Goal: Communication & Community: Answer question/provide support

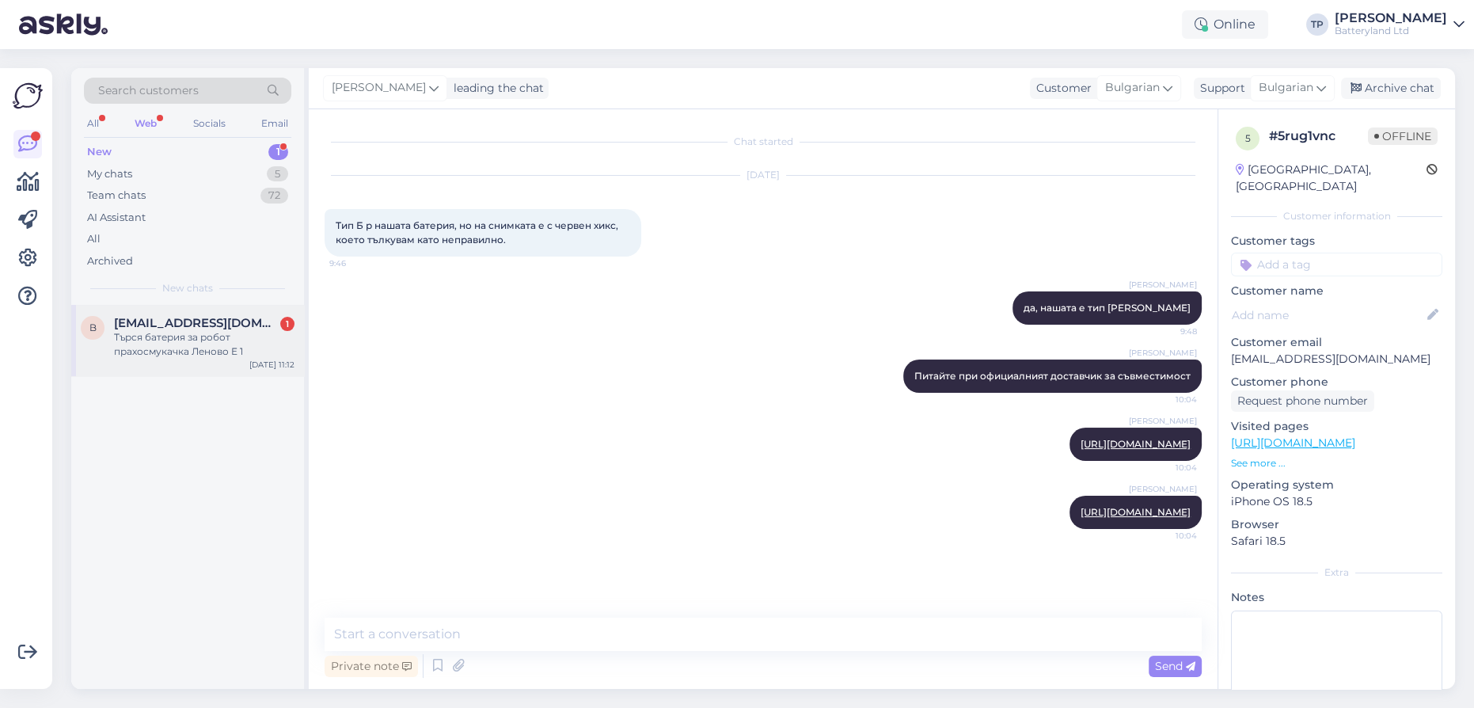
click at [270, 319] on div "[EMAIL_ADDRESS][DOMAIN_NAME] 1" at bounding box center [204, 323] width 181 height 14
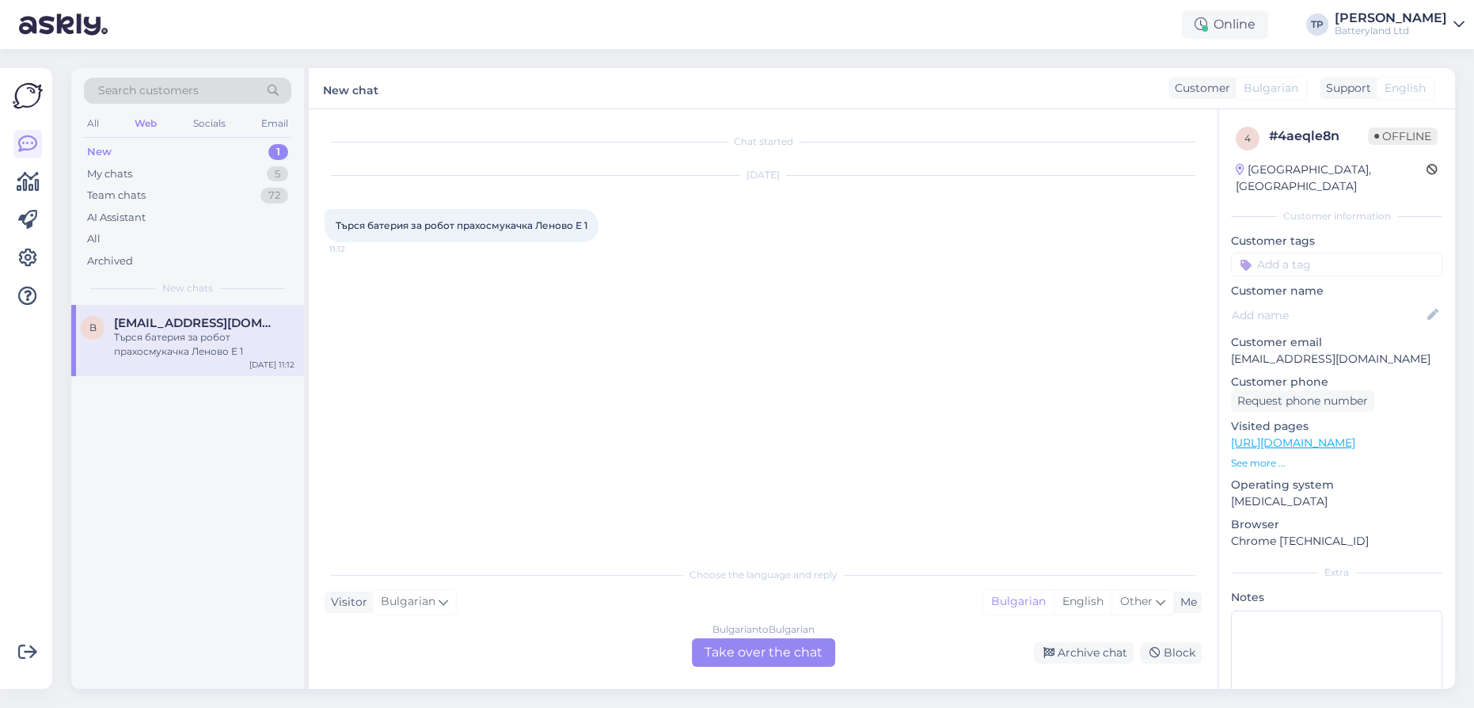
click at [744, 652] on div "Bulgarian to Bulgarian Take over the chat" at bounding box center [763, 652] width 143 height 29
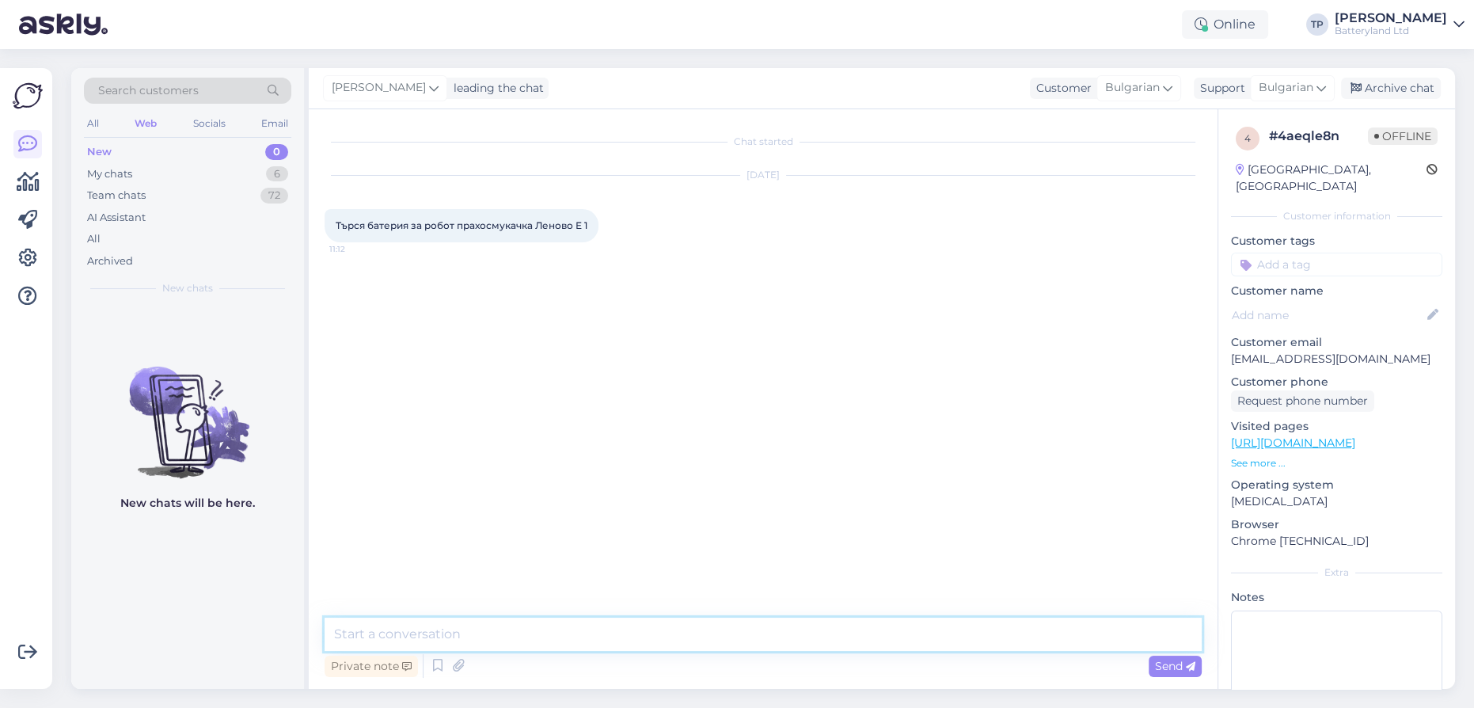
click at [622, 643] on textarea at bounding box center [763, 634] width 877 height 33
type textarea "Здравейте, ще ни трябват снимки на батерията за да можем да потърсим заместител…"
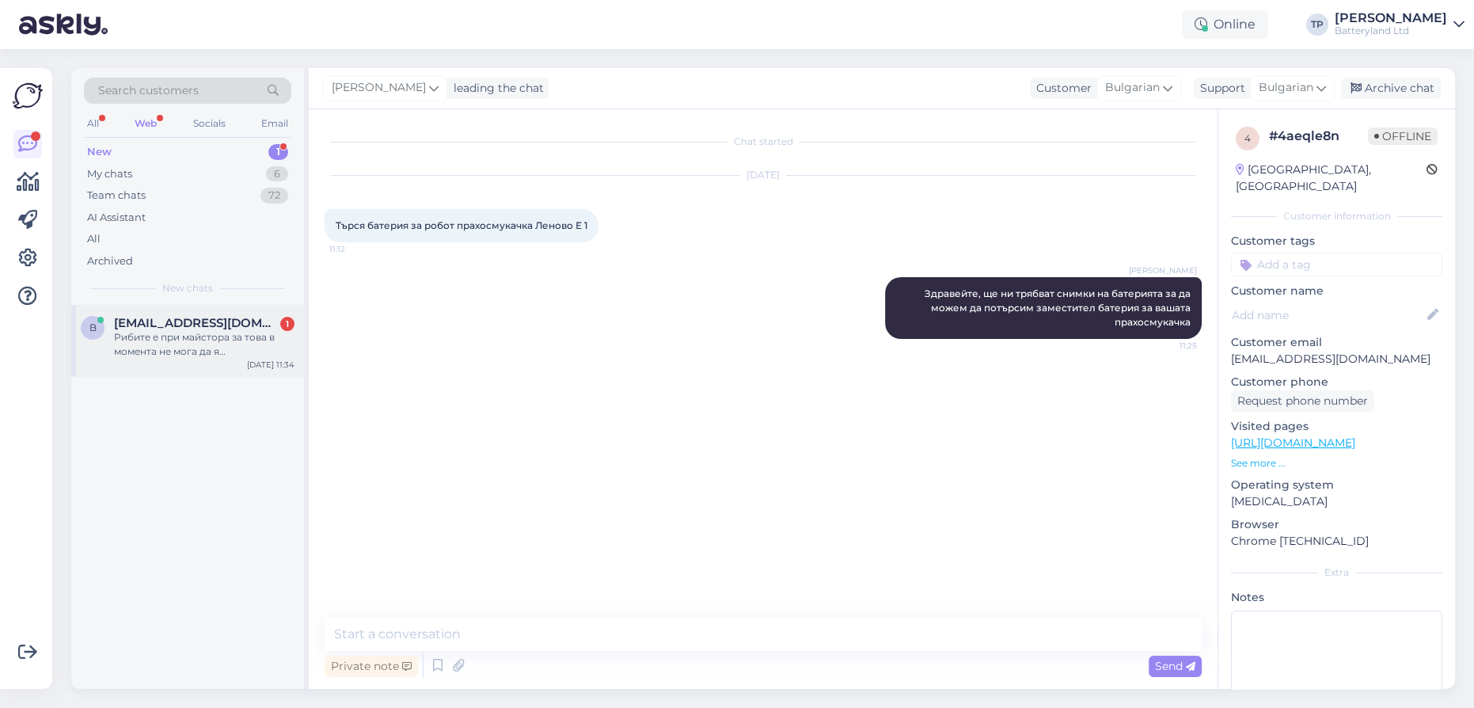
click at [158, 322] on span "[EMAIL_ADDRESS][DOMAIN_NAME]" at bounding box center [196, 323] width 165 height 14
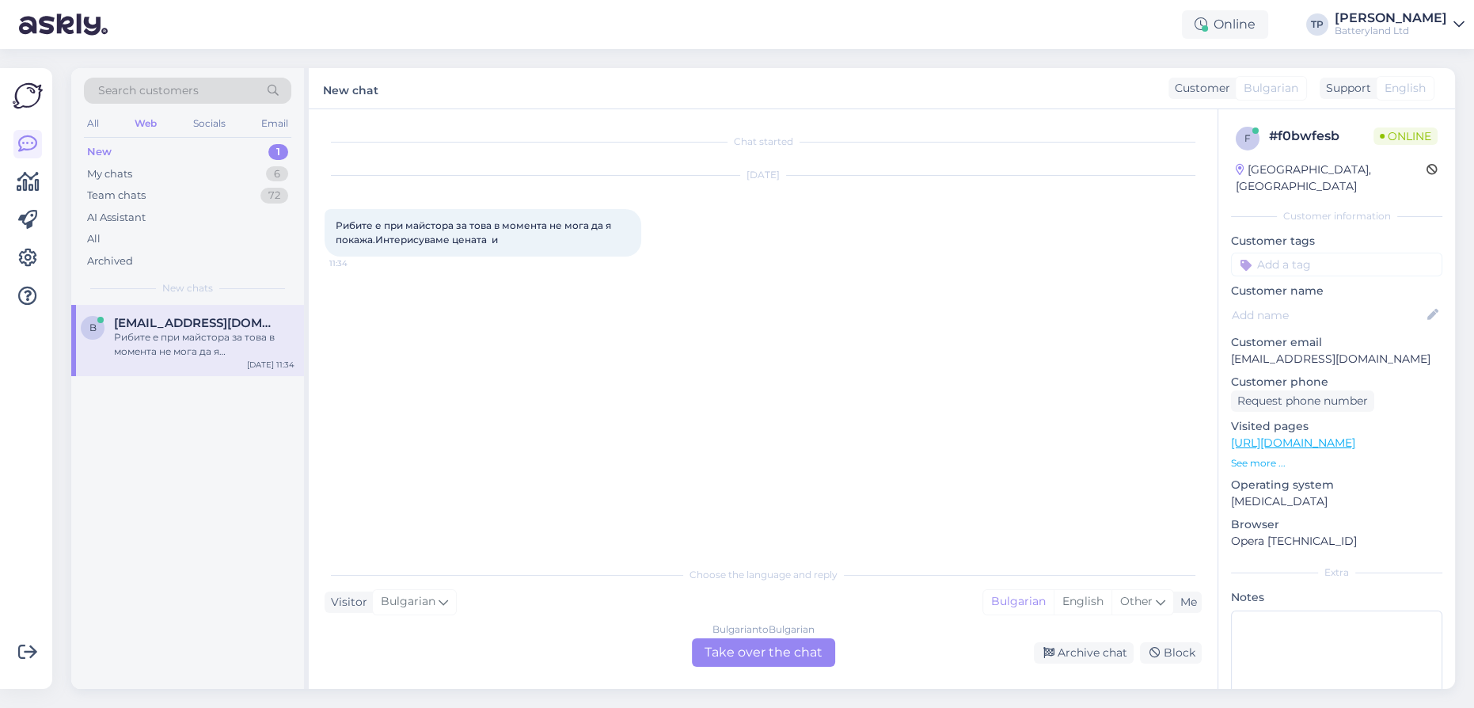
click at [727, 651] on div "Bulgarian to Bulgarian Take over the chat" at bounding box center [763, 652] width 143 height 29
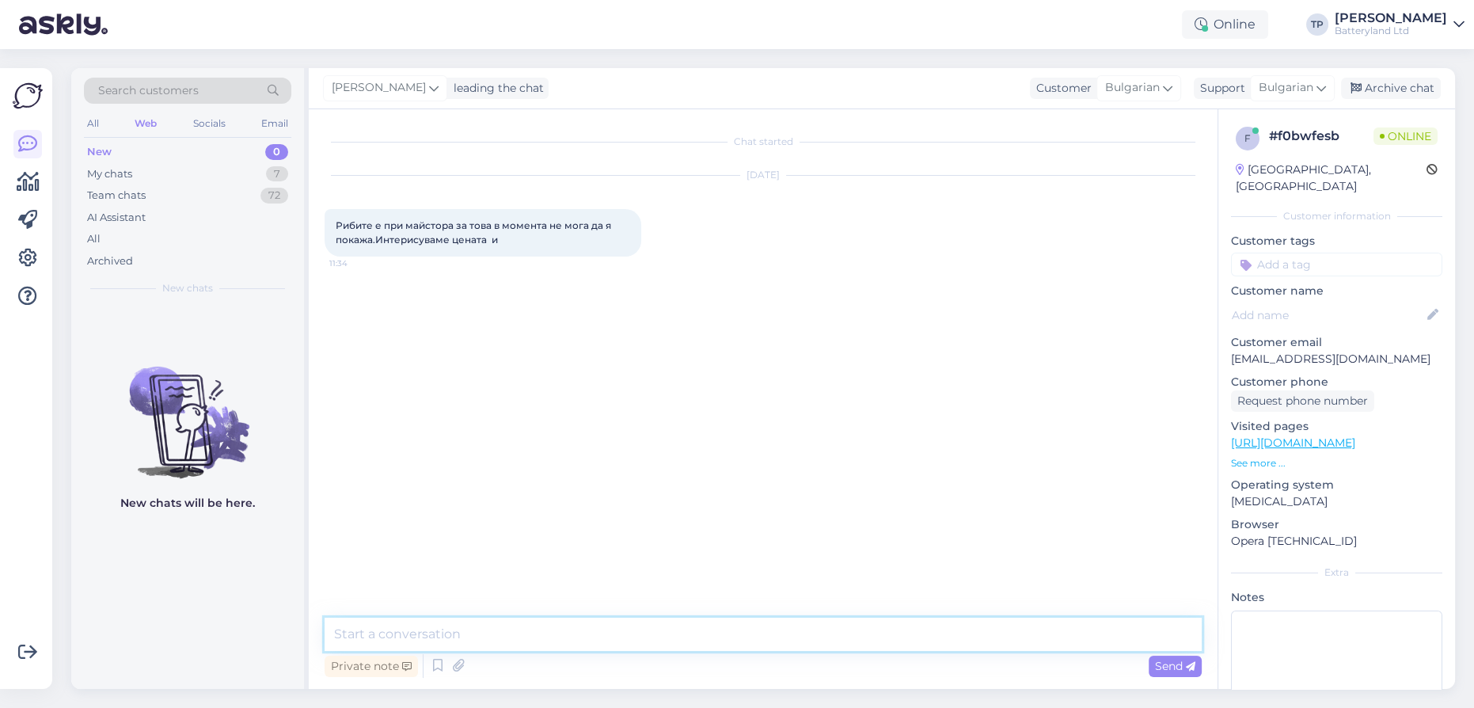
click at [439, 648] on textarea at bounding box center [763, 634] width 877 height 33
type textarea "?"
type textarea "N"
type textarea "Не мога да ви разбера въпроса?"
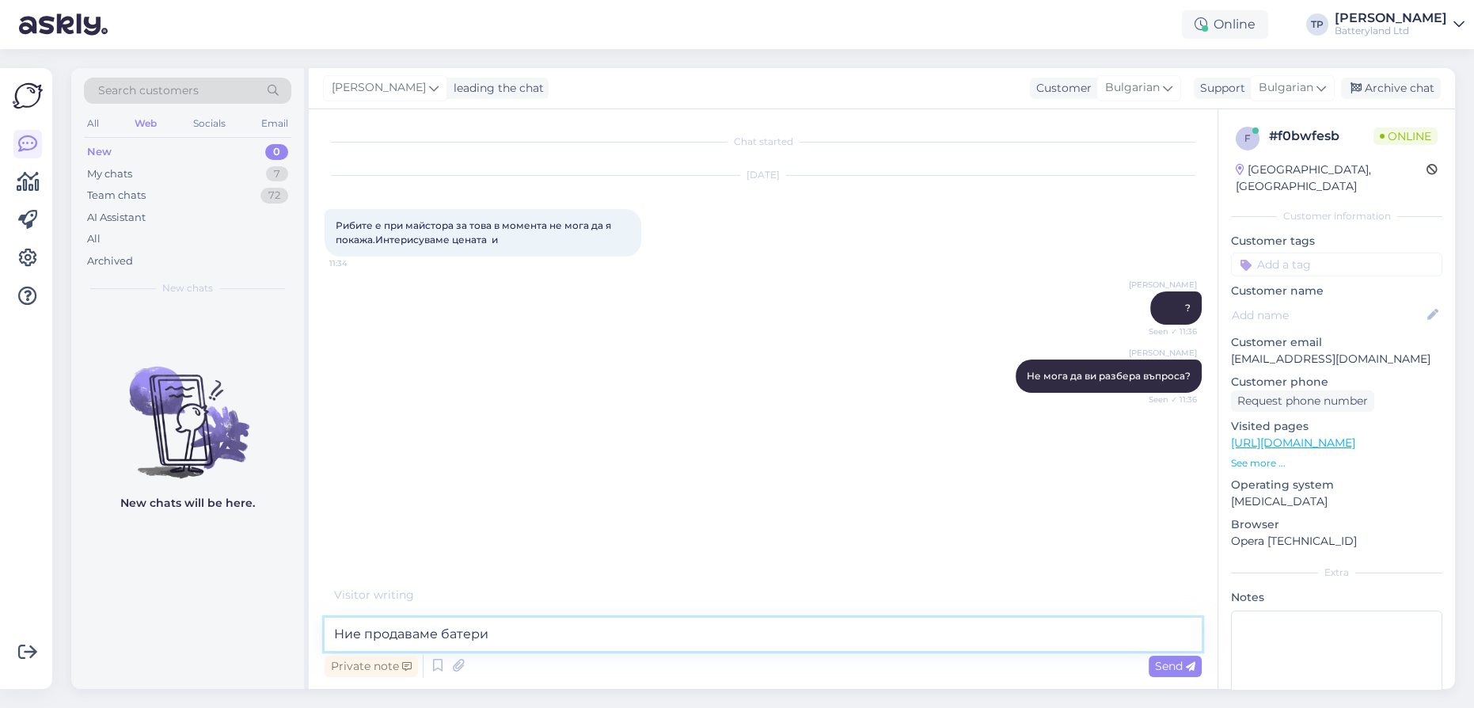
type textarea "Ние продаваме батерии"
type textarea "не риби.."
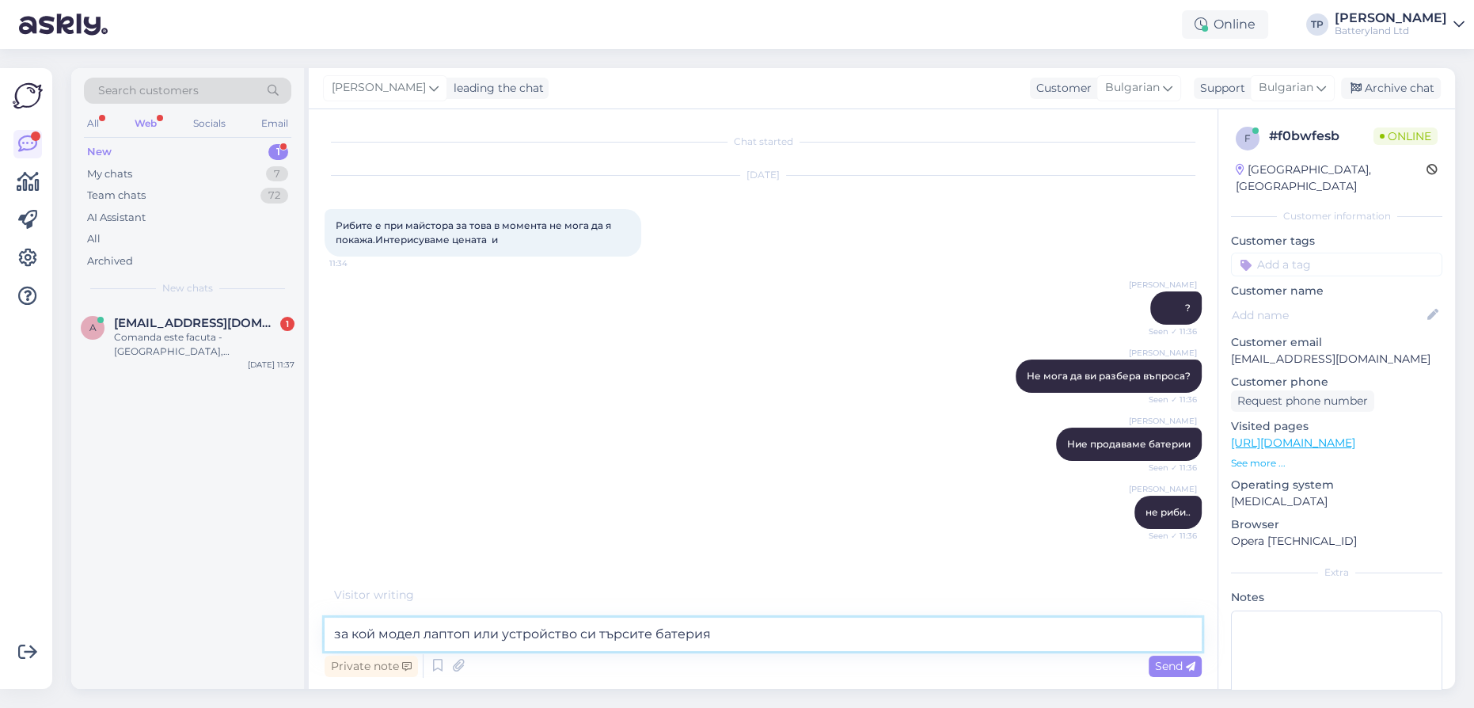
type textarea "за кой модел лаптоп или устройство си търсите батерия?"
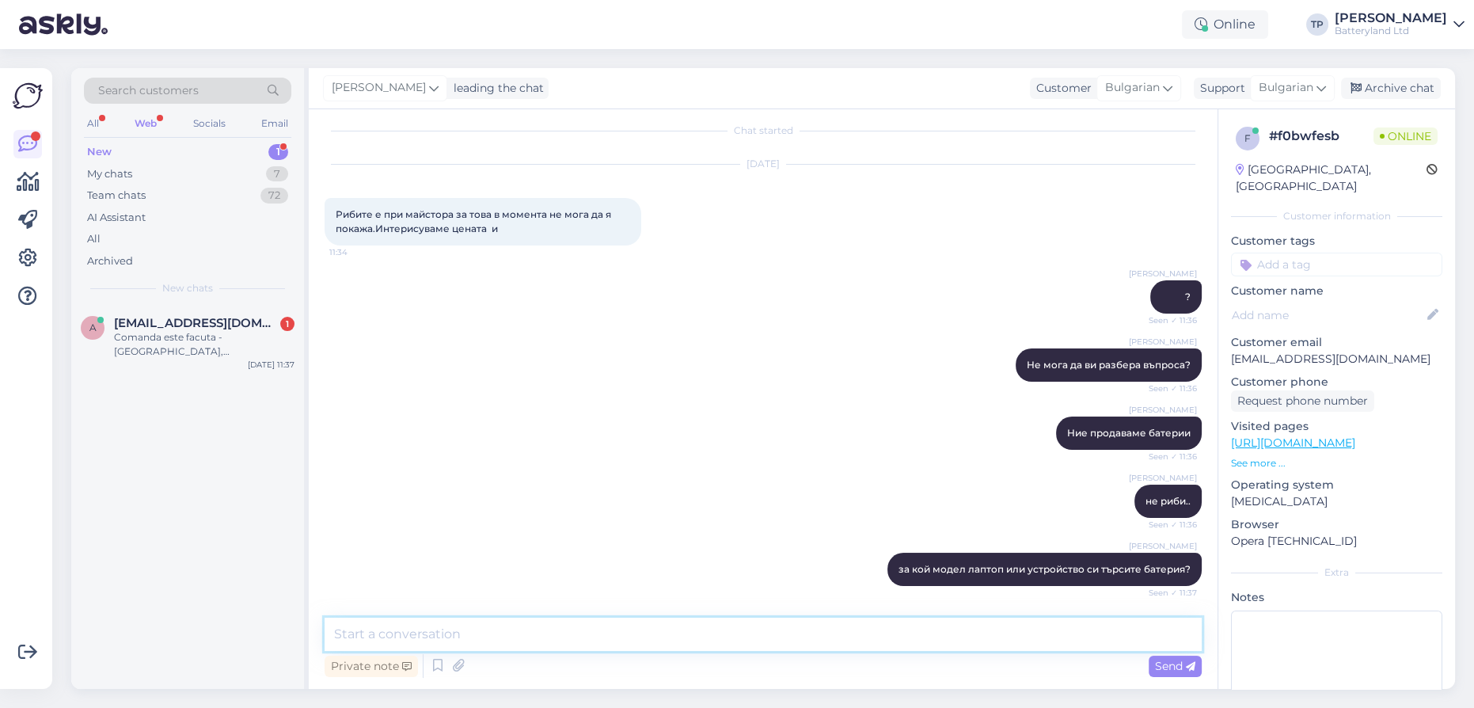
scroll to position [10, 0]
click at [245, 324] on span "[EMAIL_ADDRESS][DOMAIN_NAME]" at bounding box center [196, 323] width 165 height 14
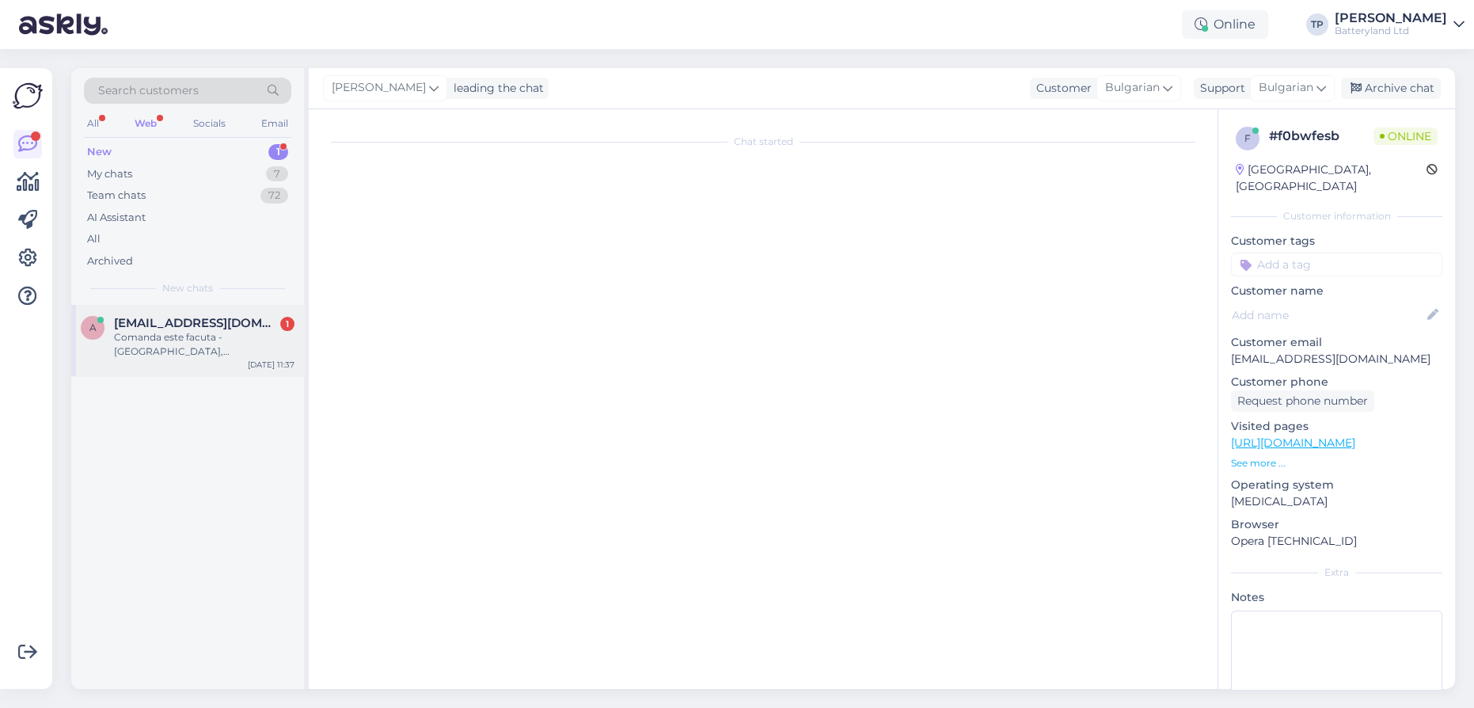
scroll to position [0, 0]
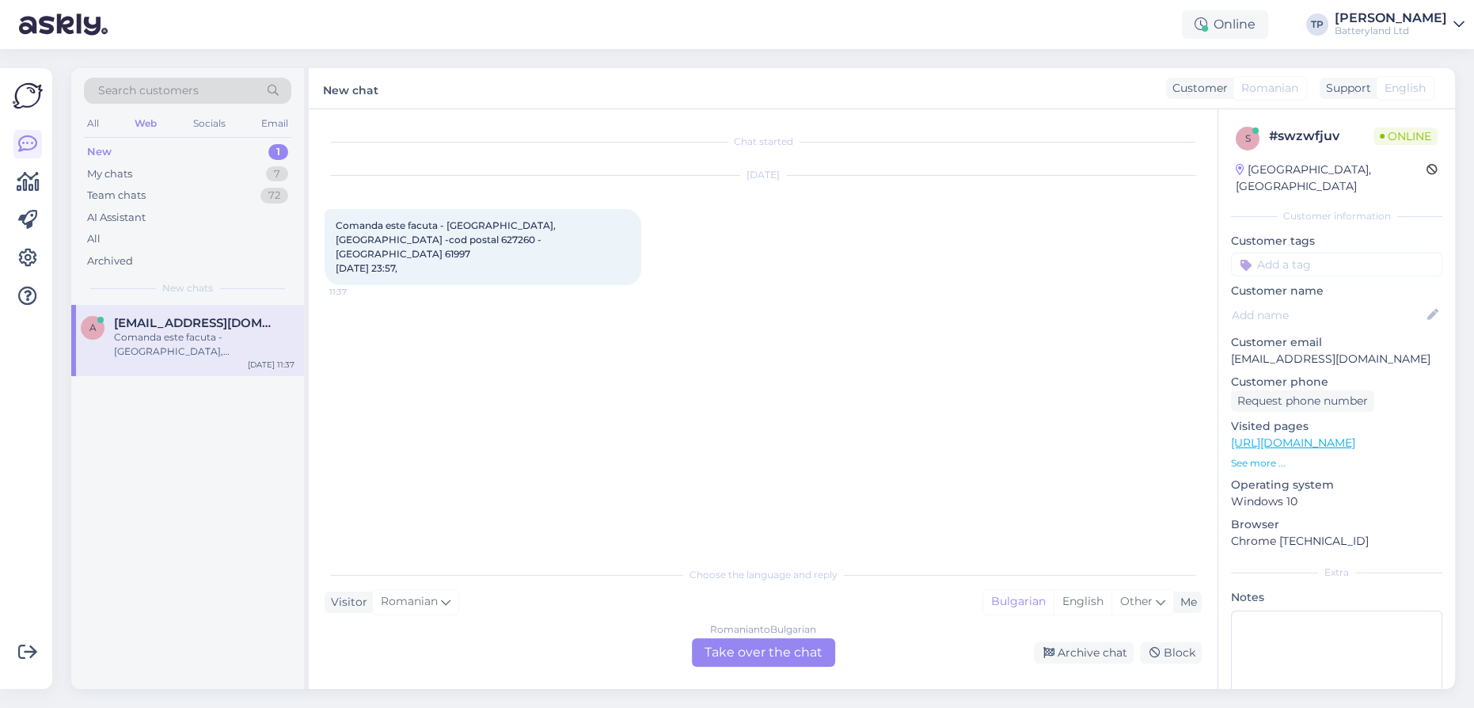
click at [724, 655] on div "Romanian to Bulgarian Take over the chat" at bounding box center [763, 652] width 143 height 29
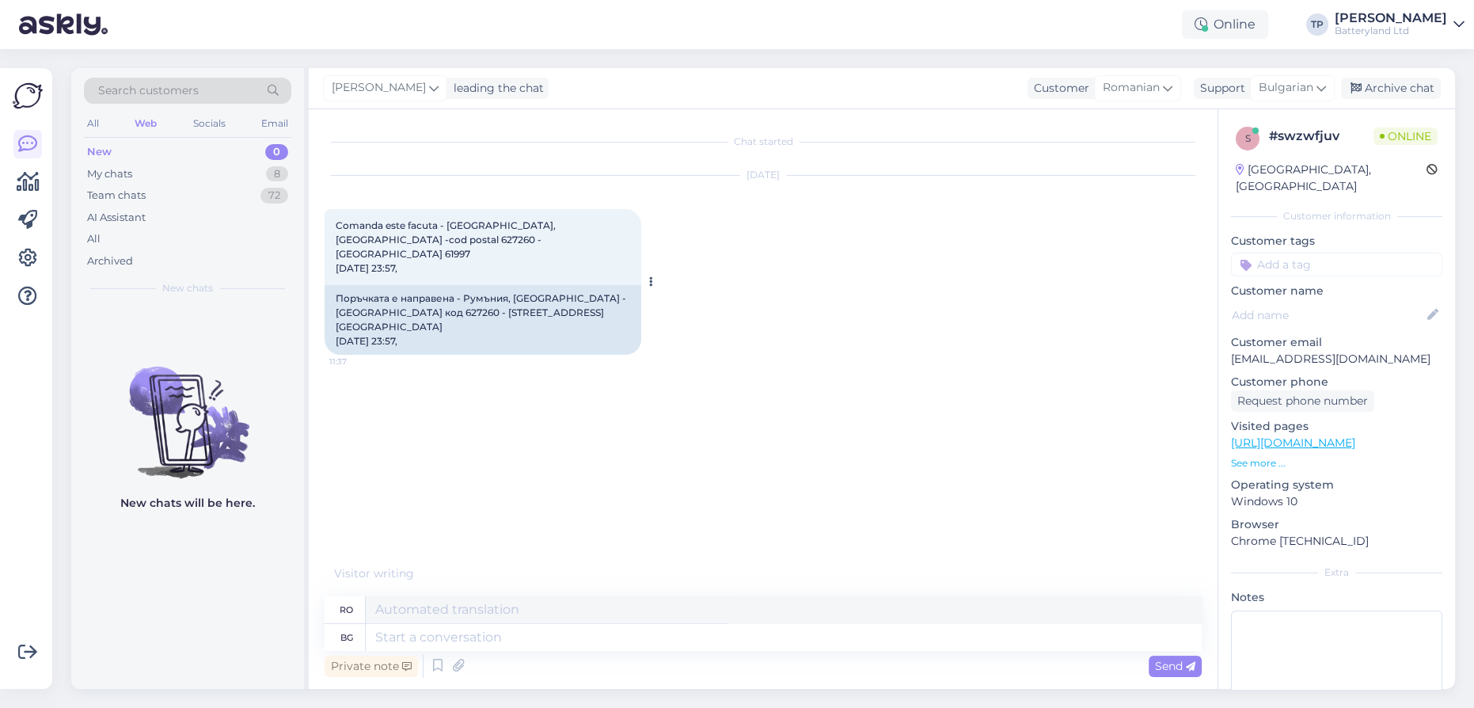
click at [352, 240] on span "Comanda este facuta - [GEOGRAPHIC_DATA], [GEOGRAPHIC_DATA] -cod postal 627260 -…" at bounding box center [447, 246] width 223 height 55
copy span "627260"
click at [551, 255] on div "Comanda este facuta - [GEOGRAPHIC_DATA], [GEOGRAPHIC_DATA] -cod postal 627260 -…" at bounding box center [483, 247] width 317 height 76
drag, startPoint x: 549, startPoint y: 297, endPoint x: 576, endPoint y: 301, distance: 28.0
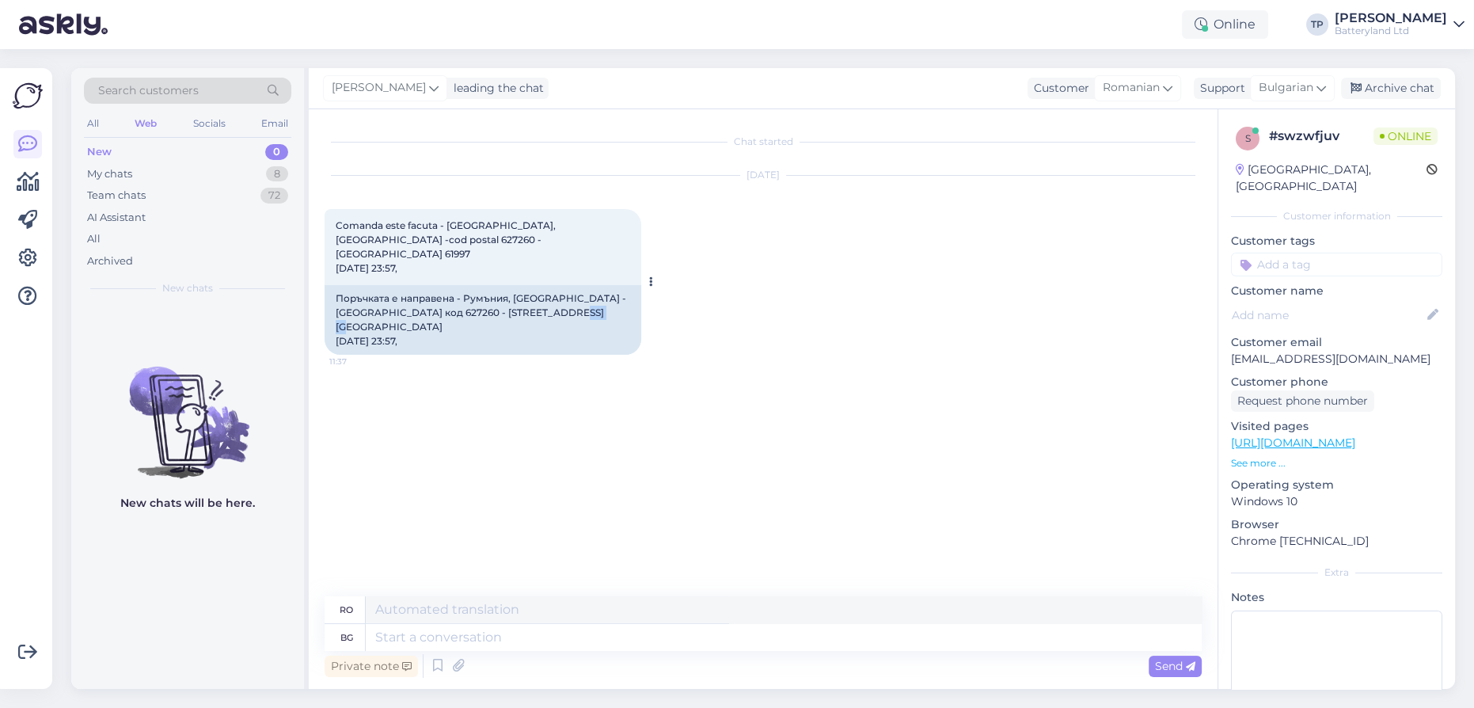
click at [576, 301] on div "Поръчката е направена - Румъния, [GEOGRAPHIC_DATA] - [GEOGRAPHIC_DATA] код 6272…" at bounding box center [483, 320] width 317 height 70
copy div "61997"
click at [464, 638] on textarea at bounding box center [784, 637] width 836 height 27
type textarea "Да,"
type textarea "Da,"
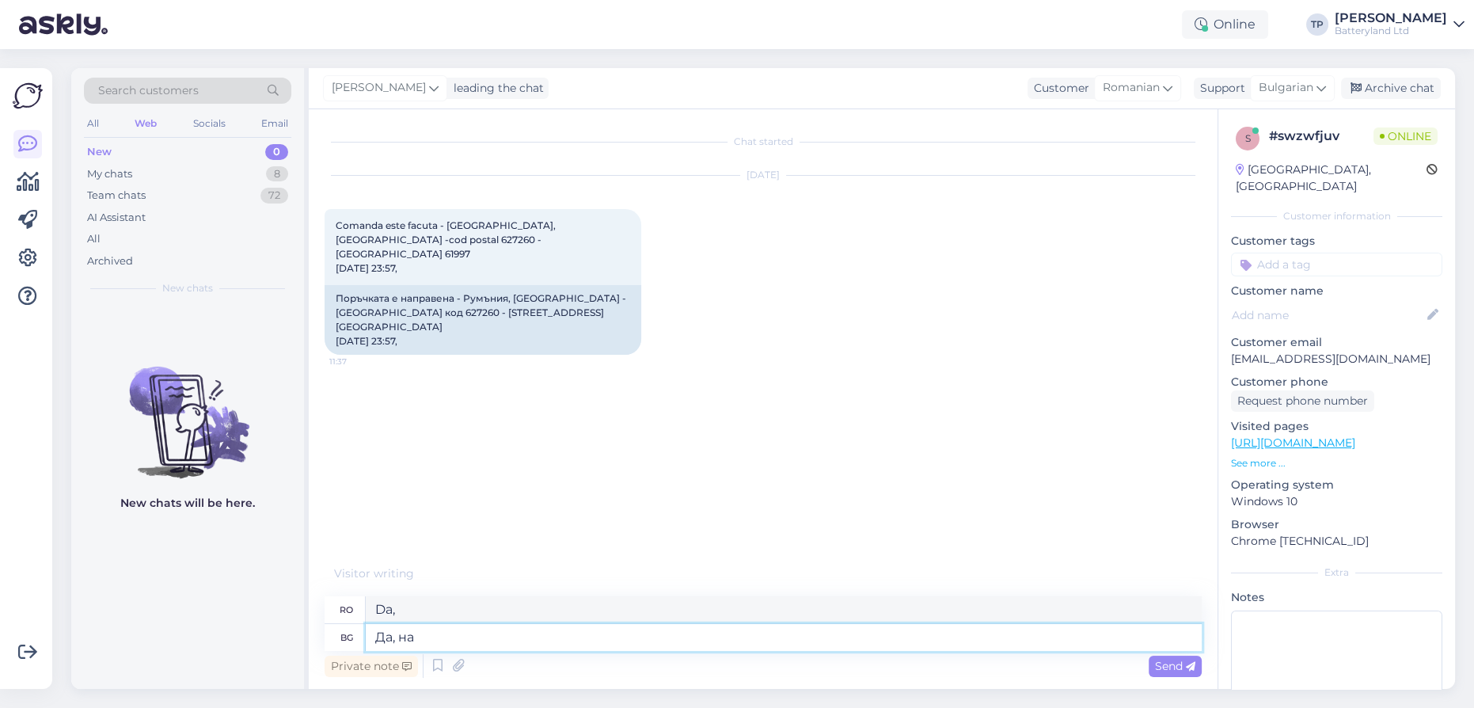
type textarea "Да, на т"
type textarea "Da, pe"
type textarea "Да, на този а"
type textarea "Da, pe acesta"
type textarea "Да, на този адрес"
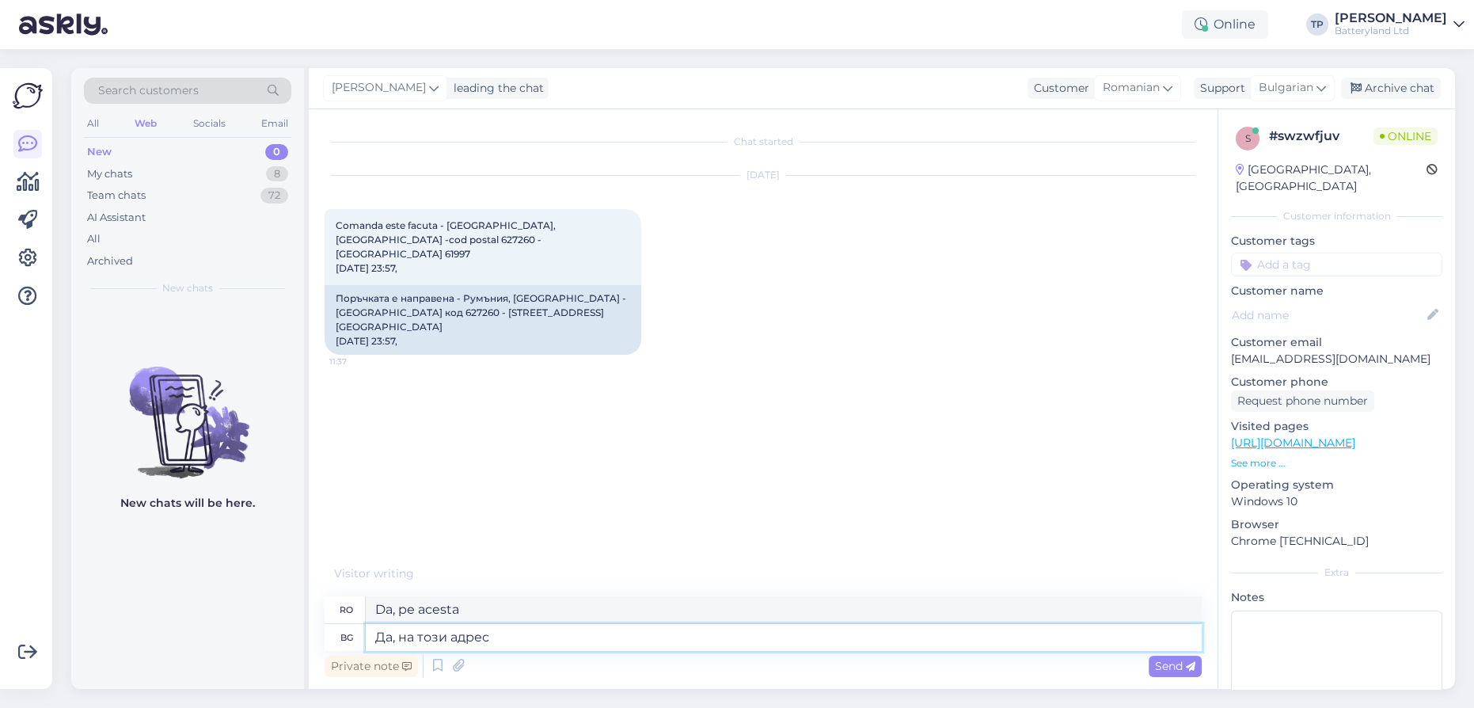
type textarea "Da, la această adresă"
type textarea "Да, на този адрес ще я"
type textarea "Da, la această adresă voi"
type textarea "Да, на този адрес ще я п"
type textarea "Da, îl voi trimite la această adresă."
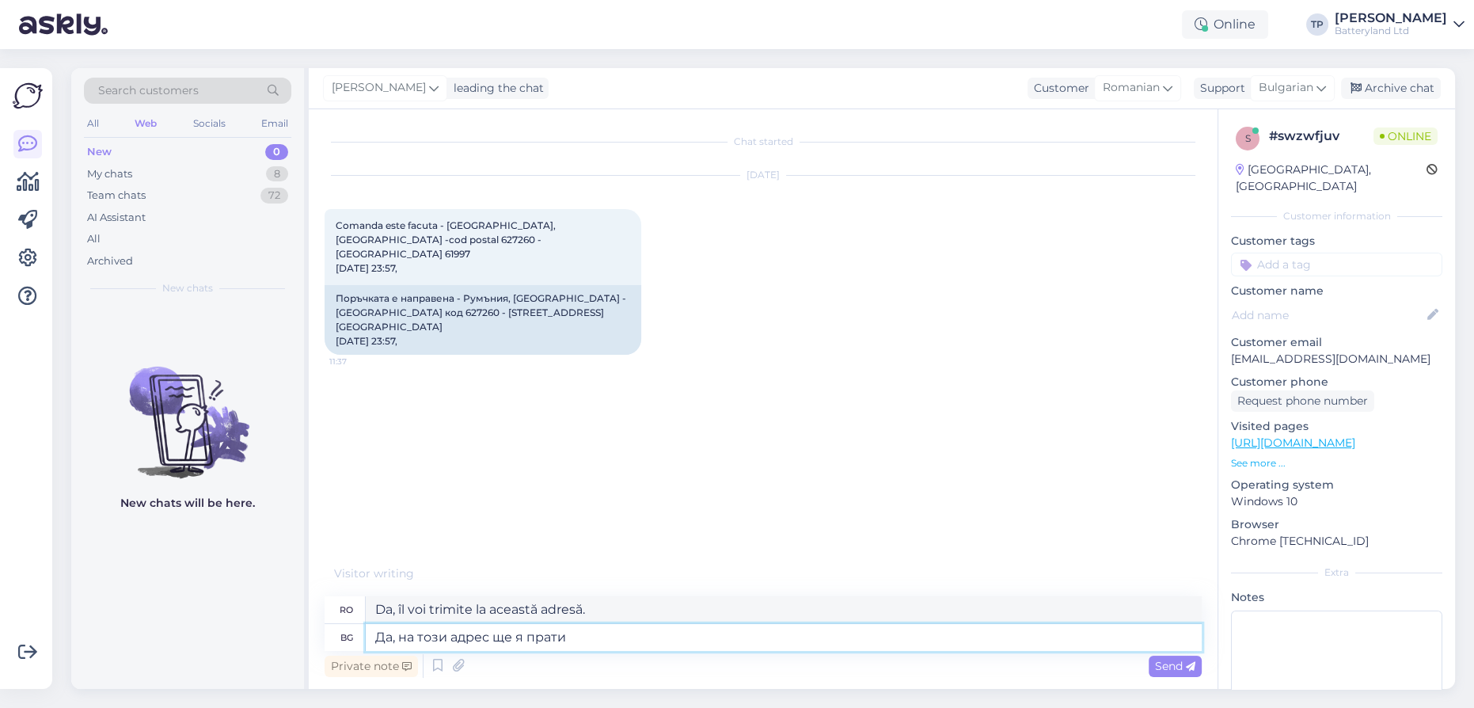
type textarea "Да, на този адрес ще я пратим"
type textarea "Da, îl vom trimite la această adresă."
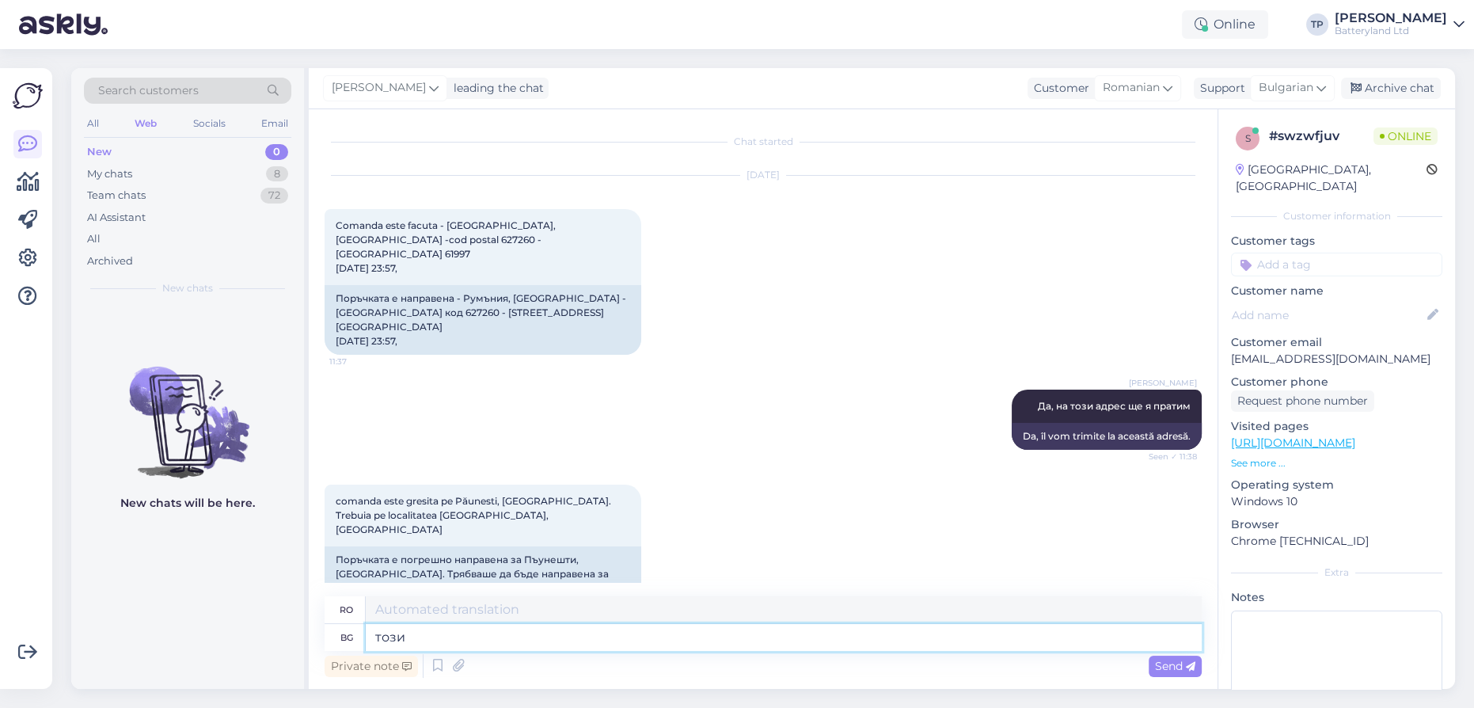
type textarea "този [PERSON_NAME]"
type textarea "Aceasta"
type textarea "този адрес сте ни"
type textarea "această adresă este"
type textarea "този адрес сте ни д"
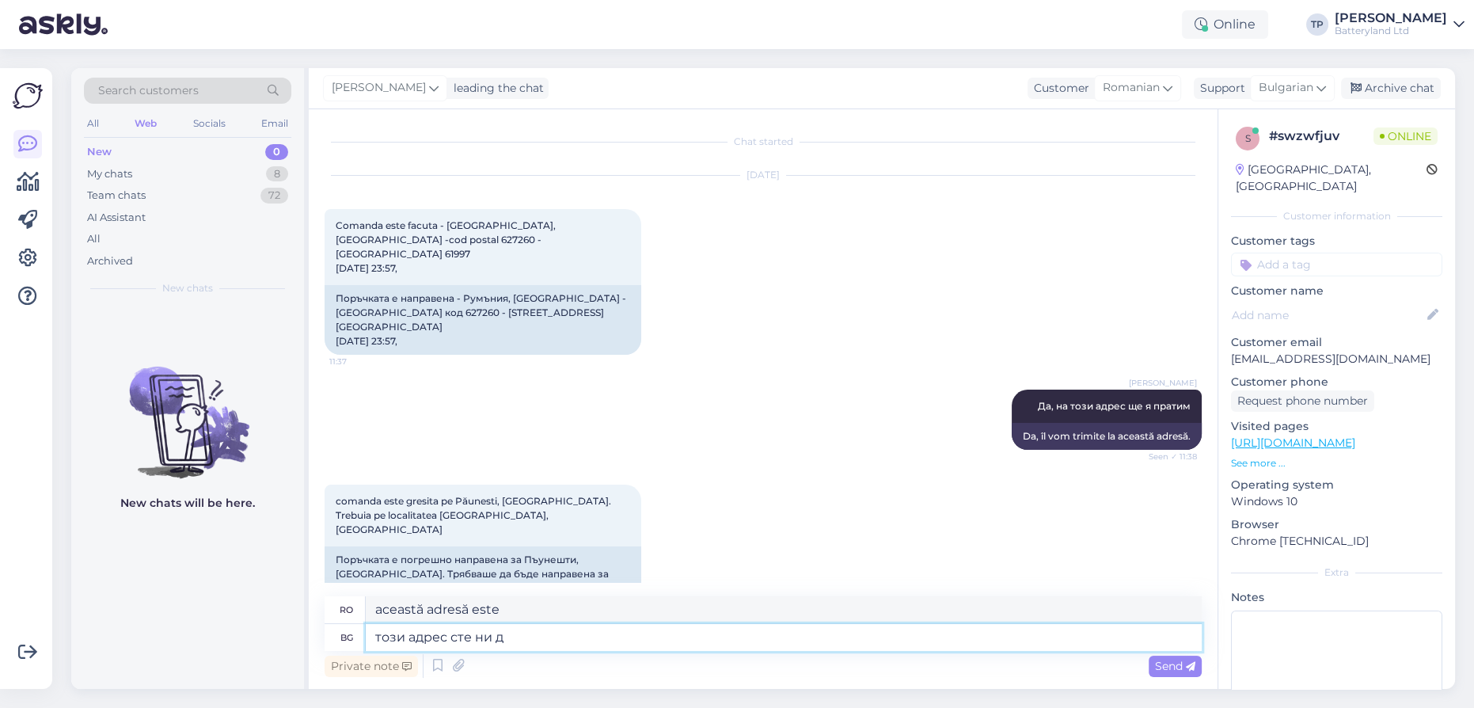
type textarea "Aceasta este adresa noastră."
type textarea "този адрес сте ни дали"
type textarea "Ne-ai dat această adresă."
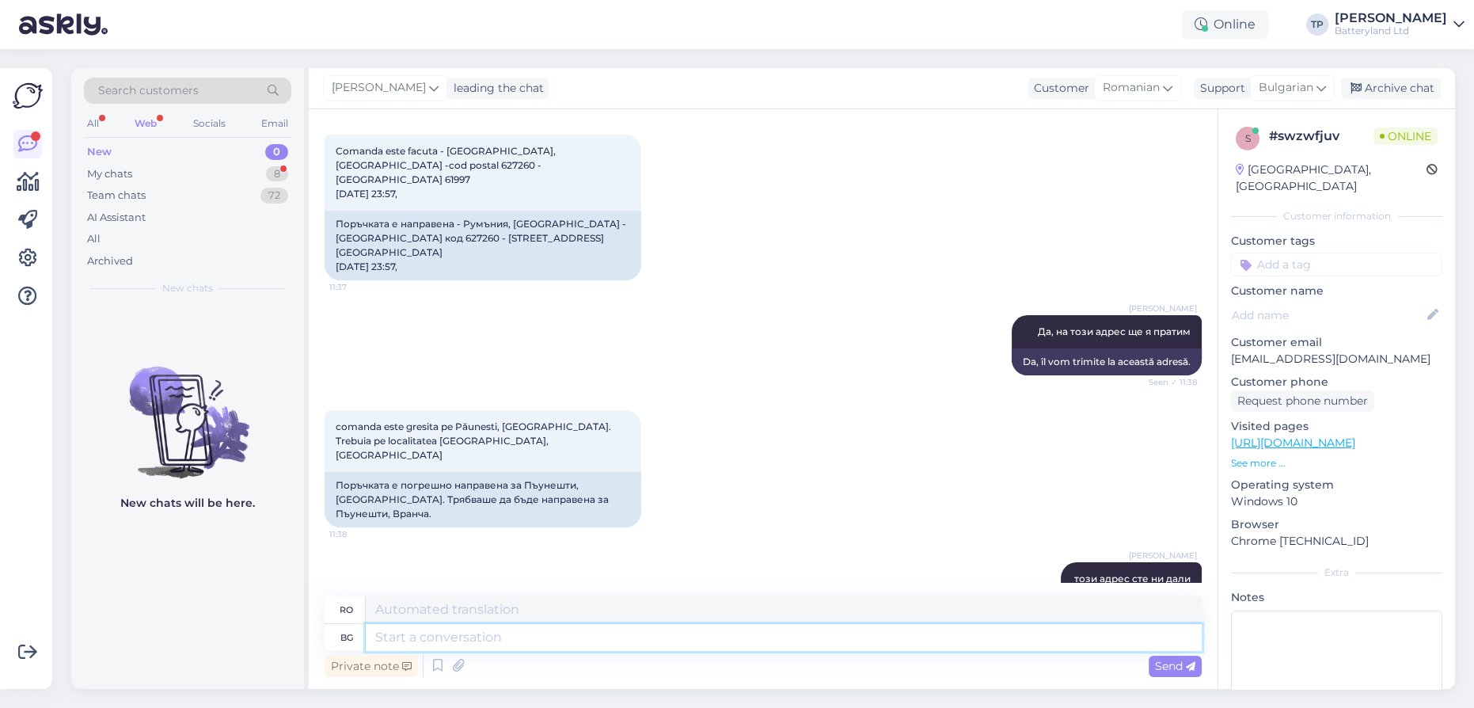
scroll to position [169, 0]
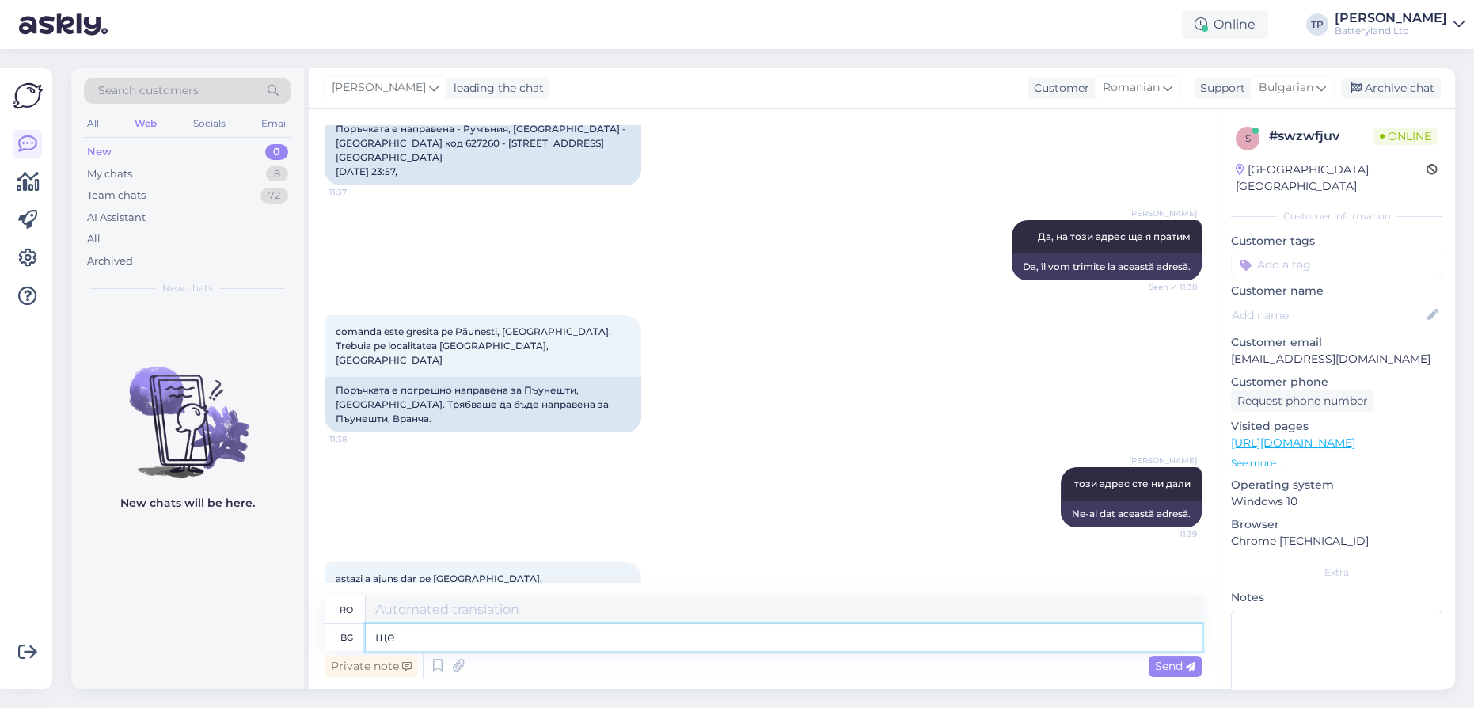
type textarea "ще"
type textarea "voinţă"
type textarea "ще ч"
type textarea "Eu voi"
type textarea "ще ч коригираме"
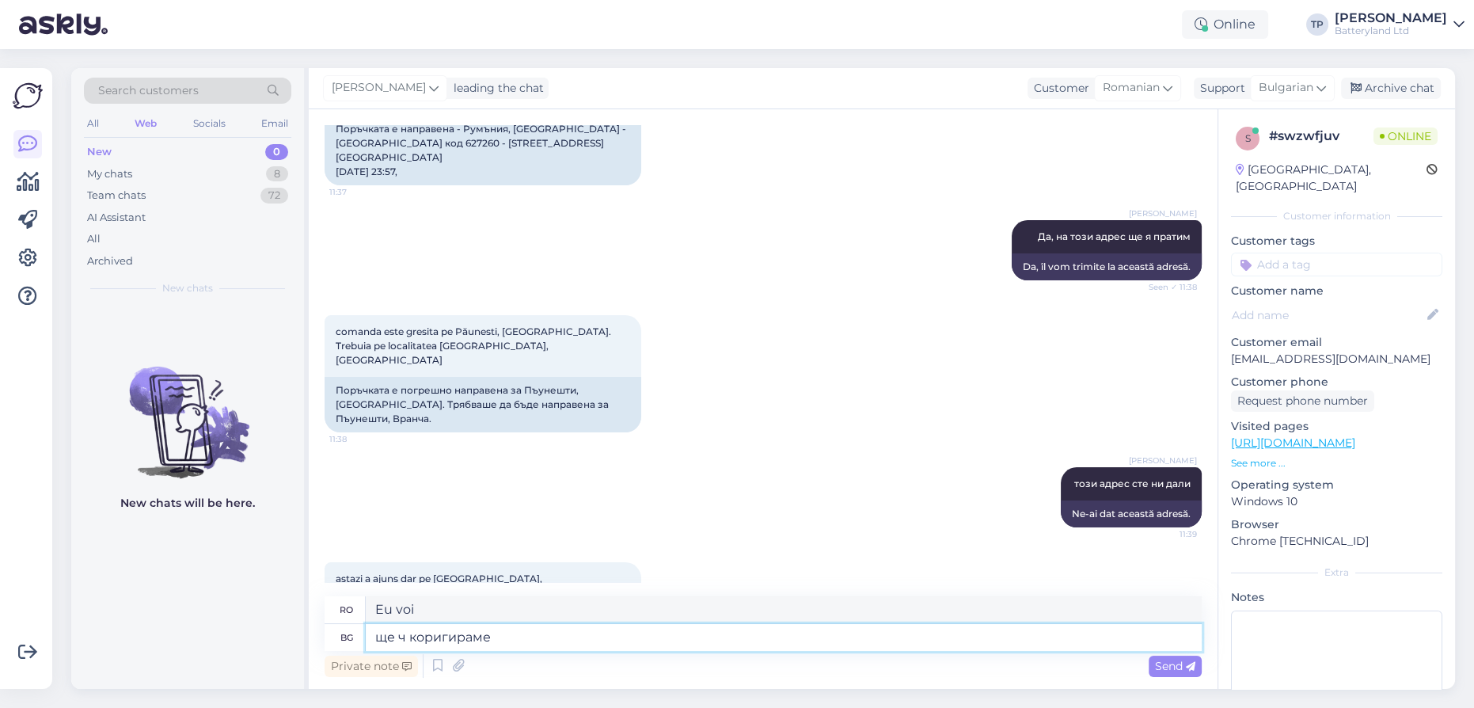
type textarea "noi vom corecta"
click at [401, 637] on textarea "ще ч коригираме" at bounding box center [784, 637] width 836 height 27
type textarea "ще я коригираме"
type textarea "îl vom corecta"
drag, startPoint x: 473, startPoint y: 635, endPoint x: 302, endPoint y: 617, distance: 172.0
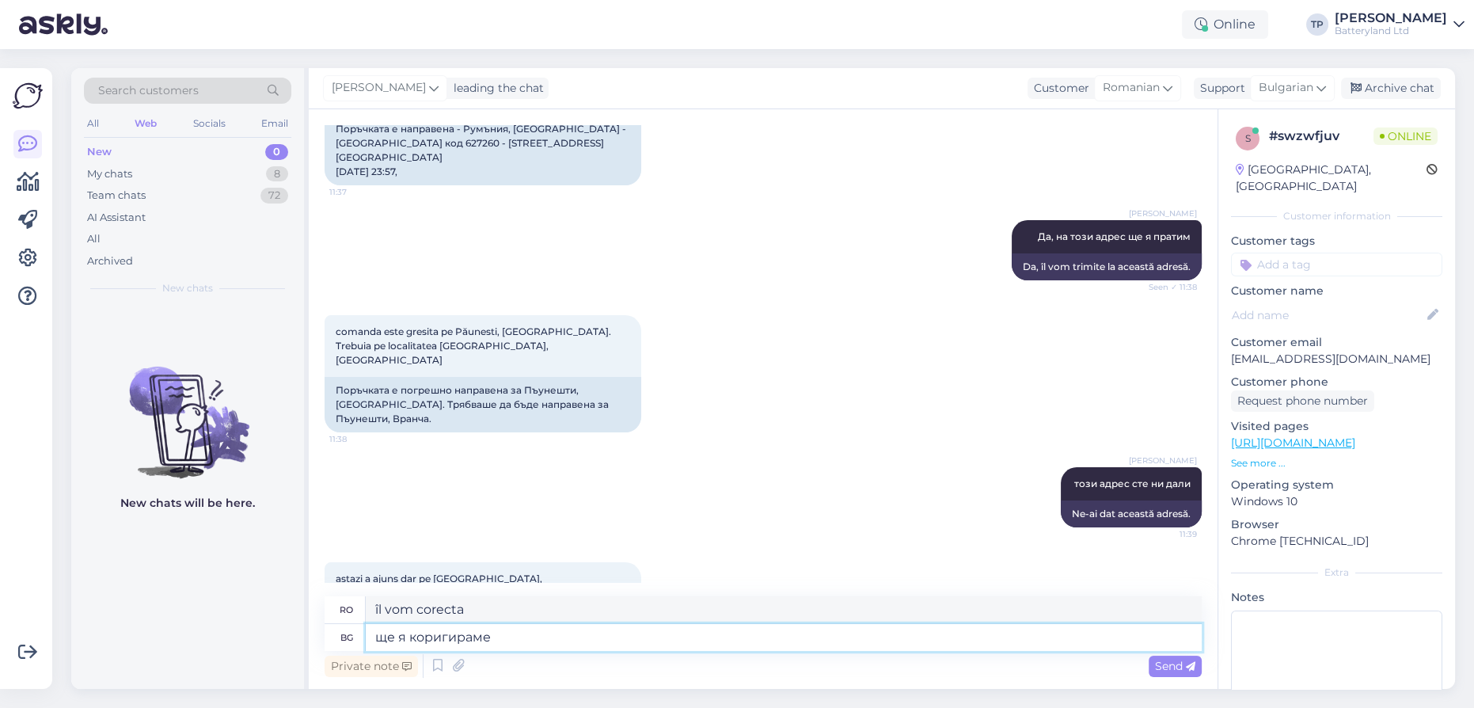
click at [302, 617] on div "Search customers All Web Socials Email New 0 My chats 8 Team chats 72 AI Assist…" at bounding box center [763, 378] width 1384 height 621
type textarea "Тряб"
type textarea "Trya"
type textarea "Трябва д"
type textarea "Trebuie să"
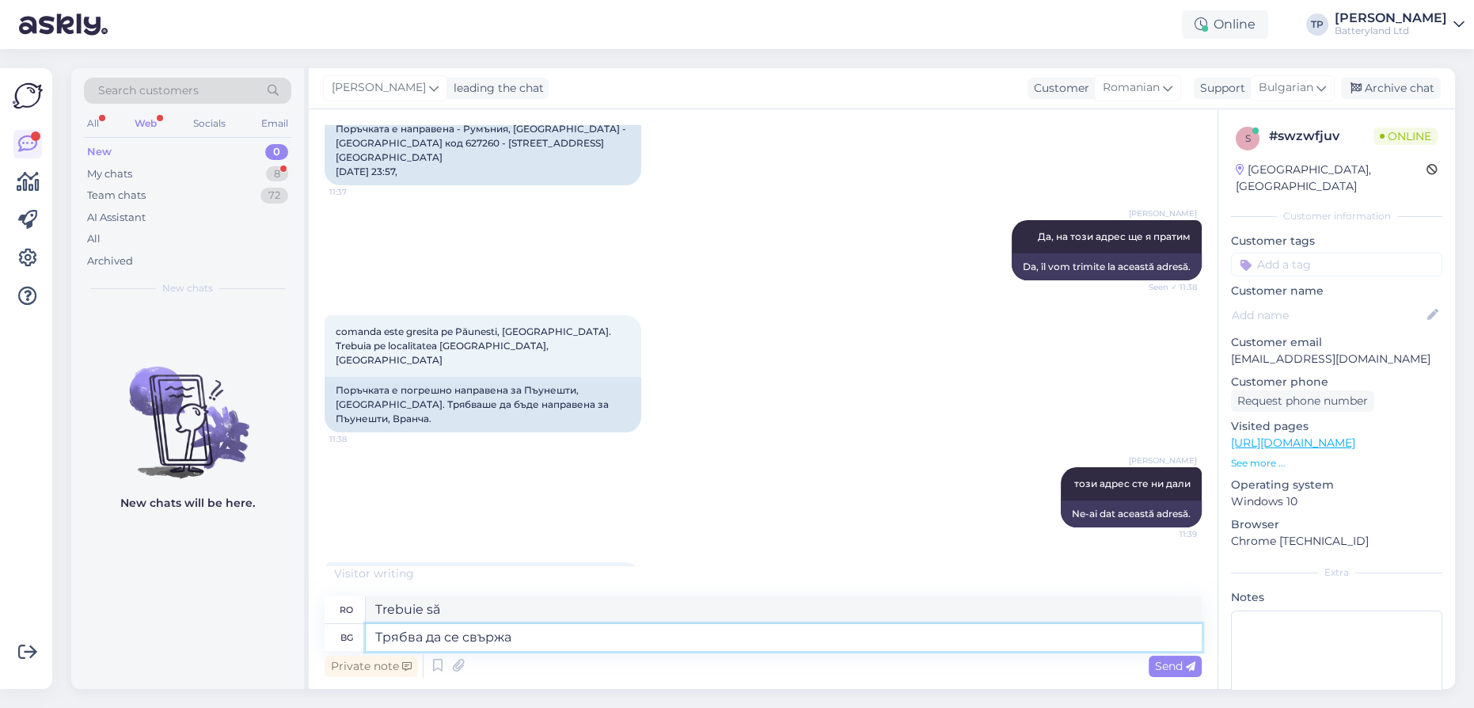
type textarea "Трябва да се свържа"
type textarea "Trebuie să iau legătura."
type textarea "Трябва да се свържа с"
type textarea "Trebuie să contactez"
type textarea "Трябва да се свържа с йуриерската"
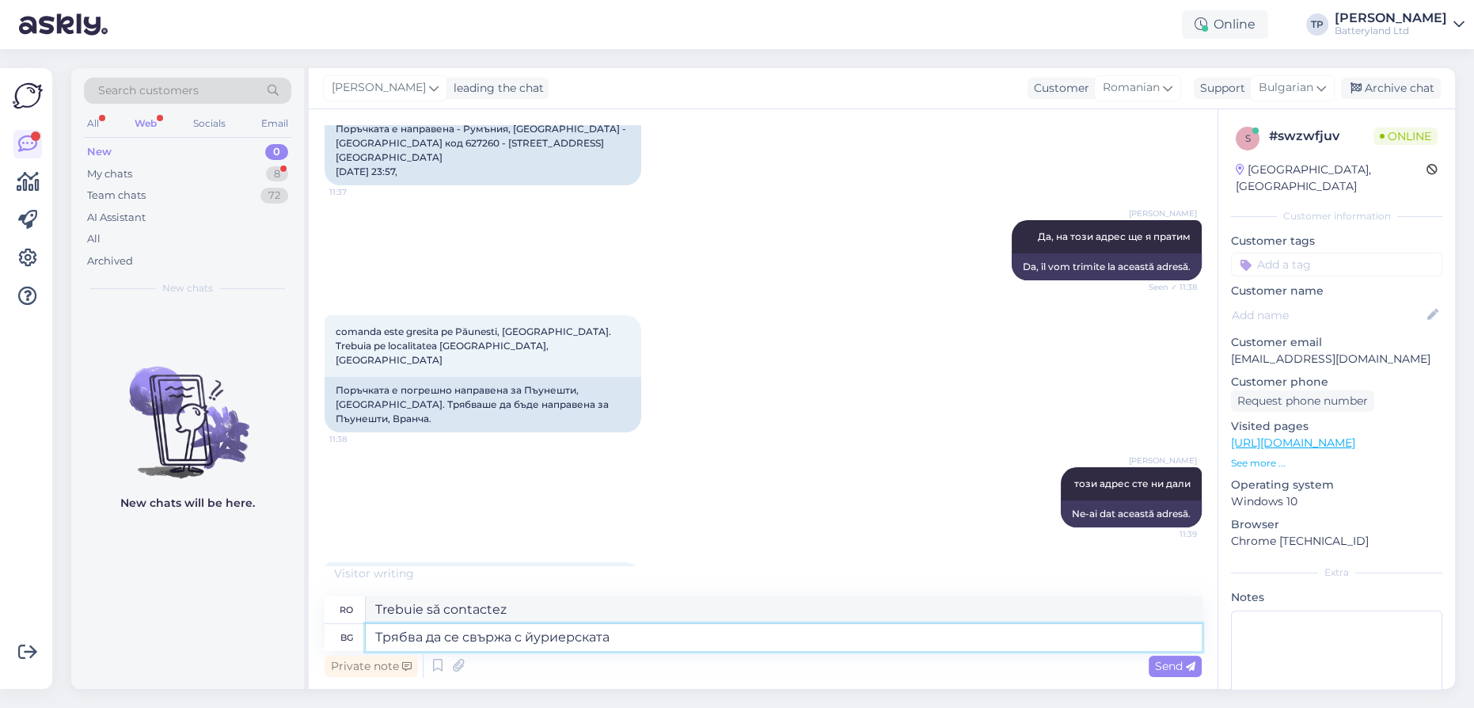
type textarea "Trebuie să contactez juriul."
type textarea "Трябва да се свържа с йуриерската фирма"
type textarea "Trebuie să contactez firma de avocatură."
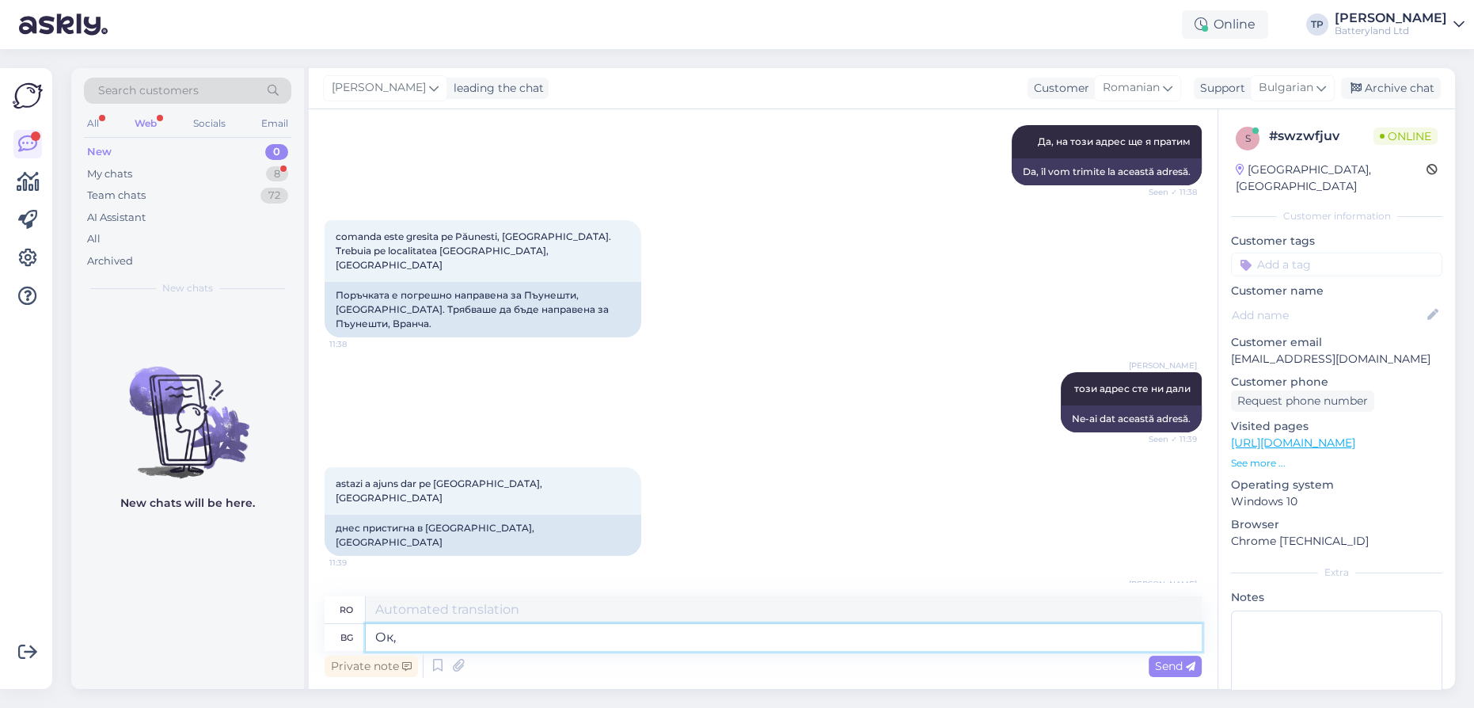
type textarea "Ок,"
type textarea "Bine,"
type textarea "Ок, свържете"
type textarea "Bine, conectează-te"
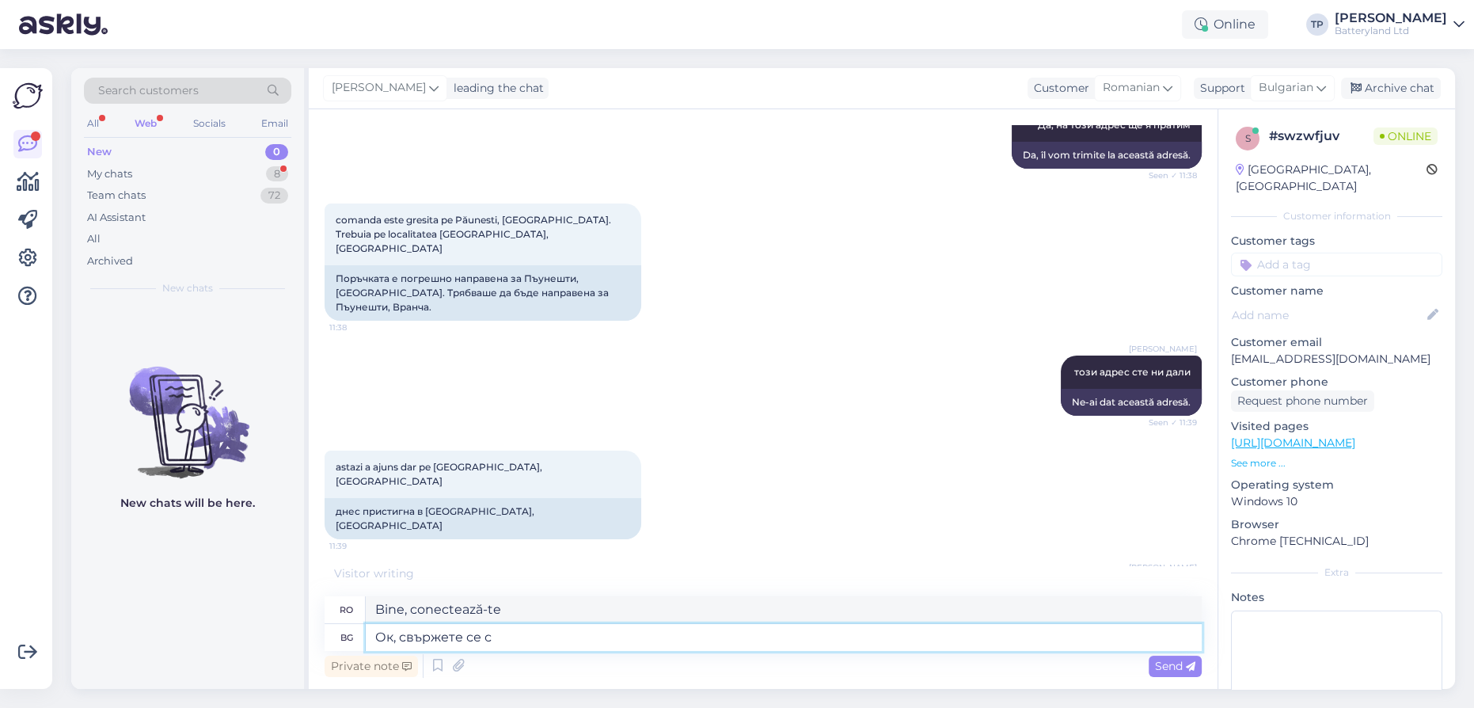
type textarea "Ок, свържете се с"
type textarea "Bine, ia legătura"
type textarea "Ок, свържете се с к"
type textarea "Bine, contactați"
type textarea "Ок, свържете се с куриера да"
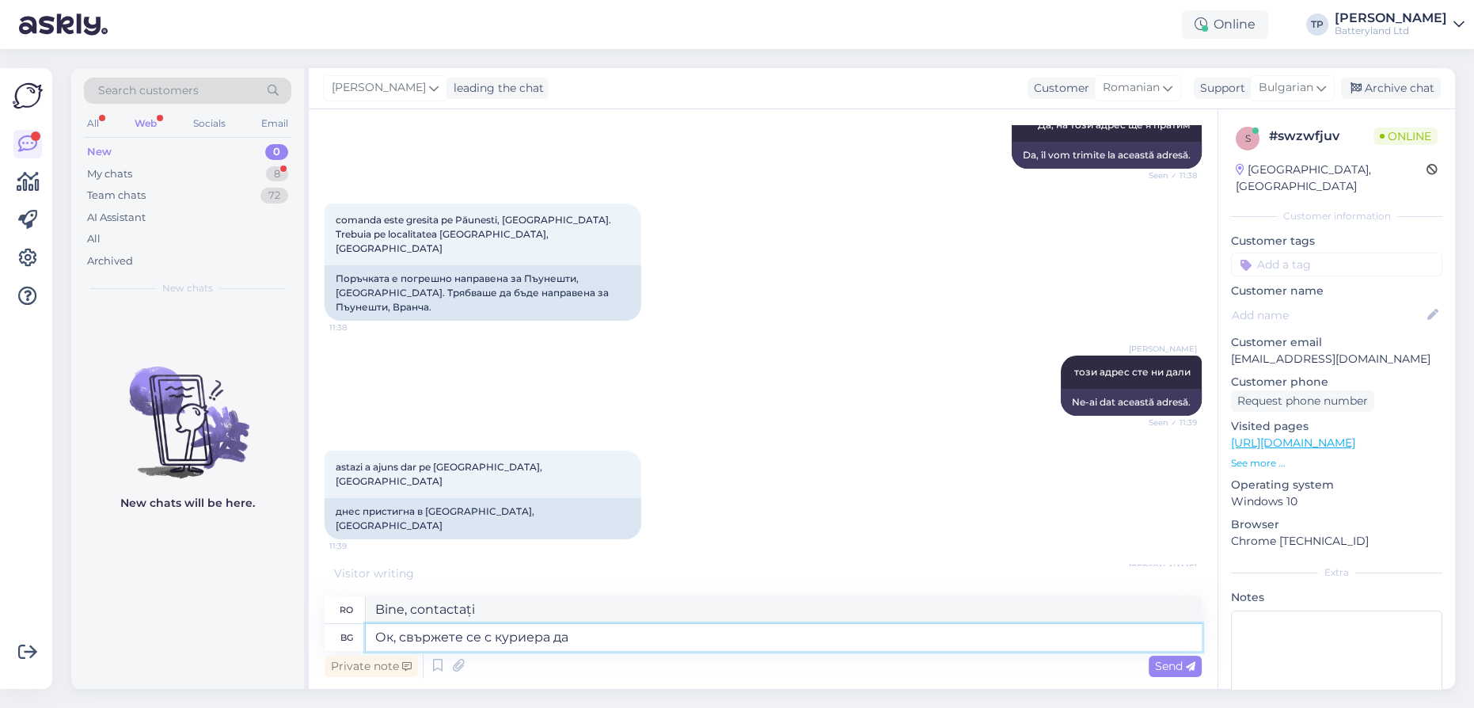
type textarea "Bine, contactează curierul."
type textarea "Ок, свържете се с куриера да"
type textarea "Ok, contactează curierul da"
type textarea "Ок, свържете се с куриера да промените ад"
type textarea "Ok, contactați curierul pentru a schimba"
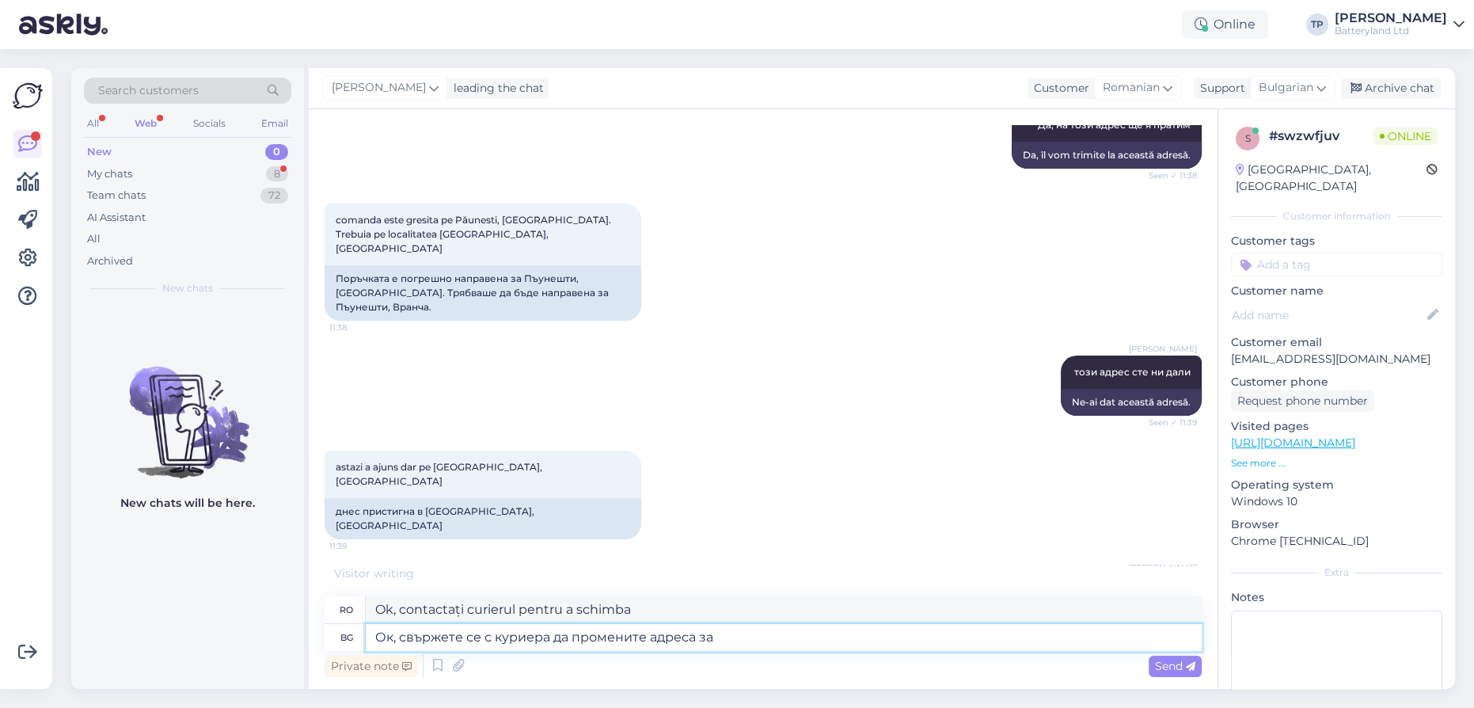
type textarea "Ок, свържете се с куриера да промените адреса за"
type textarea "Ok, contactați curierul pentru a schimba adresa"
type textarea "Ок, свържете се с куриера да промените адреса за д"
type textarea "Ok, contactați curierul pentru a schimba adresa pentru"
type textarea "Ок, свържете се с куриера да промените адреса за доставка"
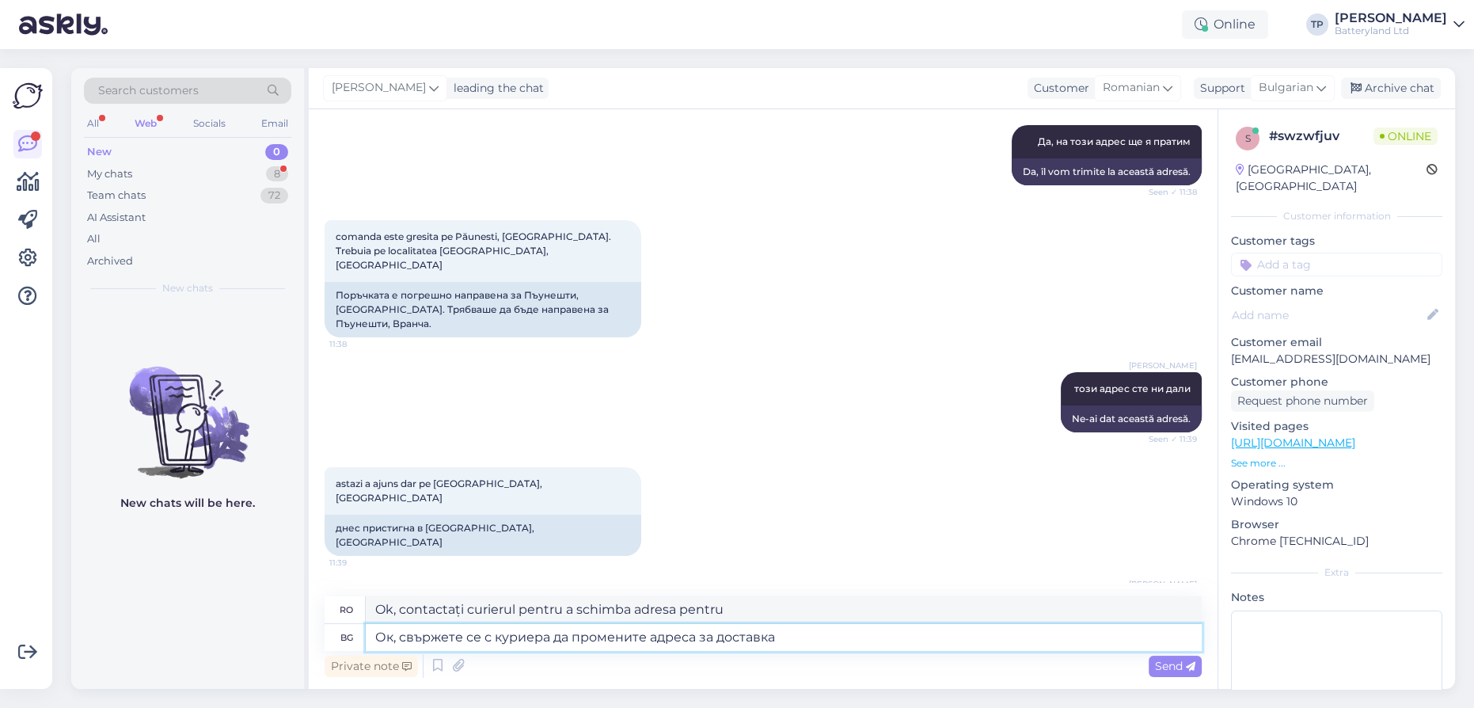
type textarea "Ok, contactați curierul pentru a schimba adresa de livrare"
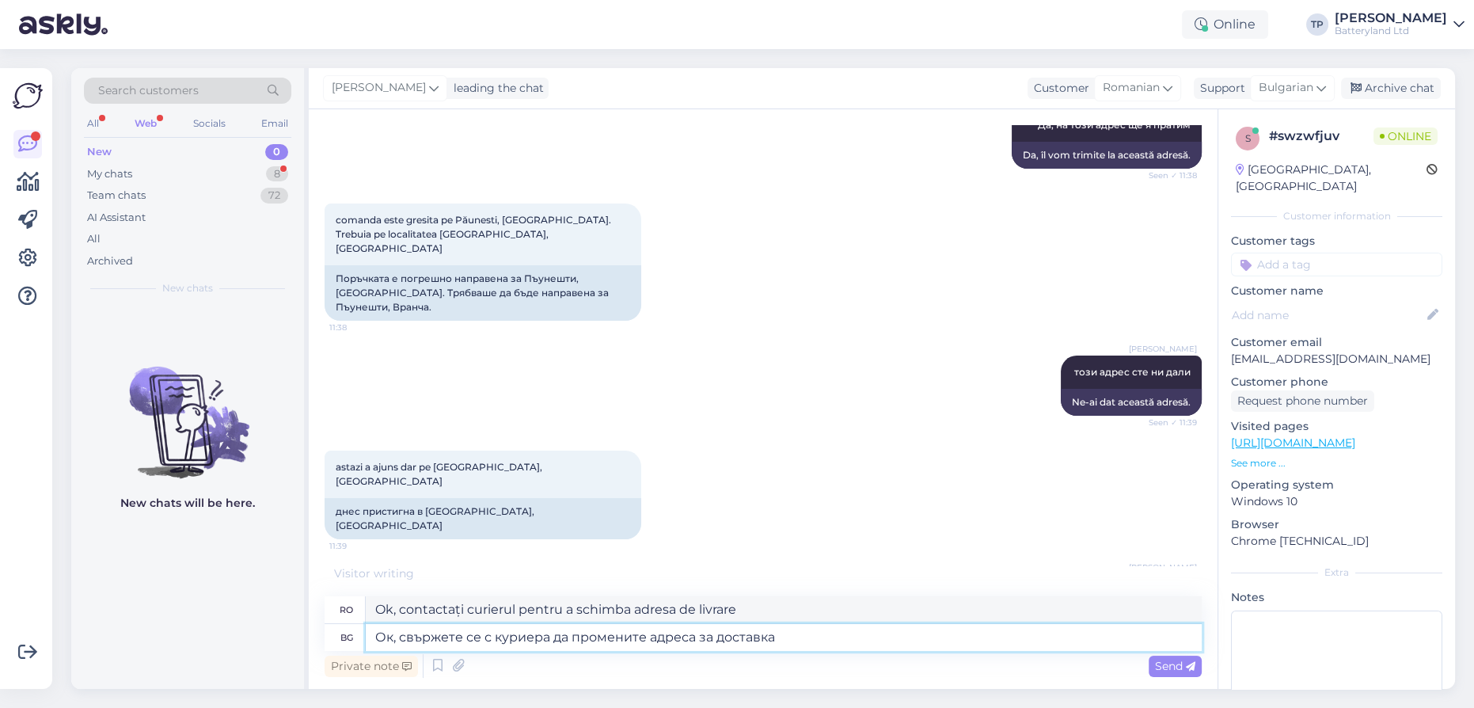
type textarea "Ок, свържете се с куриера да промените адреса за доставка"
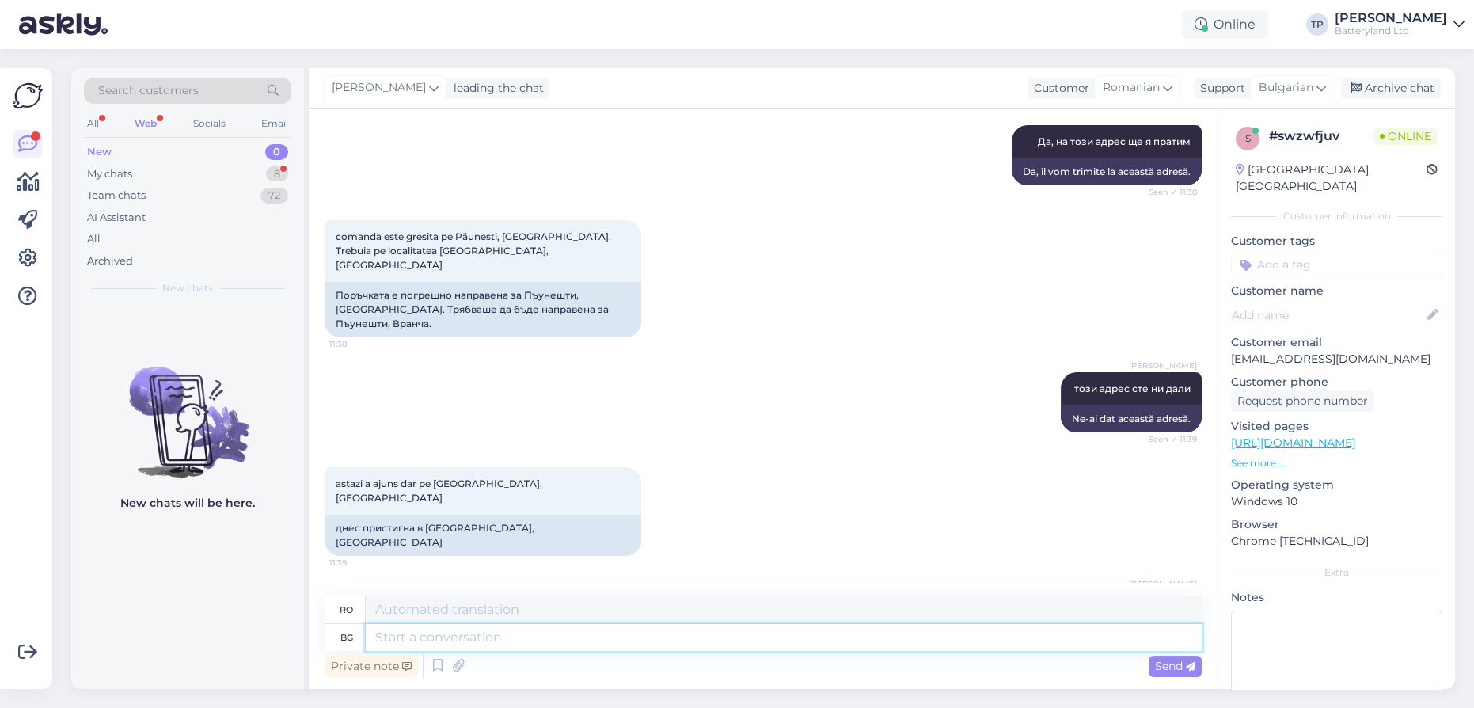
scroll to position [374, 0]
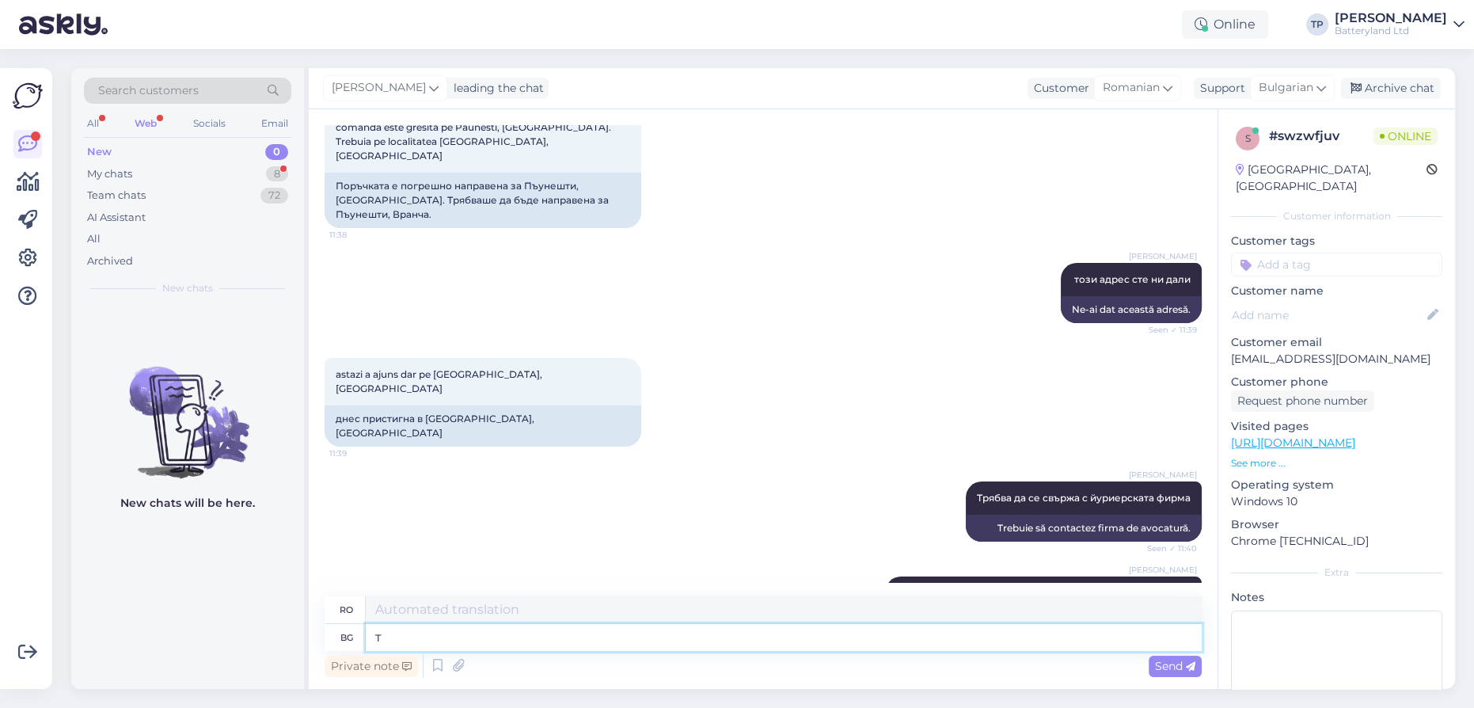
type textarea "то"
type textarea "t"
type textarea "този"
type textarea "Aceasta"
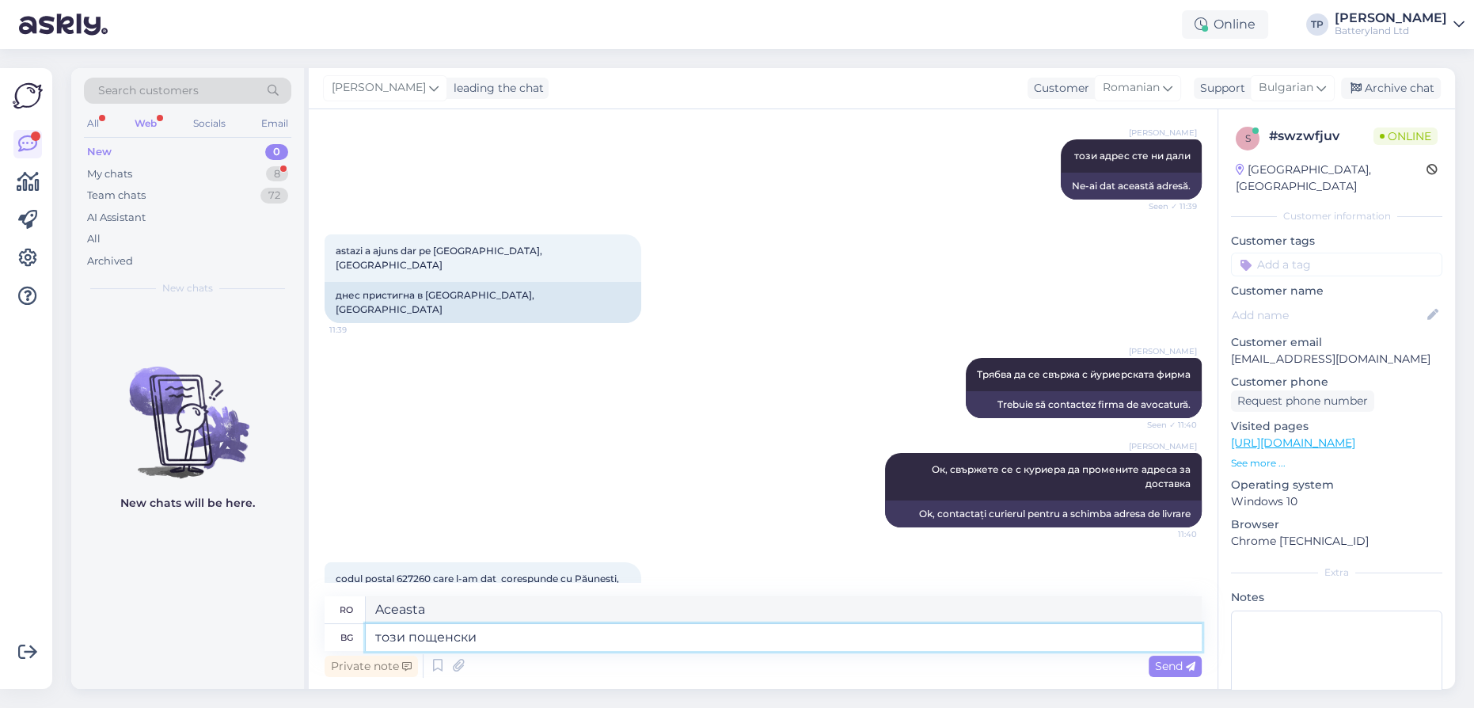
type textarea "този пощенски"
type textarea "această poștală"
type textarea "този пощенски код"
type textarea "acest cod poștal"
type textarea "този пощенски код сне д"
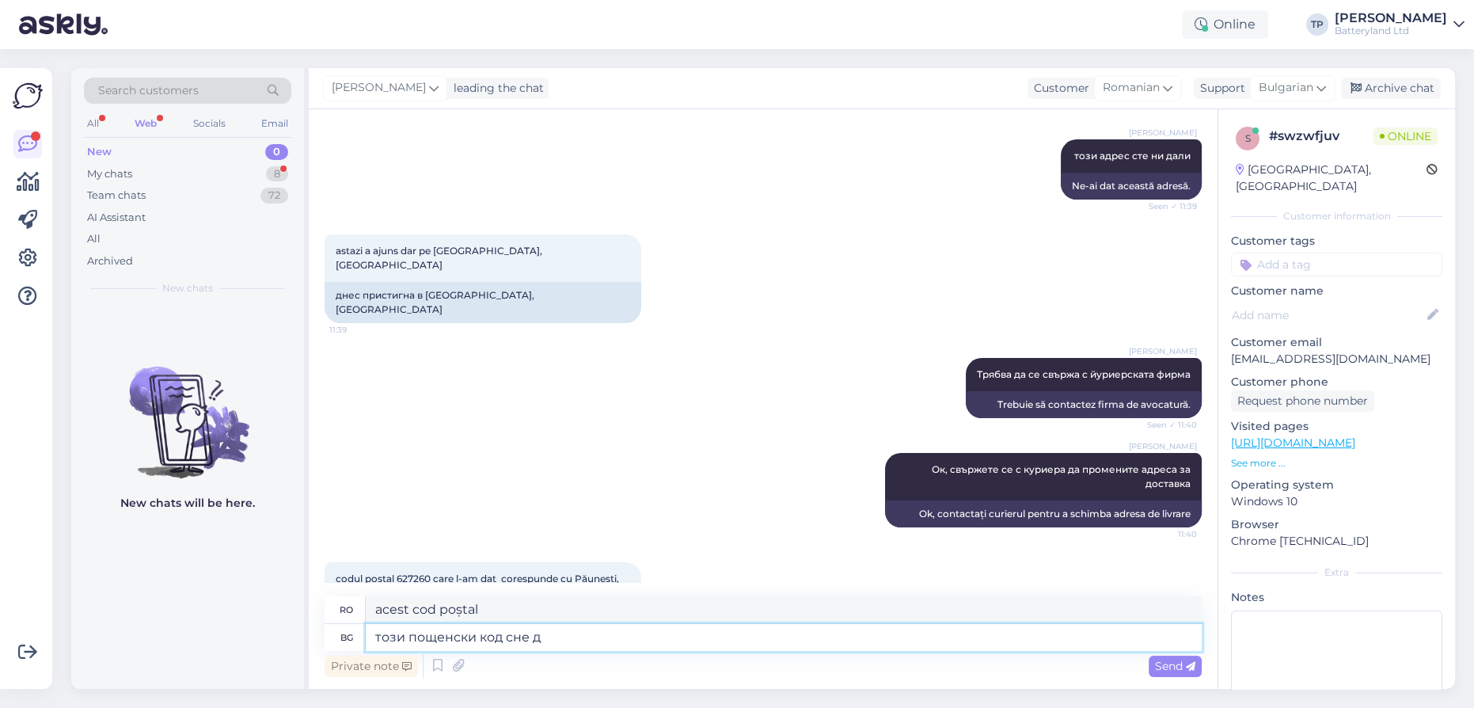
type textarea "acest cod poștal este"
type textarea "този пощенски код сне дал"
type textarea "acest cod poștal nu este valid"
type textarea "този пощенски код сне дали за"
type textarea "acest cod poștal lipsește"
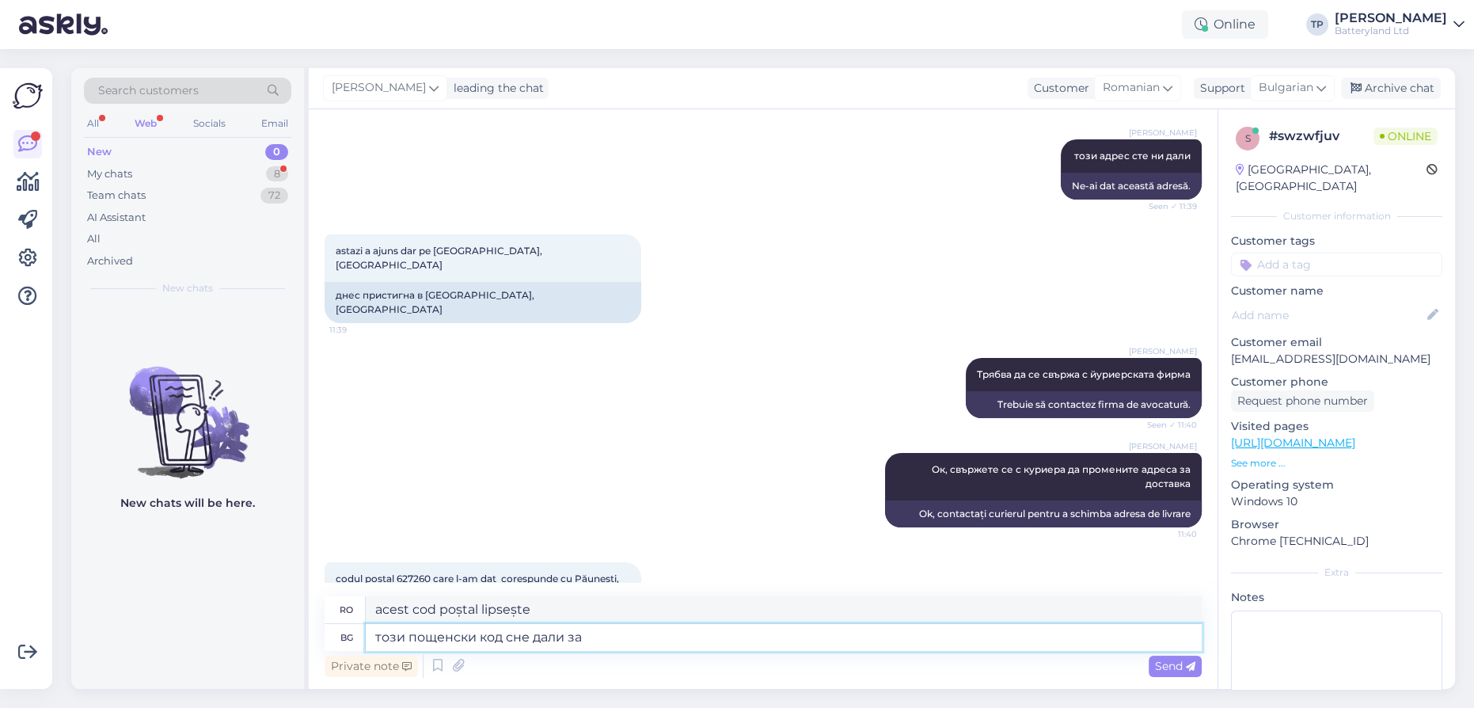
type textarea "този пощенски код сне дали за к"
type textarea "acest cod poștal este pentru"
type textarea "този пощенски код сне дали за куриера"
type textarea "Este acest cod poștal valabil pentru curier?"
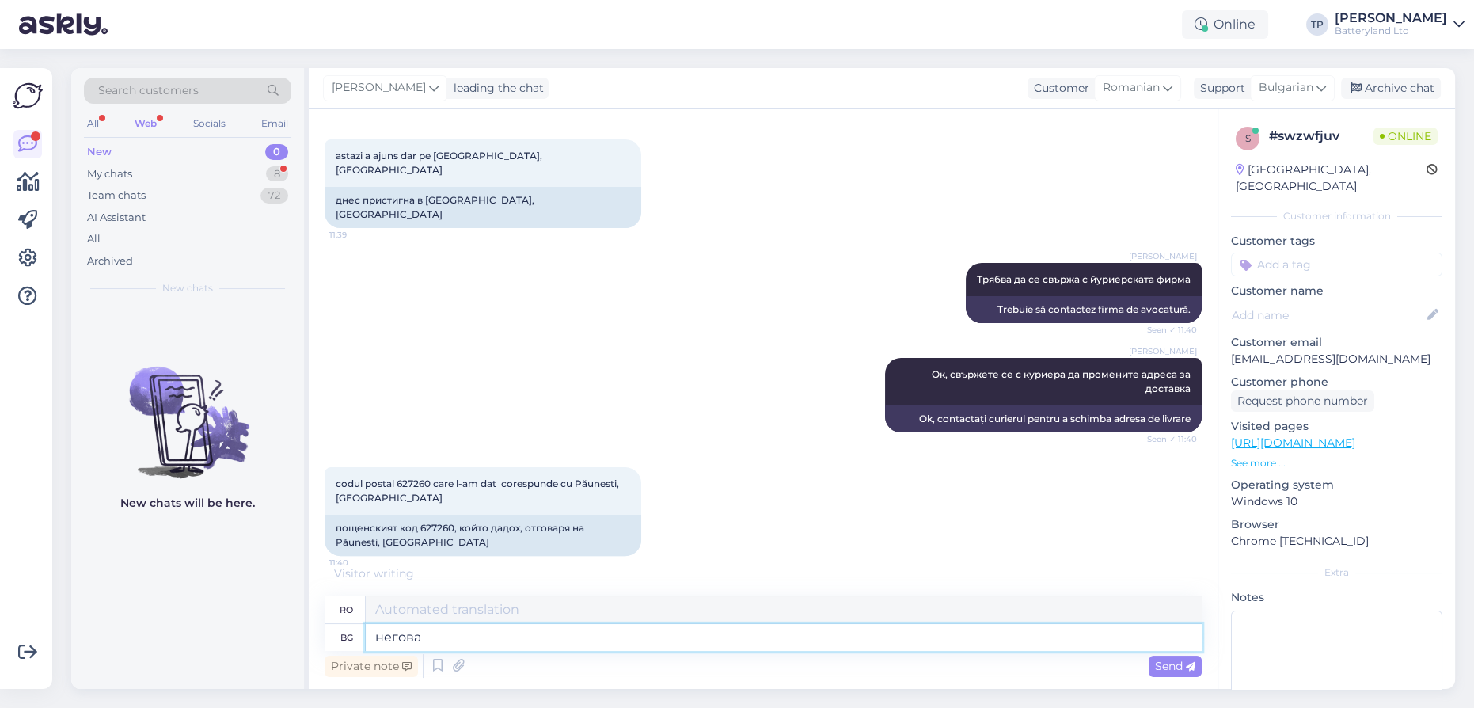
type textarea "негова е"
type textarea "lui/ei"
type textarea "негова е"
type textarea "este al lui"
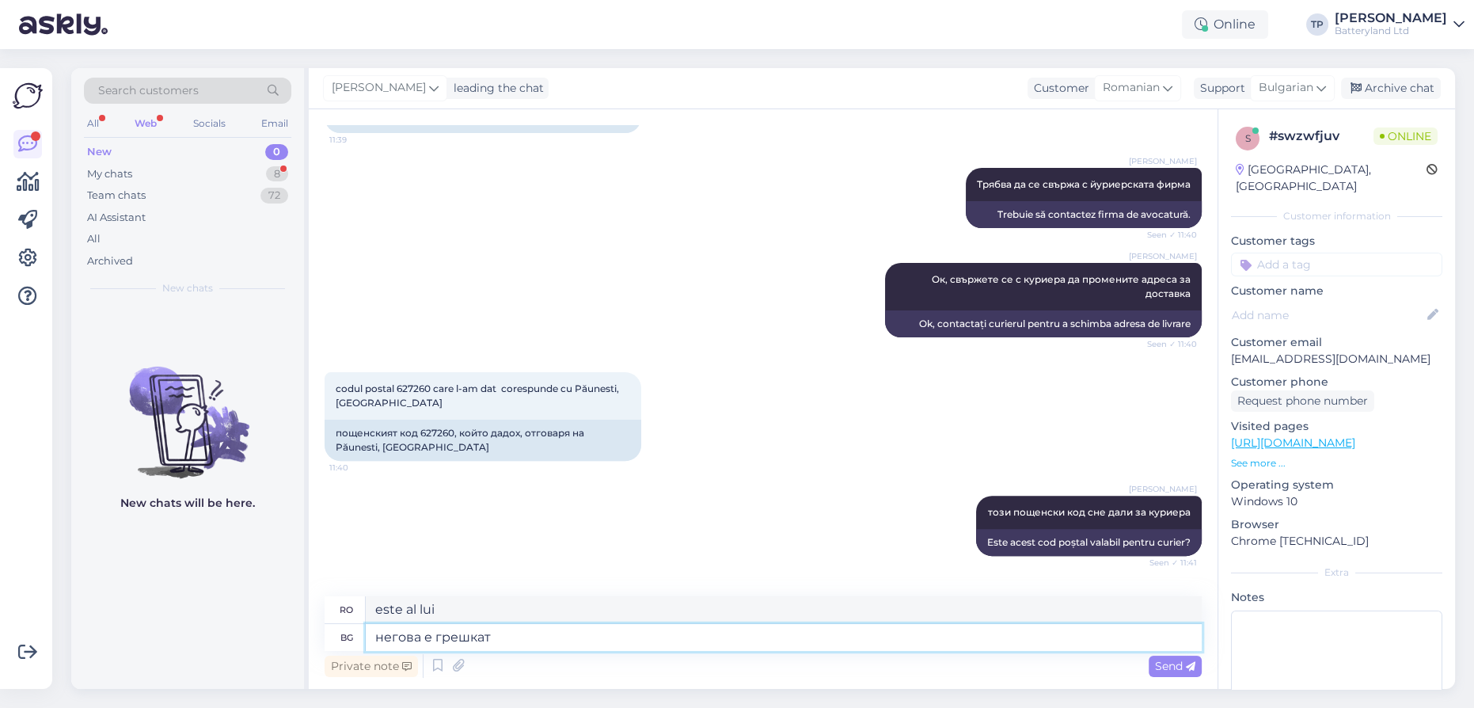
type textarea "негова е грешката"
type textarea "e [PERSON_NAME]"
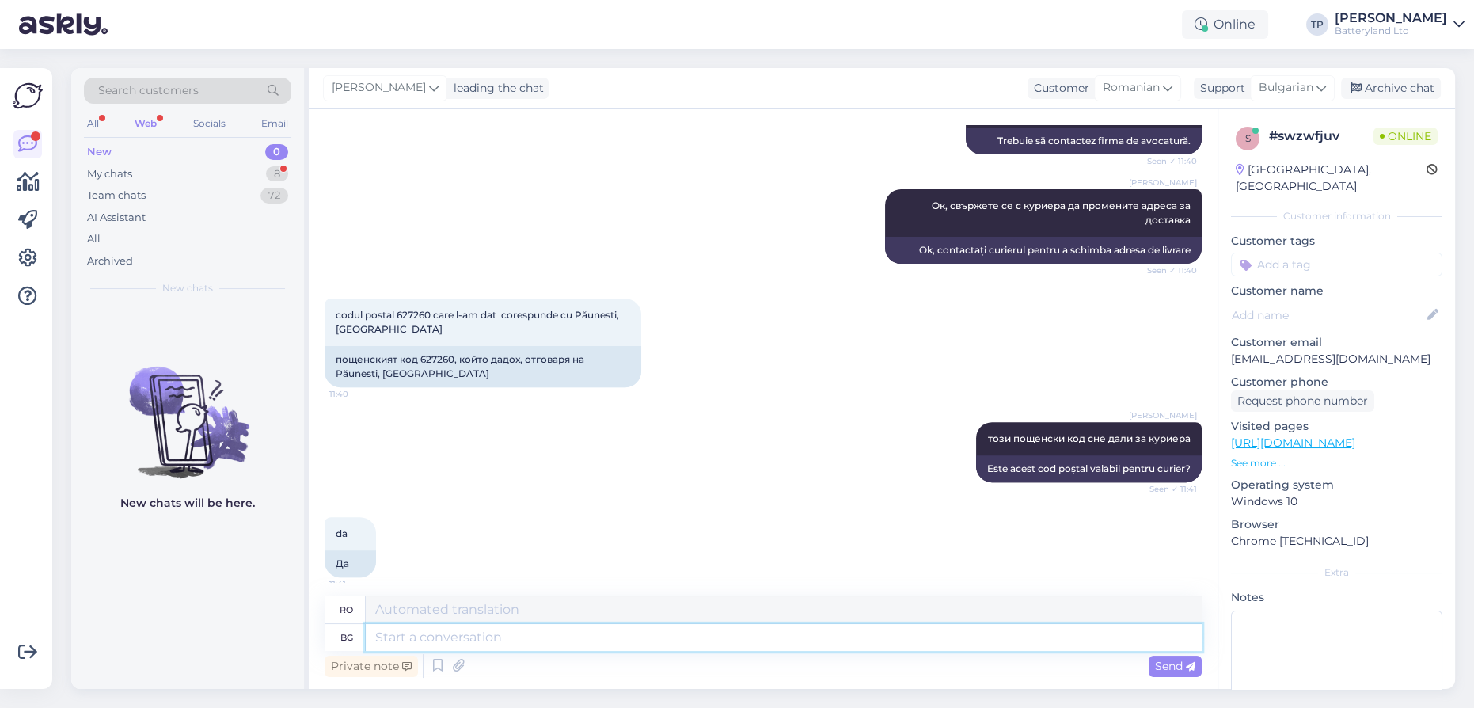
scroll to position [782, 0]
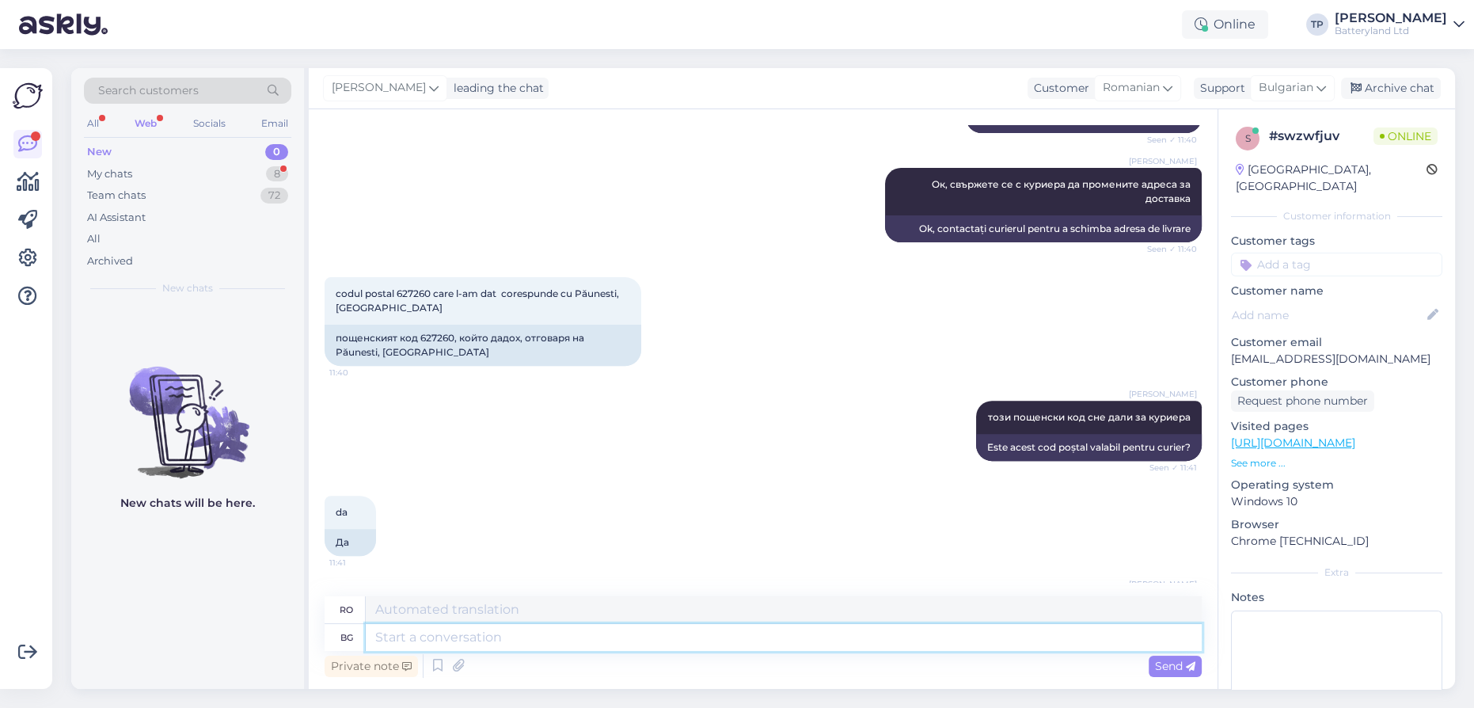
click at [451, 633] on textarea at bounding box center [784, 637] width 836 height 27
type textarea "Трабва да"
type textarea "Trabva"
type textarea "Трабва да с"
type textarea "Ar trebui să fie"
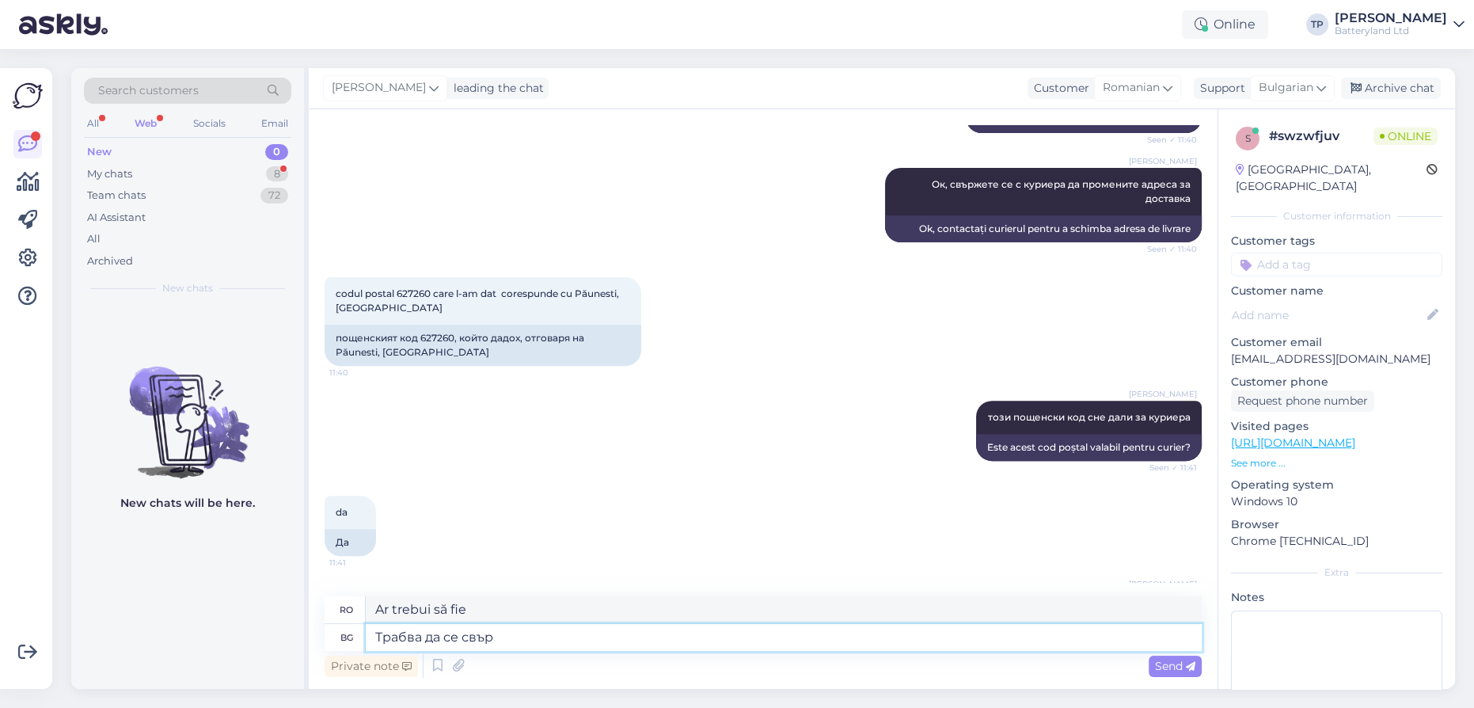
type textarea "Трабва да се свърж"
type textarea "Trebuie să contactați"
type textarea "Трабва да се свържете"
type textarea "Trebuie să te conectezi."
type textarea "Трабва да се свържете с"
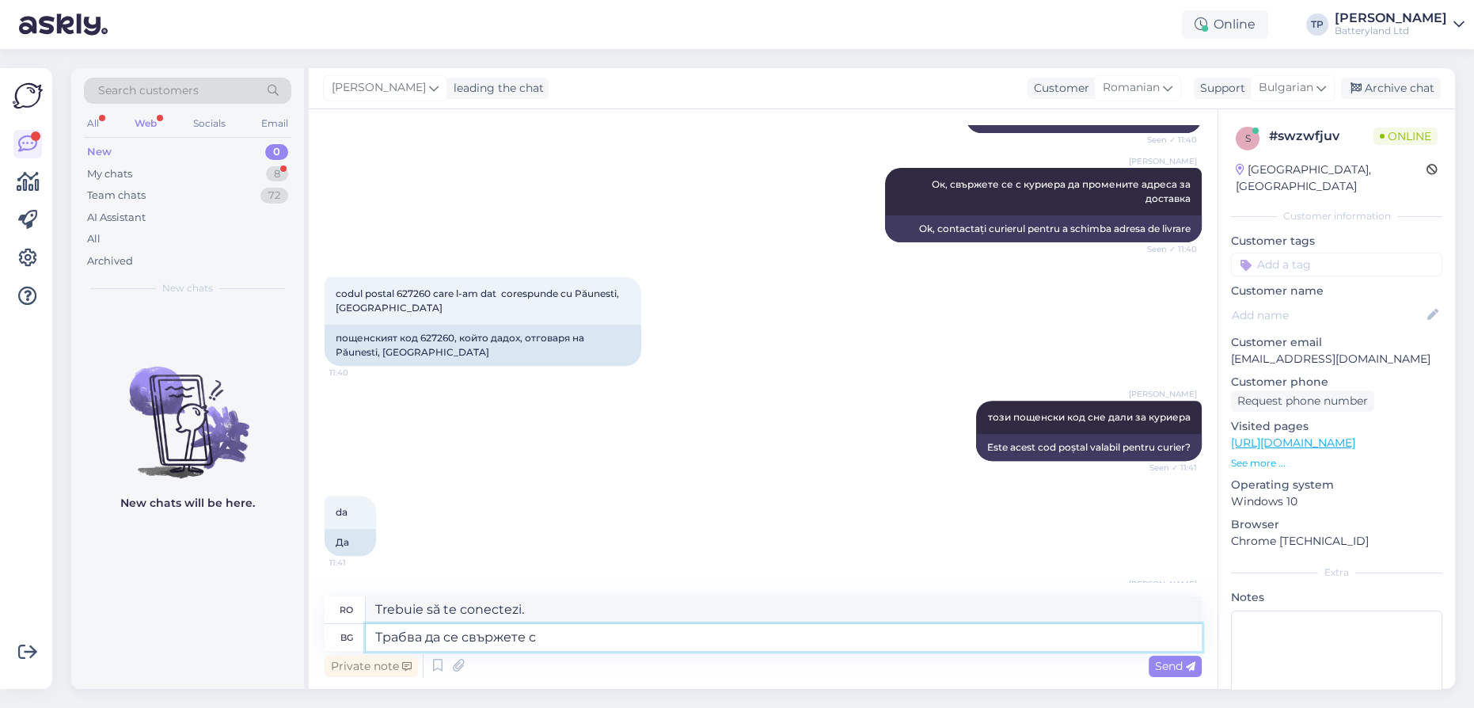
type textarea "Trebuie să contactați"
type textarea "Трабва да се свържете с куриерска ф"
type textarea "Trebuie să contactați o firmă de curierat."
type textarea "Трабва да се свържете с куриерска фирма FAN"
type textarea "Trebuie să contactați compania de curierat FAN"
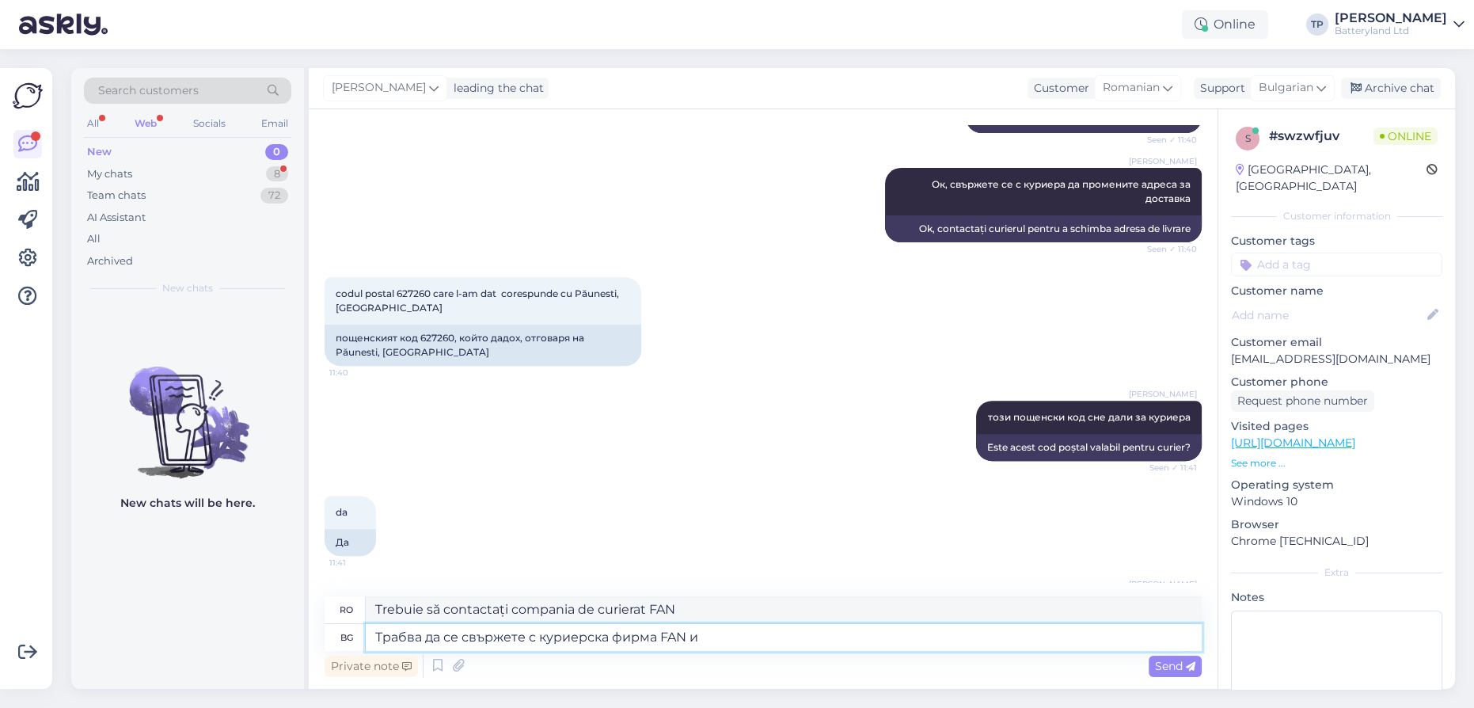
type textarea "Трабва да се свържете с куриерска фирма FAN и д"
type textarea "Trebuie să contactați compania de curierat FAN și"
type textarea "Трабва да се свържете с куриерска фирма FAN и да им о"
type textarea "Trebuie să contactați compania de curierat FAN și să le spuneți"
type textarea "Трабва да се свържете с куриерска фирма FAN и да им обясбите"
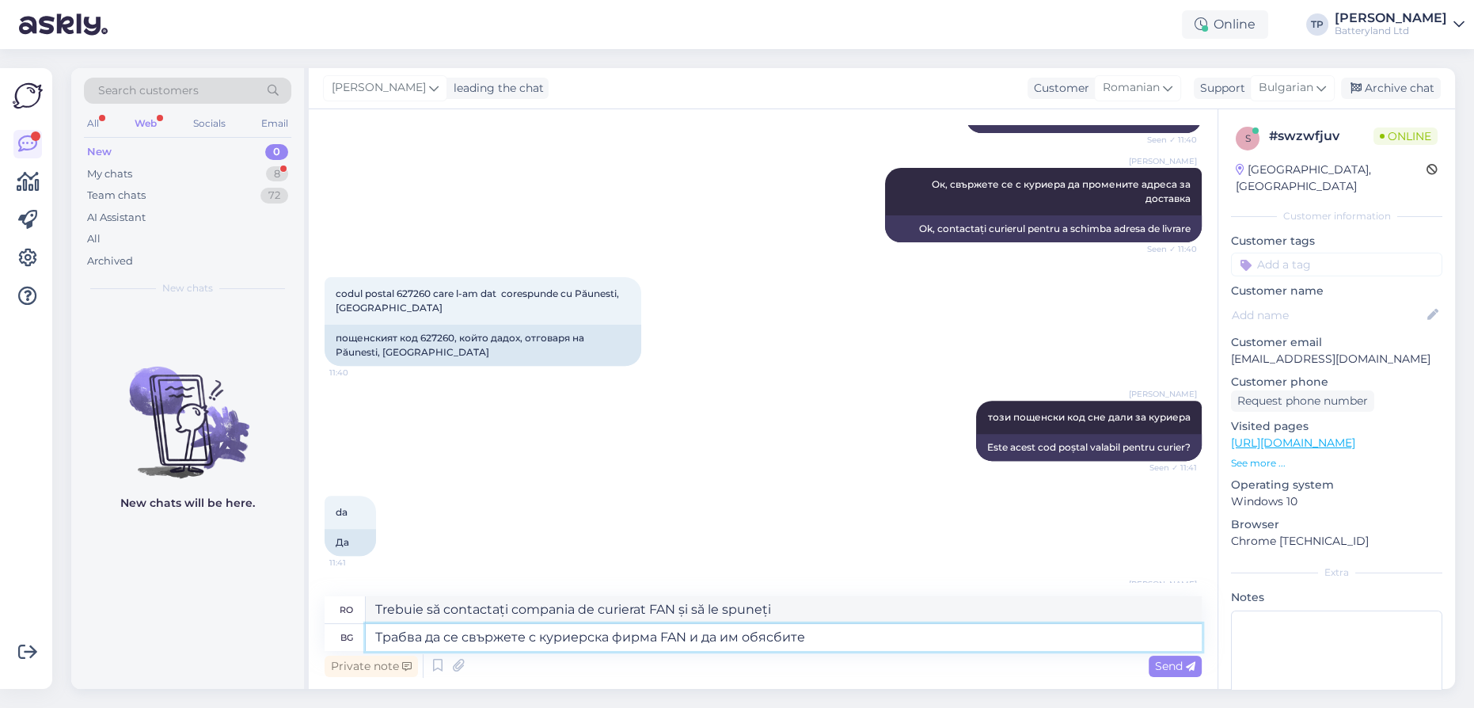
type textarea "Trebuie să contactați compania de curierat FAN și să le explicați"
type textarea "Трабва да се свържете с куриерска фирма FAN и да им обясбите че ст"
type textarea "Trebuie să contactați compania de curierat FAN și să le explicați că"
type textarea "Трабва да се свържете с куриерска фирма FAN и да им обясбите че сте д"
type textarea "Trebuie să contactați compania de curierat FAN și să le explicați că sunteți"
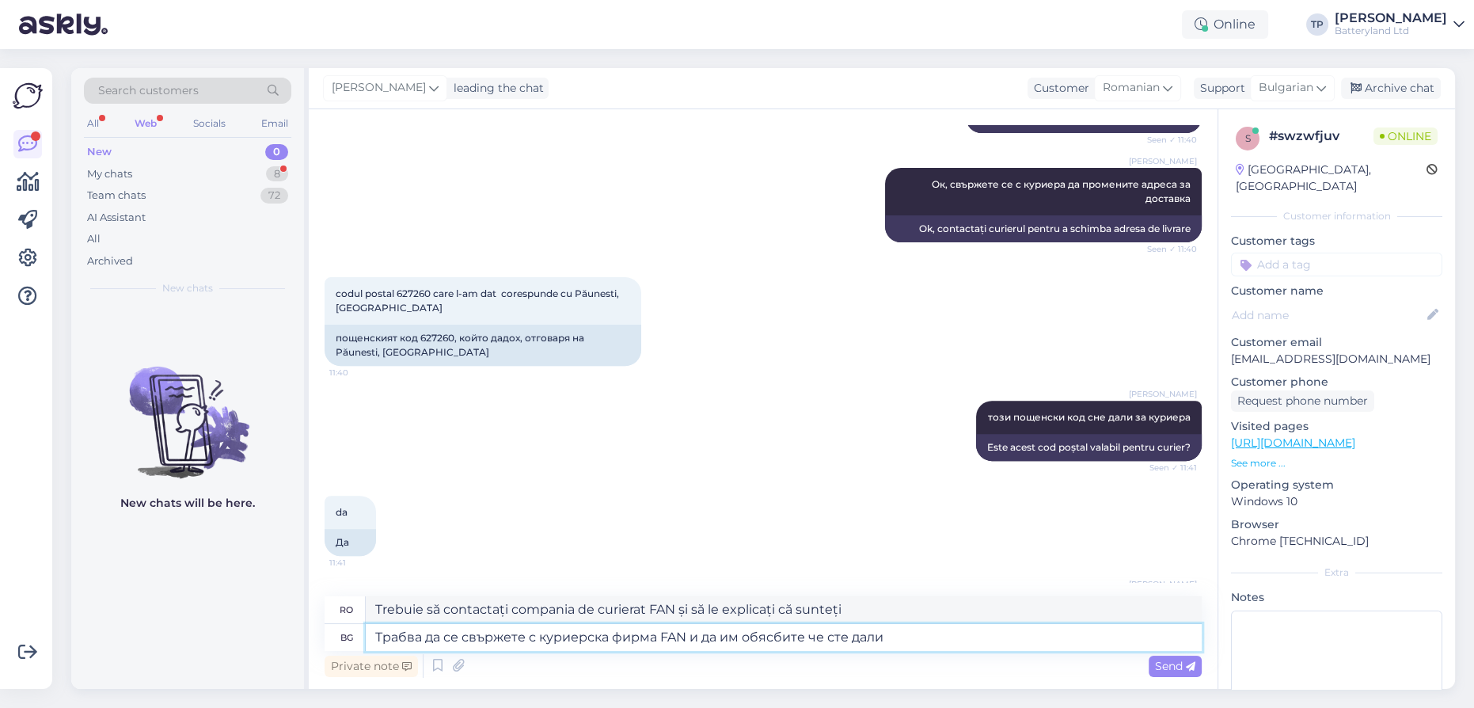
type textarea "Трабва да се свържете с куриерска фирма FAN и да им обясбите че сте дали"
type textarea "Trebuie să contactați compania de curierat FAN și să le explicați că ați dat"
type textarea "Трабва да се свържете с куриерска фирма FAN и да им обясбите че сте дали правил…"
type textarea "Trebuie să contactați compania de curierat FAN și să le explicați că ați furniz…"
type textarea "Трабва да се свържете с куриерска фирма FAN и да им обясбите че сте дали правил…"
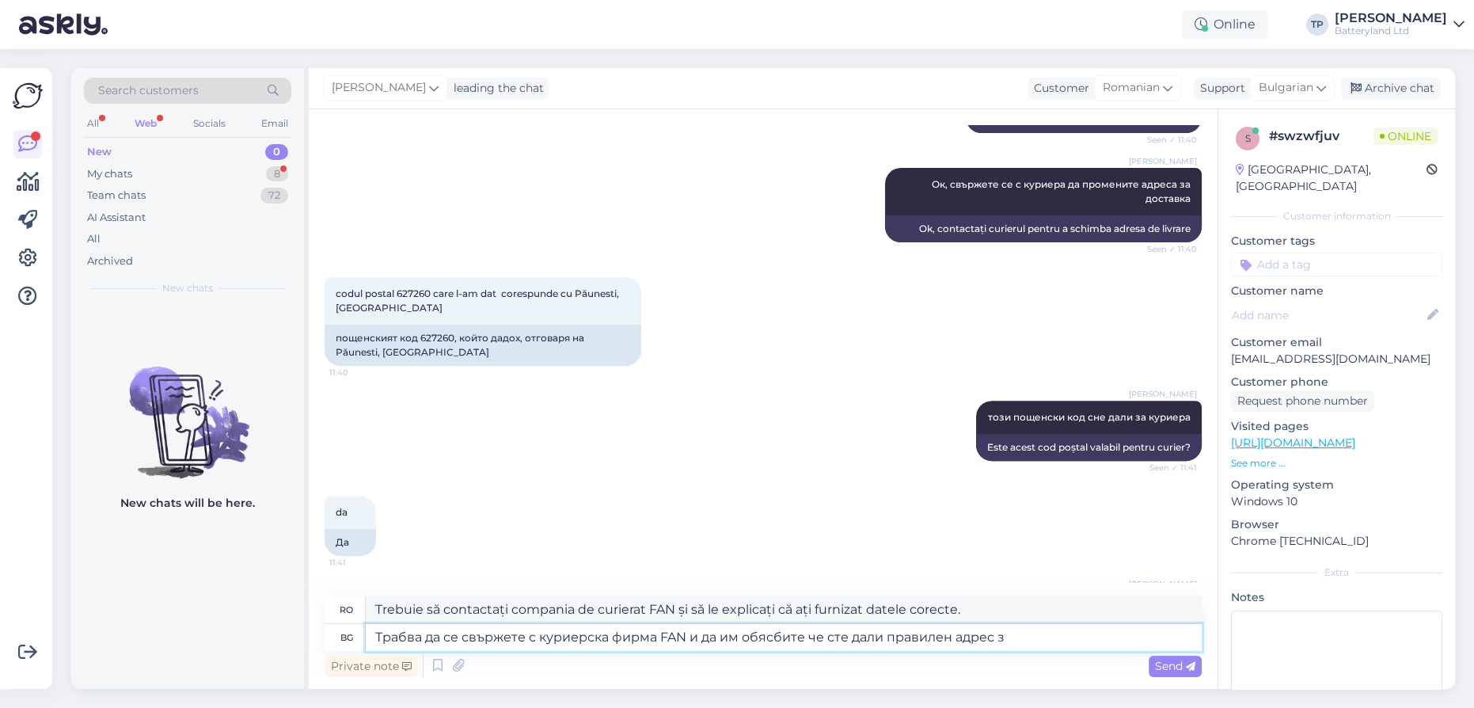
type textarea "Trebuie să contactați compania de curierat FAN și să le explicați că ați furniz…"
type textarea "Трабва да се свържете с куриерска фирма FAN и да им обясбите че сте дали правил…"
type textarea "Trebuie să contactați compania de curierat FAN și să le explicați că ați furniz…"
type textarea "Трабва да се свържете с куриерска фирма FAN и да им обясбите че сте дали правил…"
type textarea "Trebuie să contactați compania de curierat FAN și să le explicați că ați furniz…"
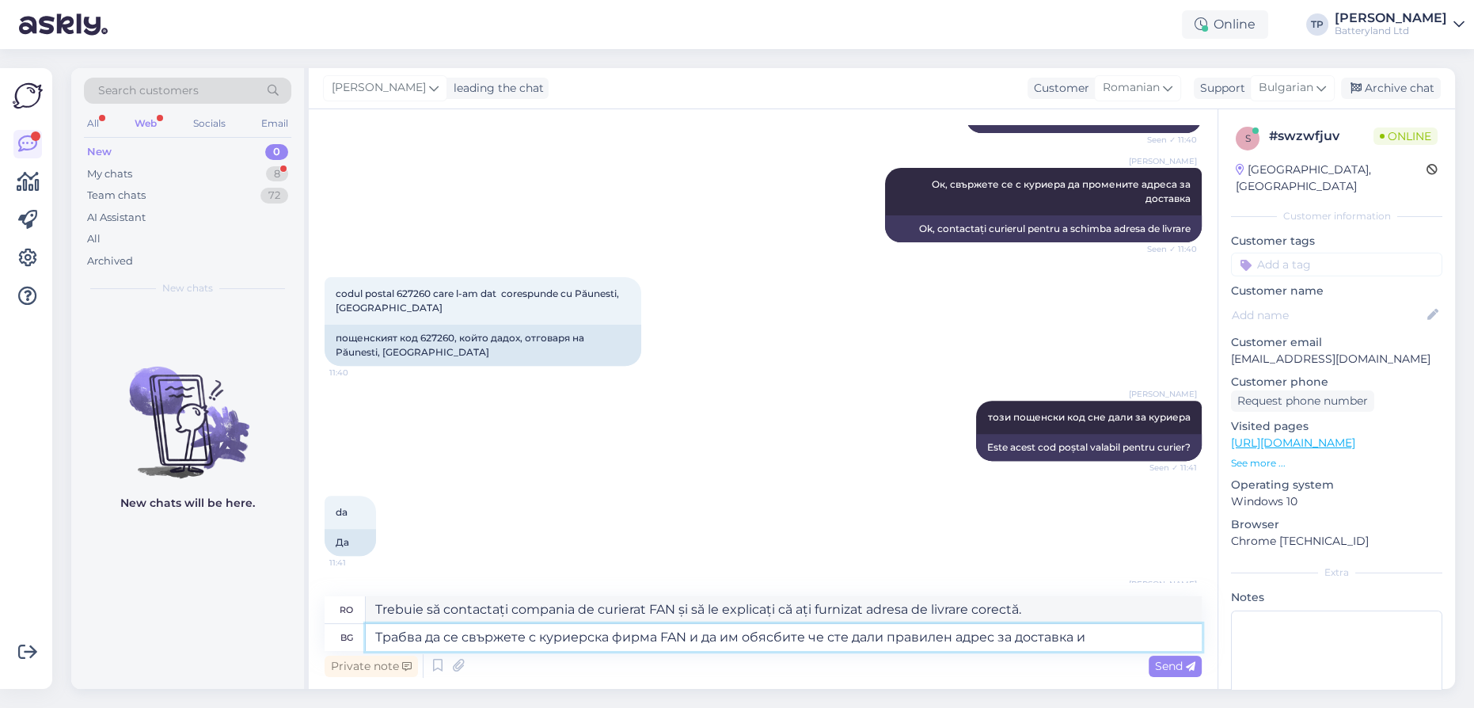
type textarea "Трабва да се свържете с куриерска фирма FAN и да им обясбите че сте дали правил…"
type textarea "Trebuie să contactați compania de curierat FAN și să le explicați că ați furniz…"
type textarea "Трабва да се свържете с куриерска фирма FAN и да им обясбите че сте дали правил…"
type textarea "Trebuie să contactați compania de curierat FAN și să le explicați că ați furniz…"
type textarea "Трабва да се свържете с куриерска фирма FAN и да им обясбите че сте дали правил…"
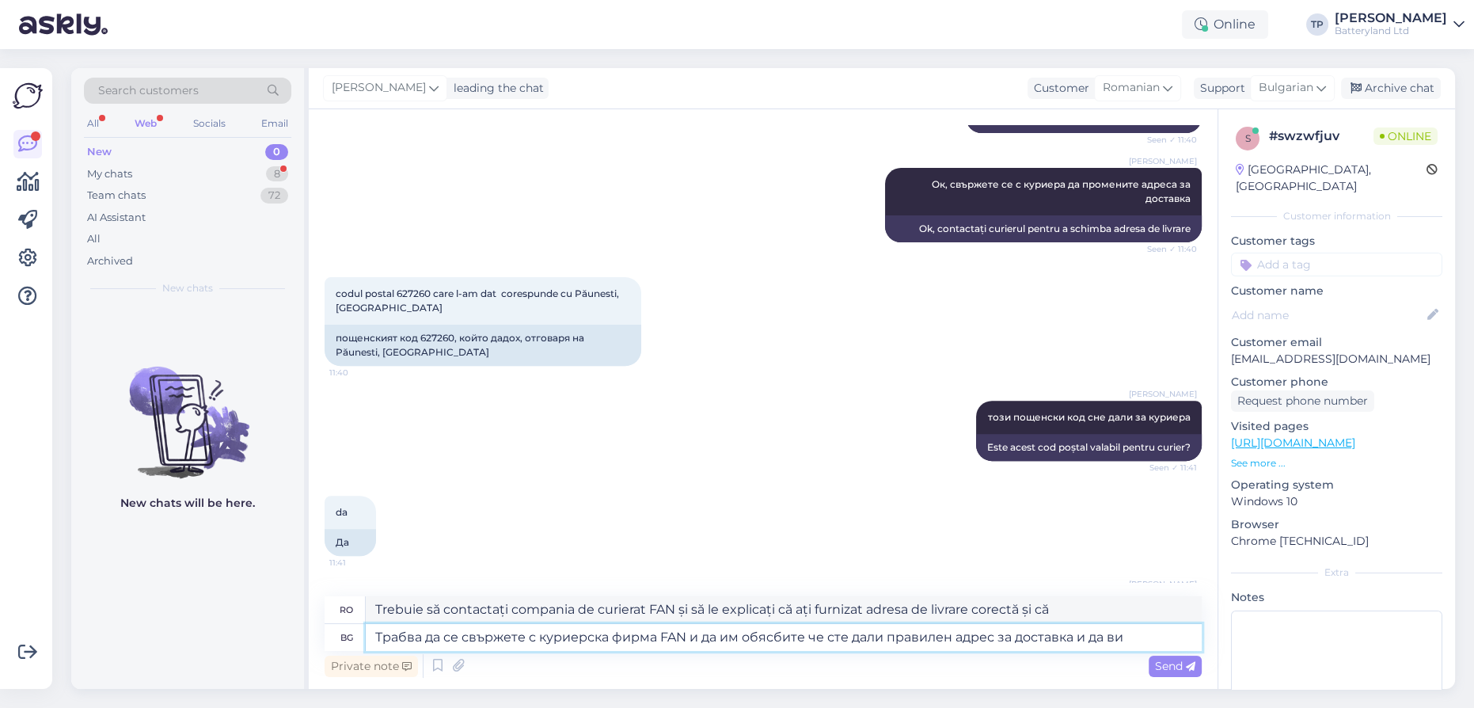
type textarea "Trebuie să contactați compania de curierat FAN și să le explicați că ați furniz…"
type textarea "Трабва да се свържете с куриерска фирма FAN и да им обясбите че сте дали правил…"
type textarea "Trebuie să contactați compania de curierat FAN și să le explicați că ați furniz…"
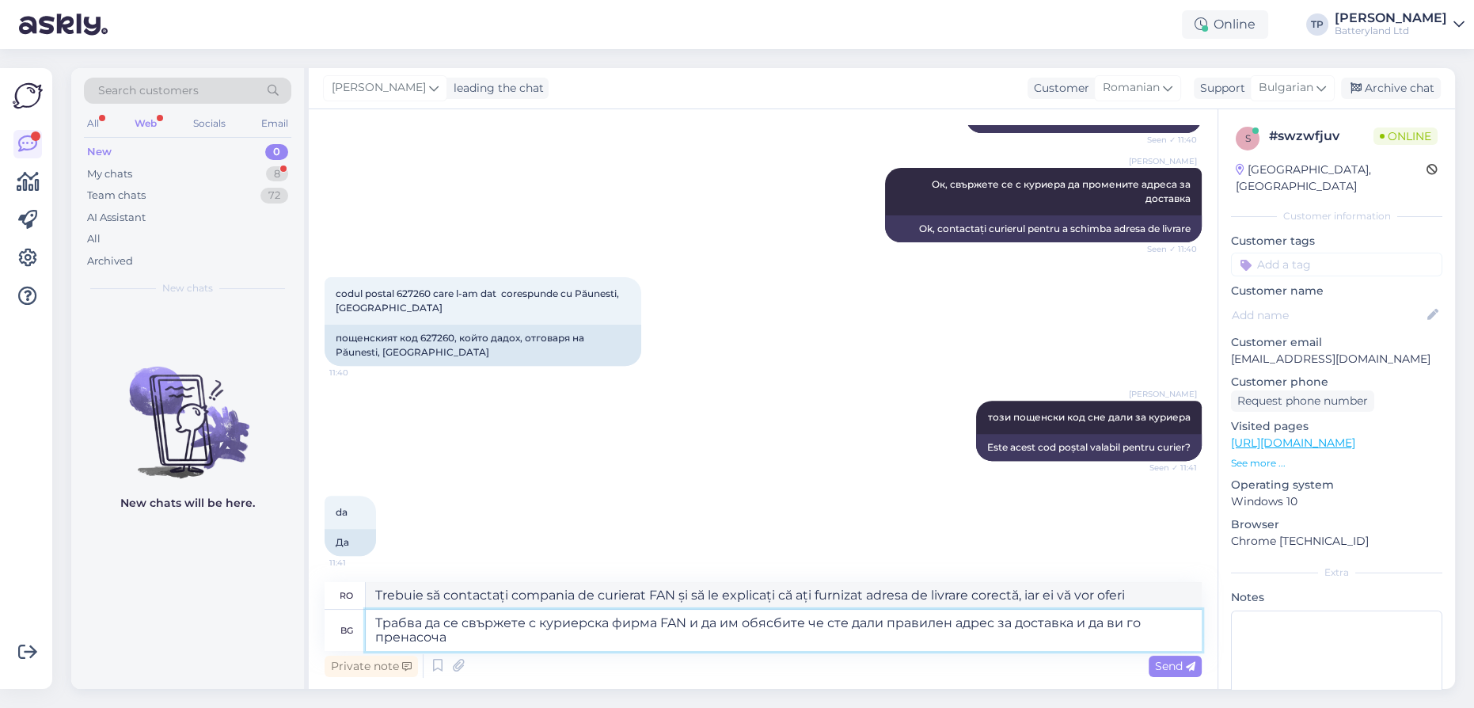
type textarea "Трабва да се свържете с куриерска фирма FAN и да им обясбите че сте дали правил…"
type textarea "Trebuie să contactați compania de curierat FAN și să le explicați că ați furniz…"
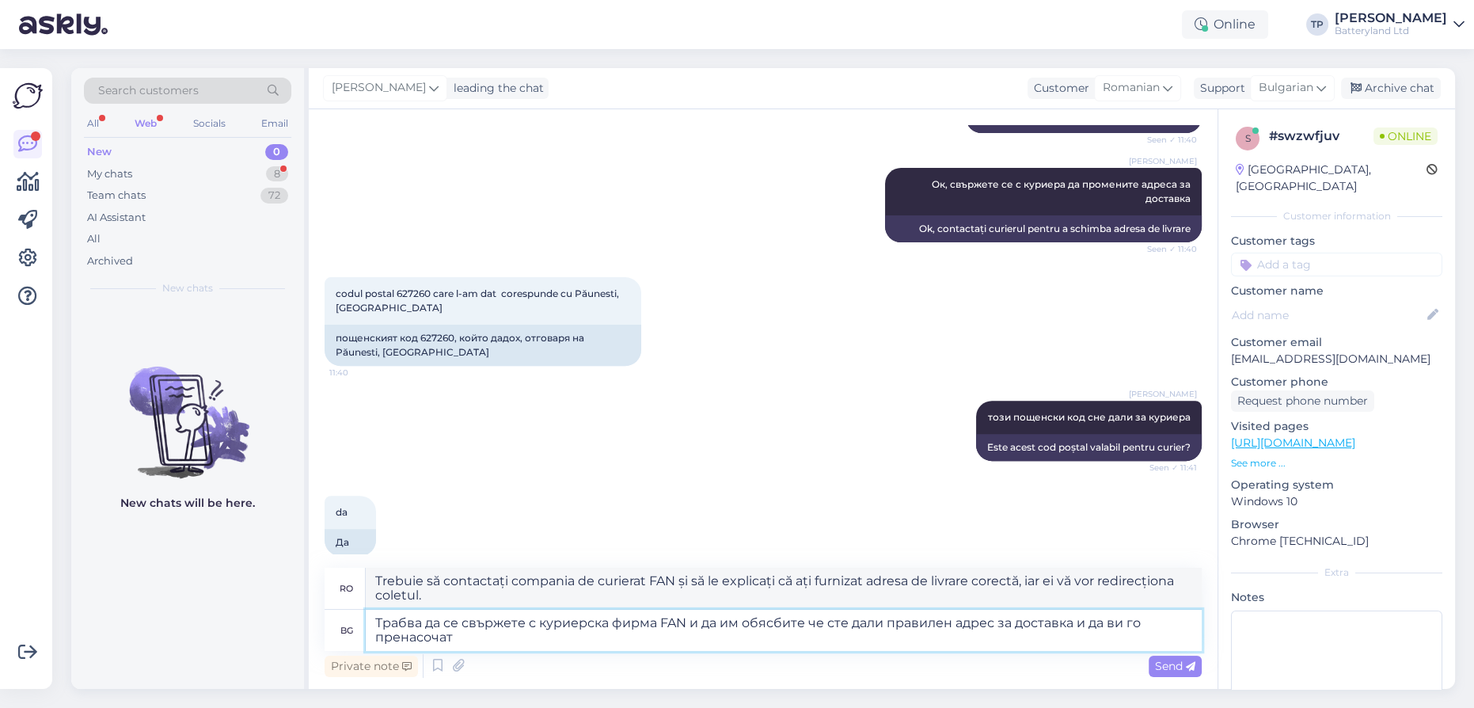
click at [1119, 622] on textarea "Трабва да се свържете с куриерска фирма FAN и да им обясбите че сте дали правил…" at bounding box center [784, 630] width 836 height 41
drag, startPoint x: 1144, startPoint y: 621, endPoint x: 1131, endPoint y: 622, distance: 13.5
click at [1131, 622] on textarea "Трабва да се свържете с куриерска фирма FAN и да им обясбите че сте дали правил…" at bounding box center [784, 630] width 836 height 41
type textarea "Трабва да се свържете с куриерска фирма FAN и да им обясбите че сте дали правил…"
type textarea "Trebuie să contactați compania de curierat FAN și să le explicați că ați furniz…"
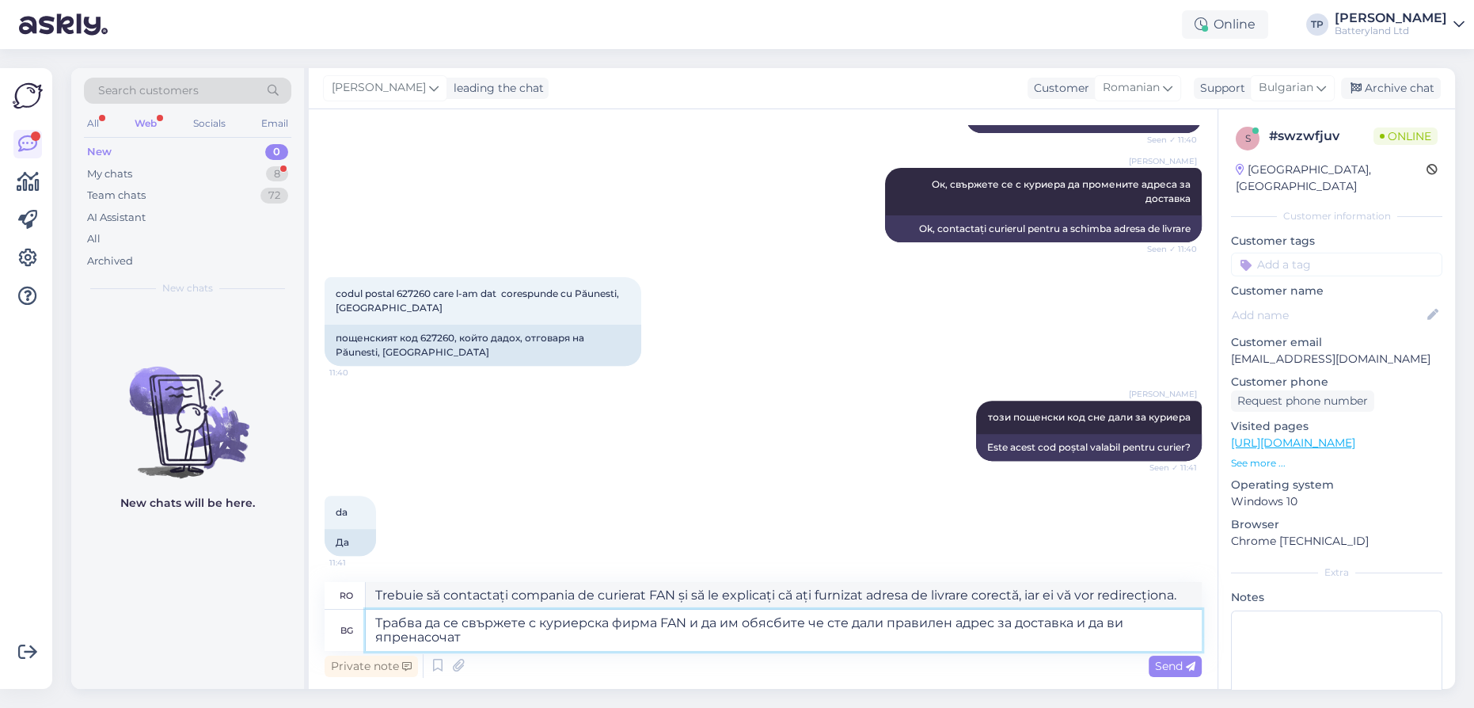
type textarea "Трабва да се свържете с куриерска фирма FAN и да им обясбите че сте дали правил…"
click at [493, 638] on textarea "Трабва да се свържете с куриерска фирма FAN и да им обясбите че сте дали правил…" at bounding box center [784, 630] width 836 height 41
type textarea "Trebuie să contactați compania de curierat FAN și să le explicați că ați furniz…"
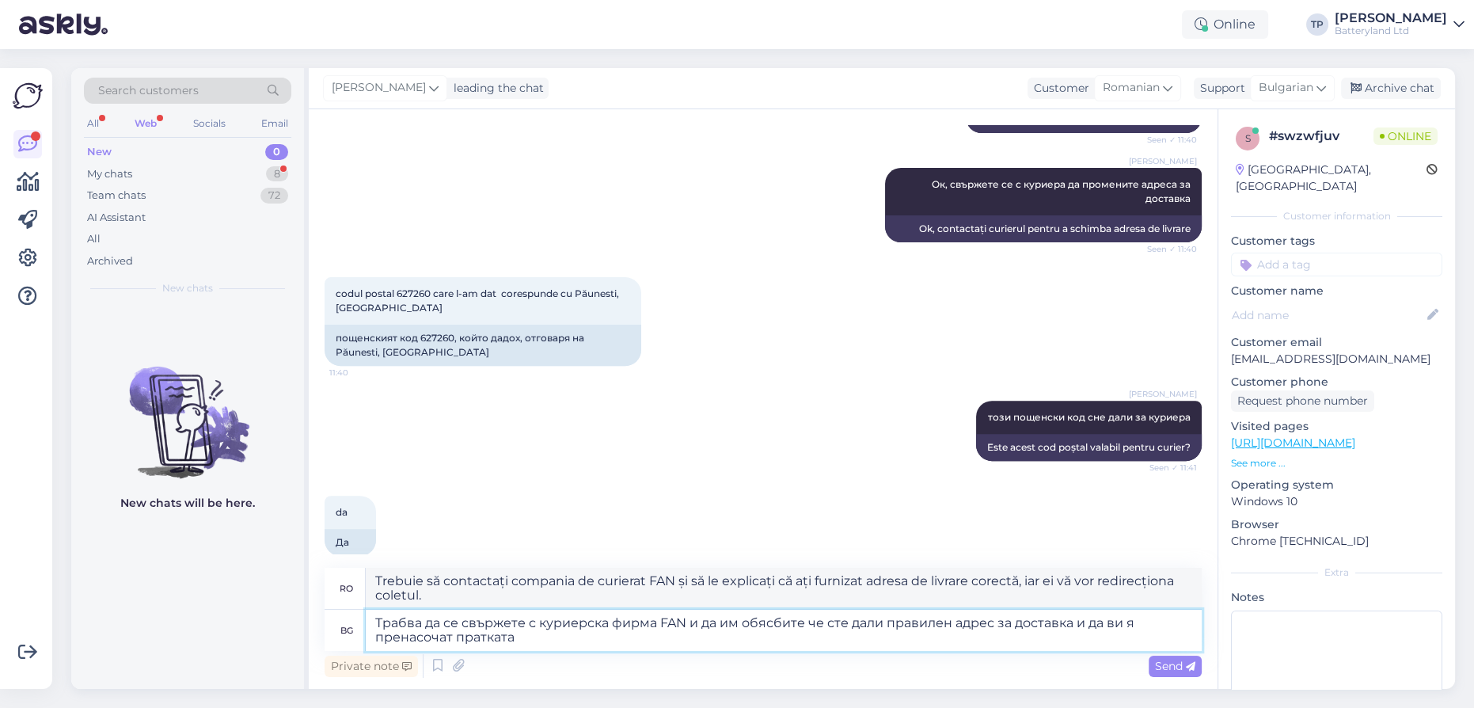
type textarea "Трабва да се свържете с куриерска фирма FAN и да им обясбите че сте дали правил…"
type textarea "Trebuie să contactați compania de curierat FAN și să le explicați că ați furniz…"
type textarea "Трабва да се свържете с куриерска фирма FAN и да им обясбите че сте дали правил…"
type textarea "Trebuie să contactați compania de curierat FAN și să le explicați că ați furniz…"
type textarea "Трабва да се свържете с куриерска фирма FAN и да им обясбите че сте дали правил…"
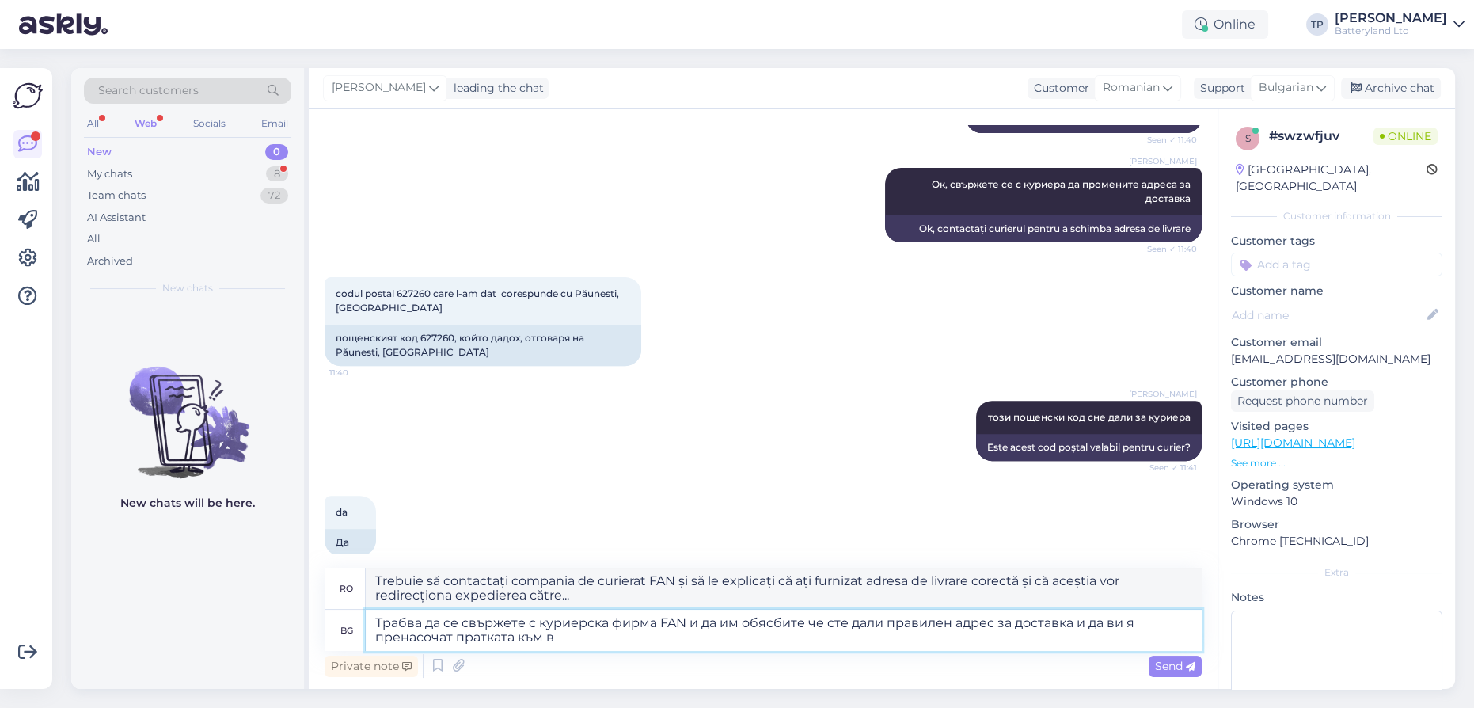
type textarea "Trebuie să contactați compania de curierat FAN și să le explicați că ați furniz…"
type textarea "Трабва да се свържете с куриерска фирма FAN и да им обясбите че сте дали правил…"
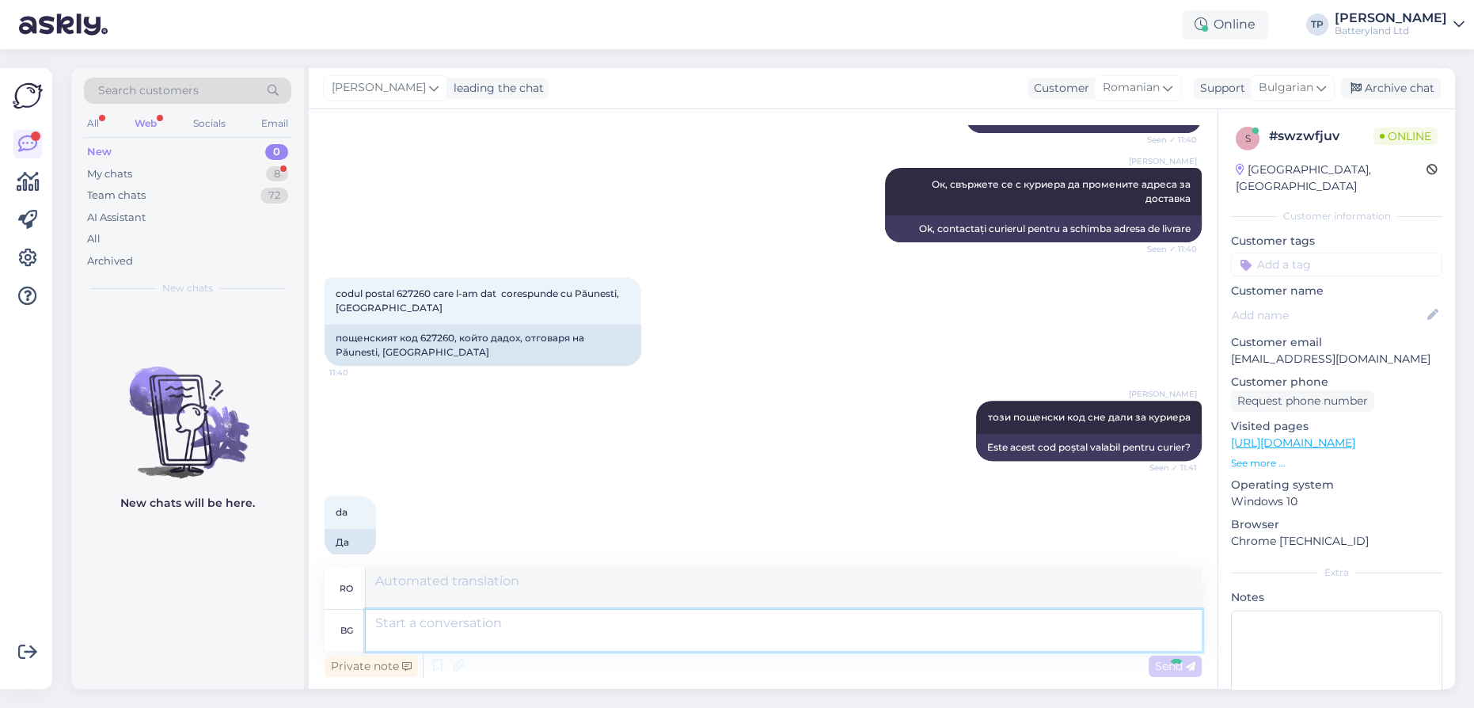
scroll to position [934, 0]
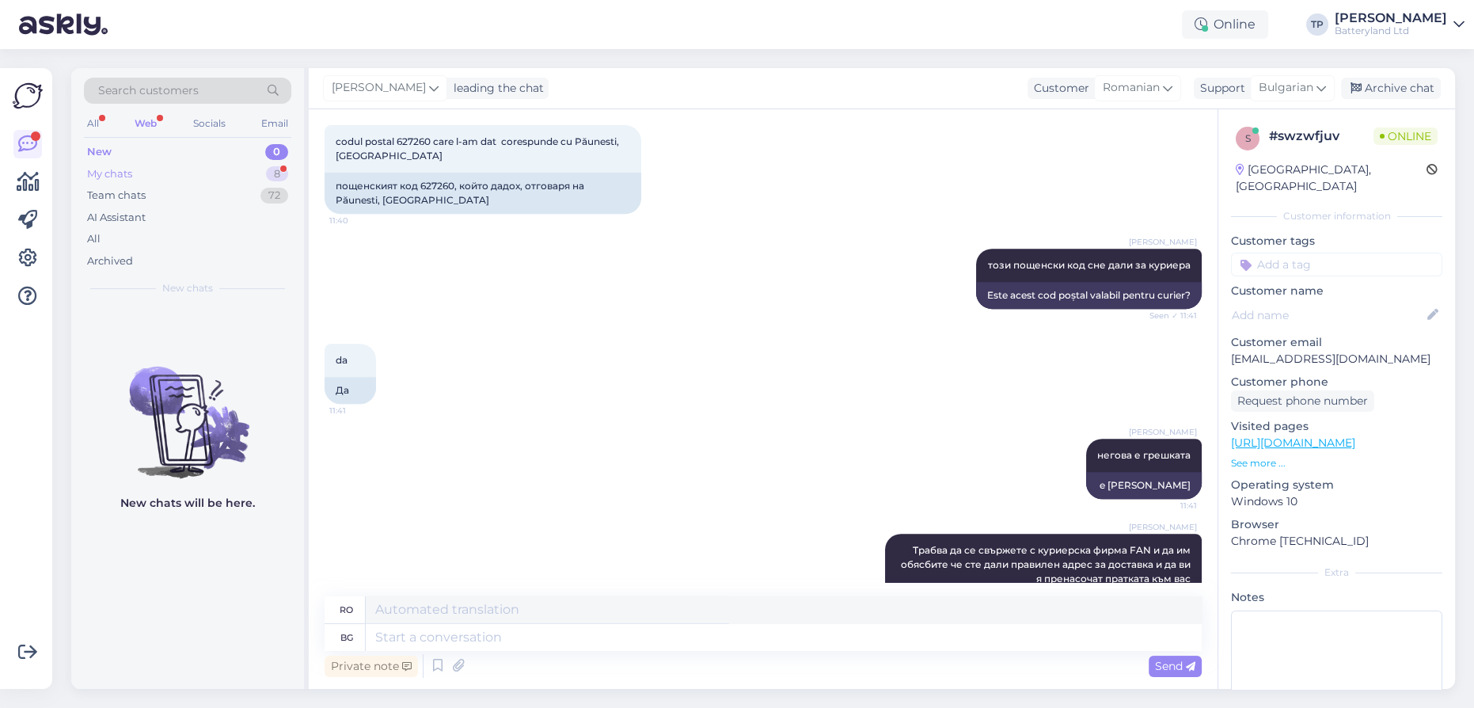
click at [211, 168] on div "My chats 8" at bounding box center [187, 174] width 207 height 22
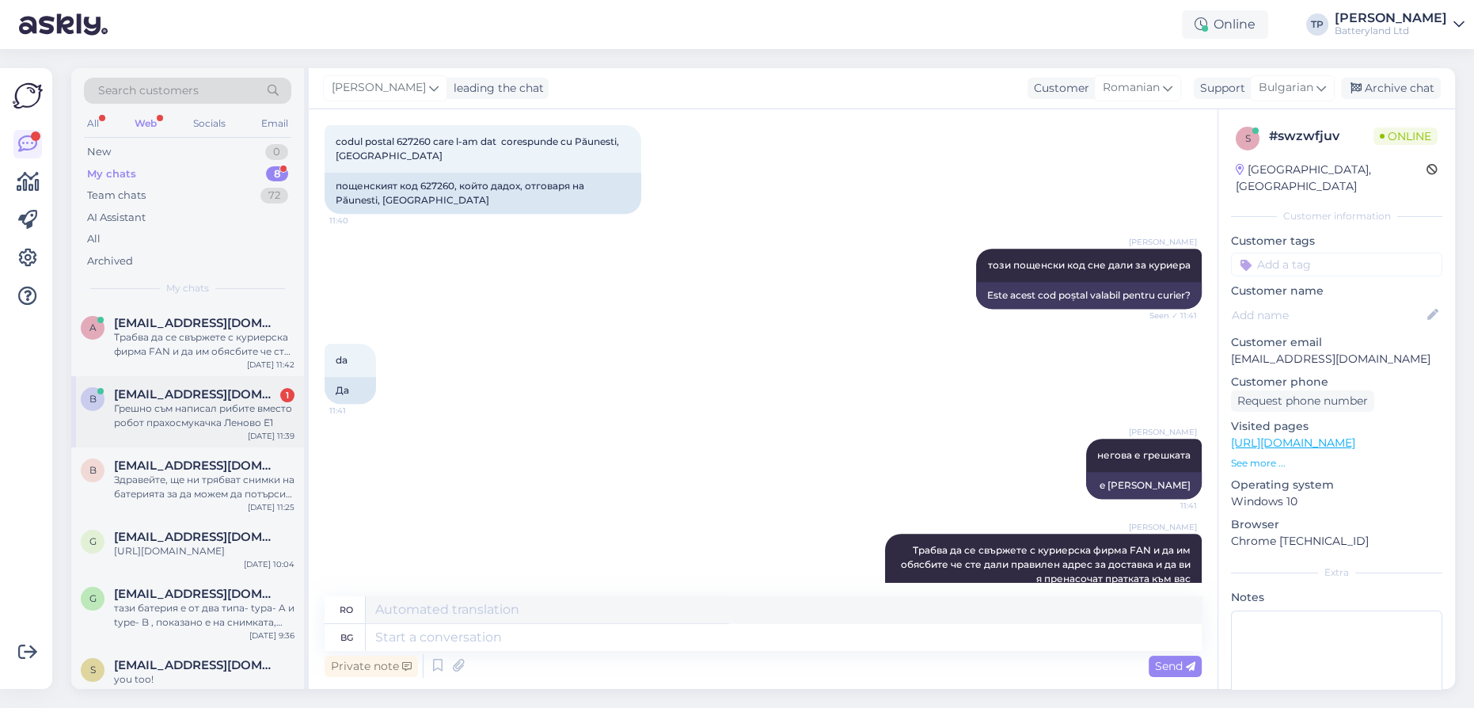
click at [273, 387] on div "[EMAIL_ADDRESS][DOMAIN_NAME] 1 Грешно съм написал рибите вместо робот прахосмук…" at bounding box center [204, 408] width 181 height 43
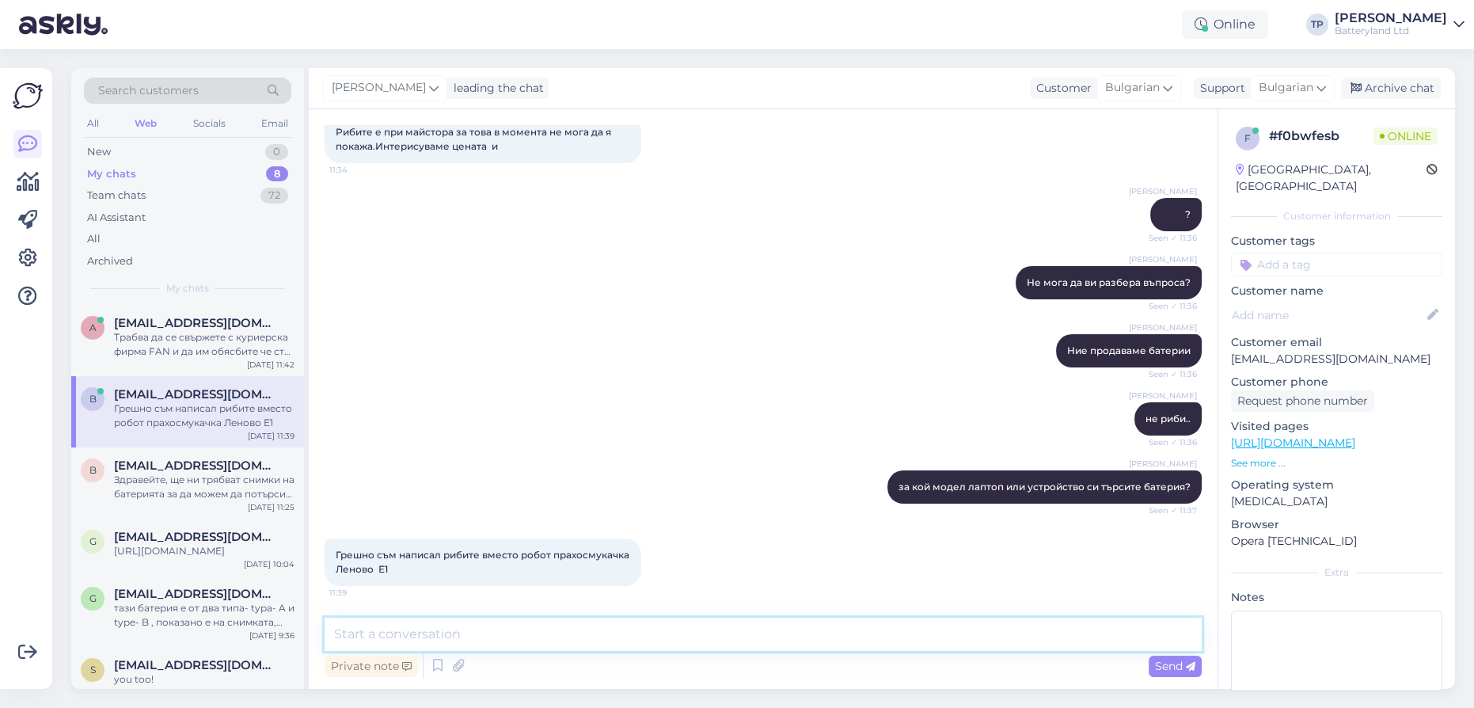
click at [459, 635] on textarea at bounding box center [763, 634] width 877 height 33
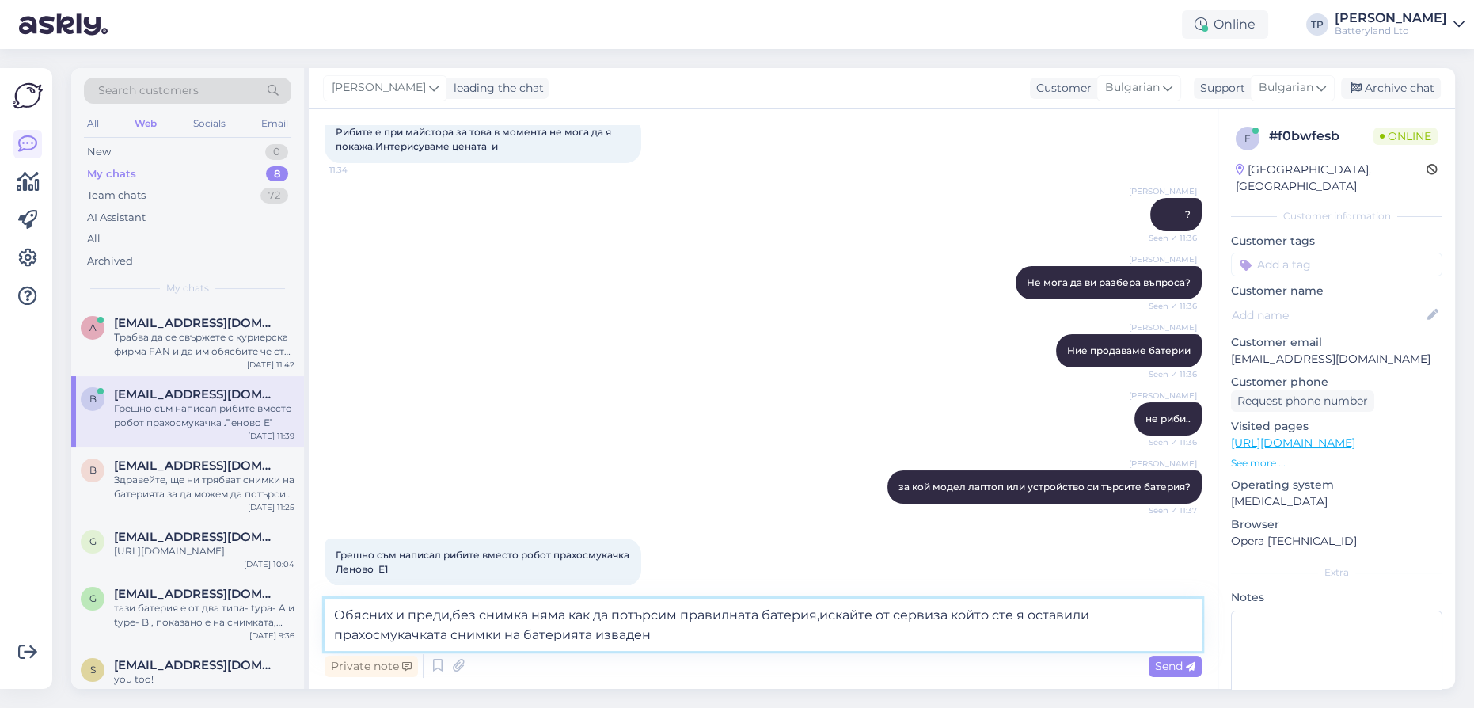
type textarea "Обясних и преди,без снимка няма как да потърсим правилната батерия,искайте от с…"
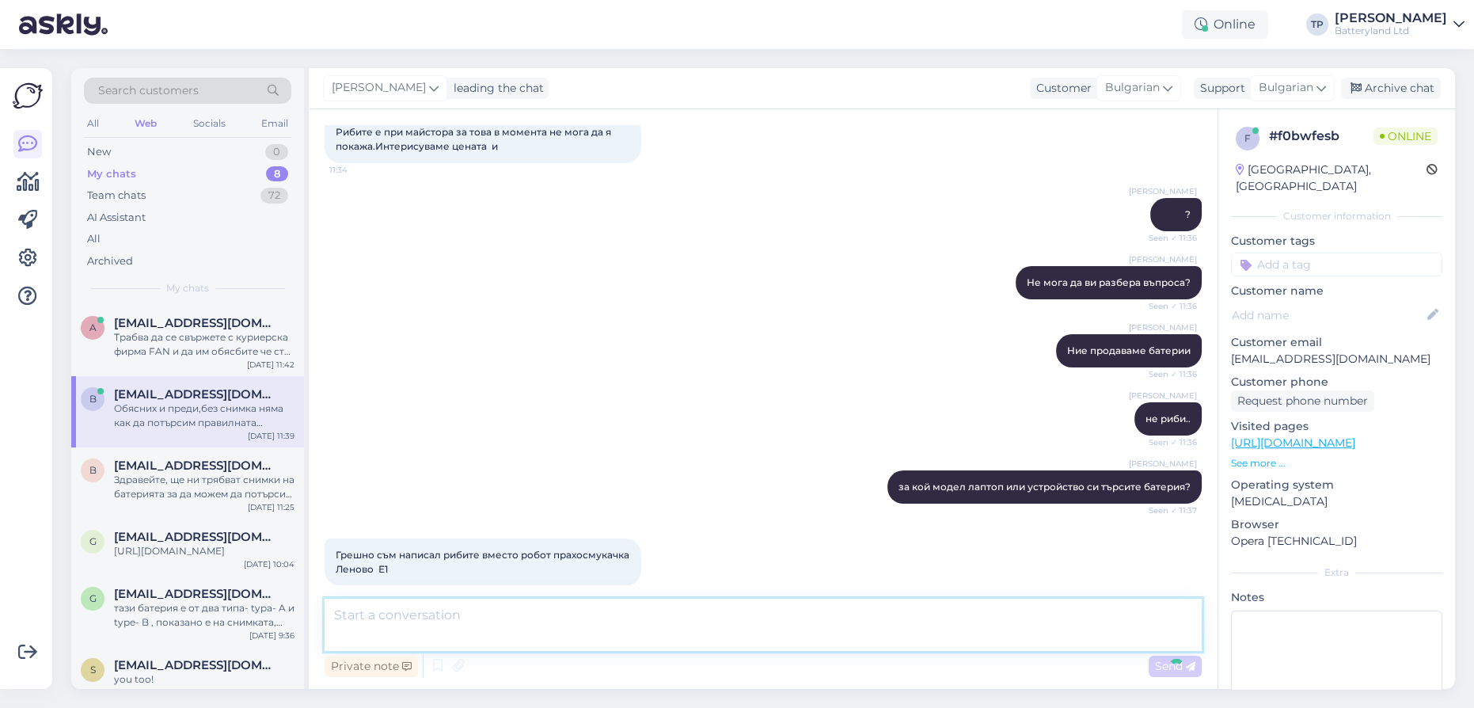
scroll to position [204, 0]
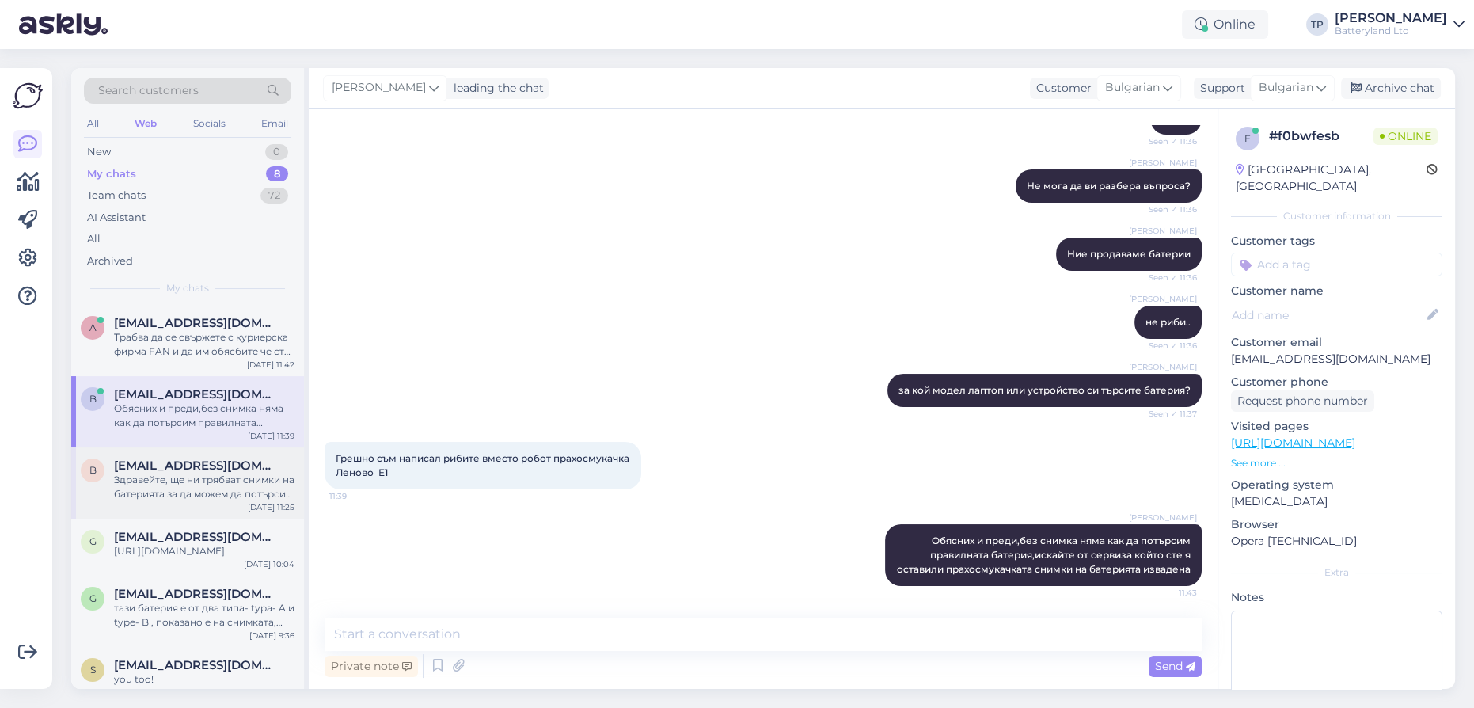
click at [180, 458] on span "[EMAIL_ADDRESS][DOMAIN_NAME]" at bounding box center [196, 465] width 165 height 14
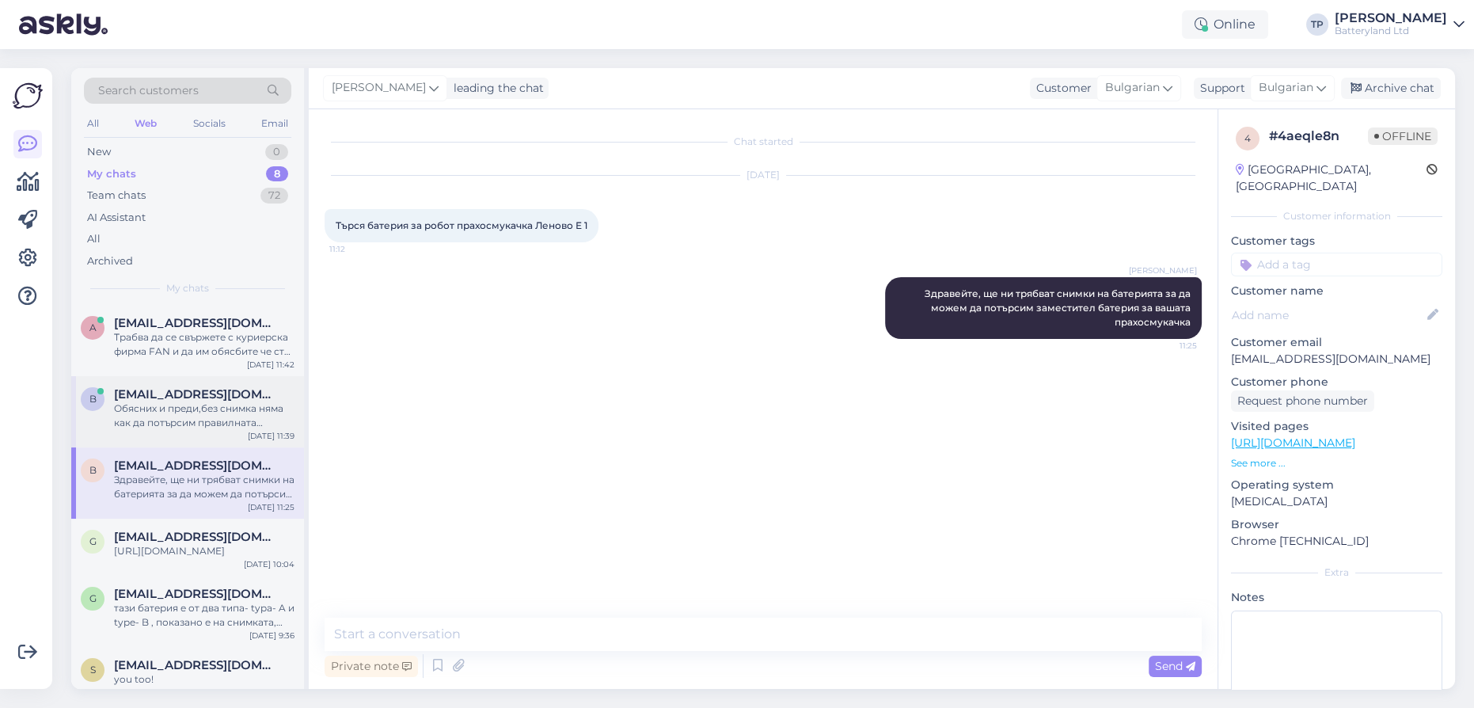
click at [177, 387] on div "[EMAIL_ADDRESS][DOMAIN_NAME] Обясних и преди,без снимка няма как да потърсим пр…" at bounding box center [204, 408] width 181 height 43
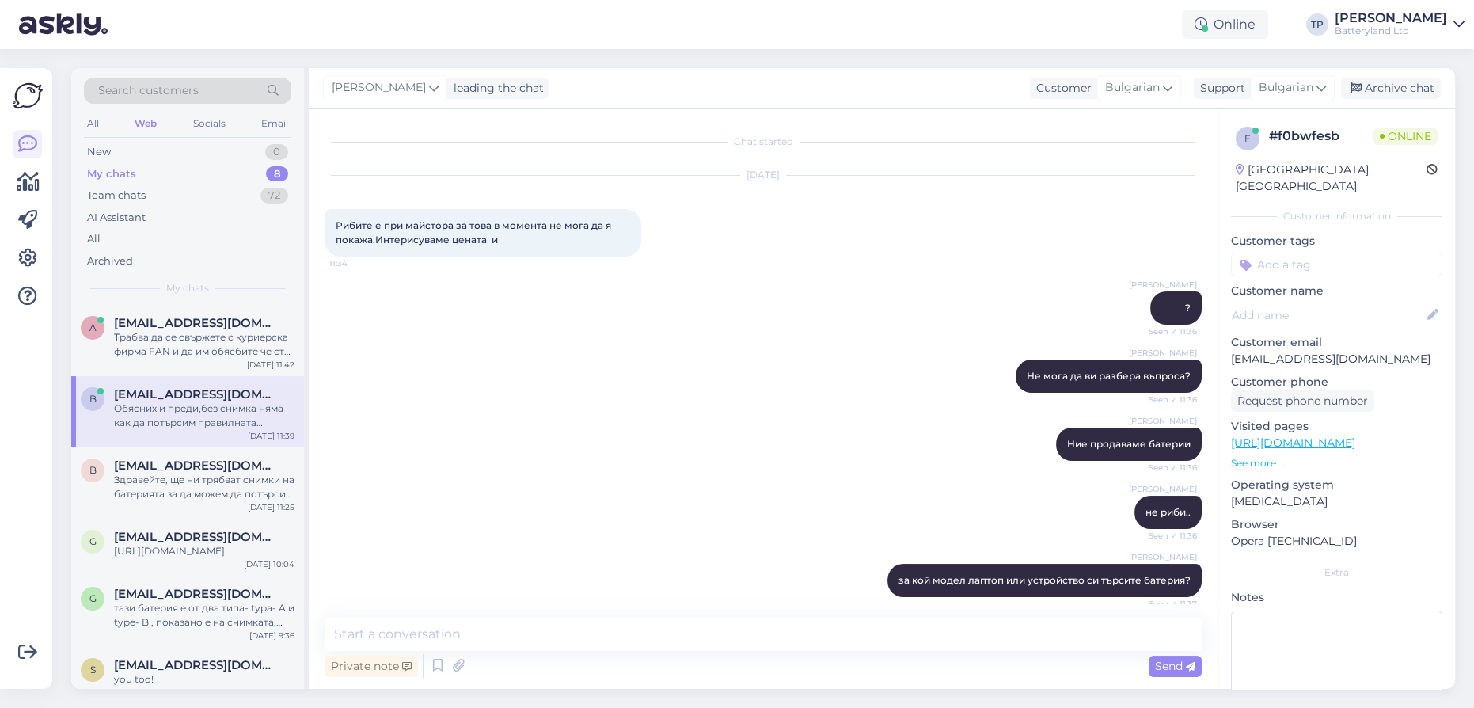
scroll to position [204, 0]
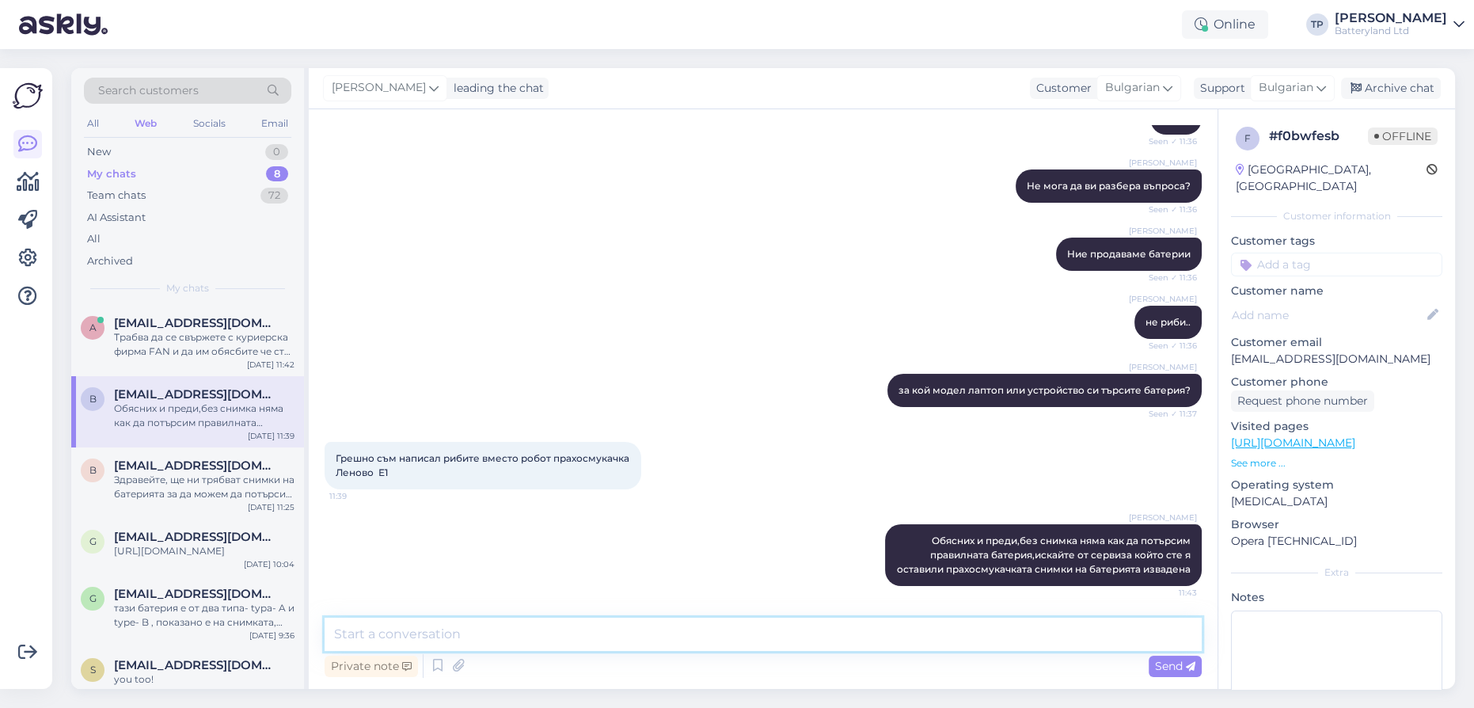
click at [474, 637] on textarea at bounding box center [763, 634] width 877 height 33
type textarea "]"
type textarea "ще потърся в интернет по модел на прахосмукачката тогава"
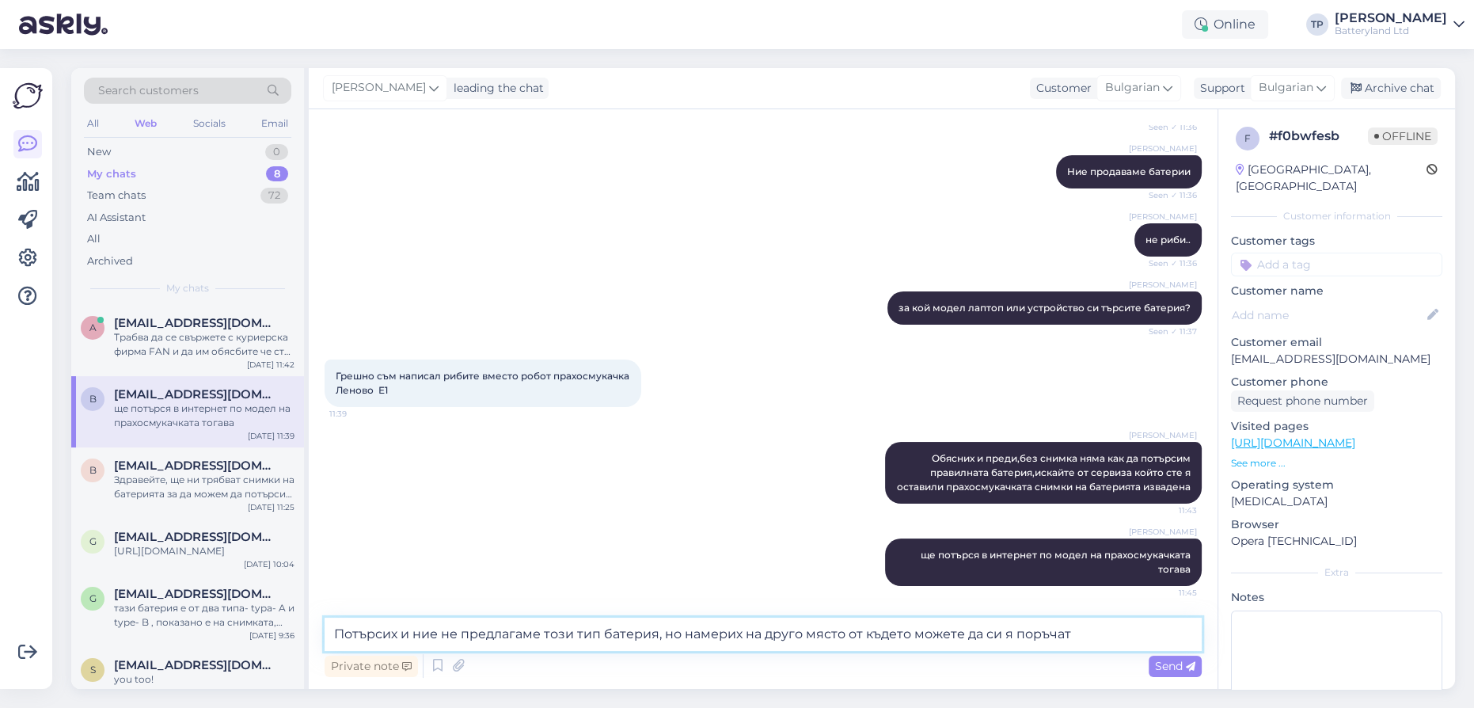
type textarea "Потърсих и ние не предлагаме този тип батерия, но намерих на друго място от къд…"
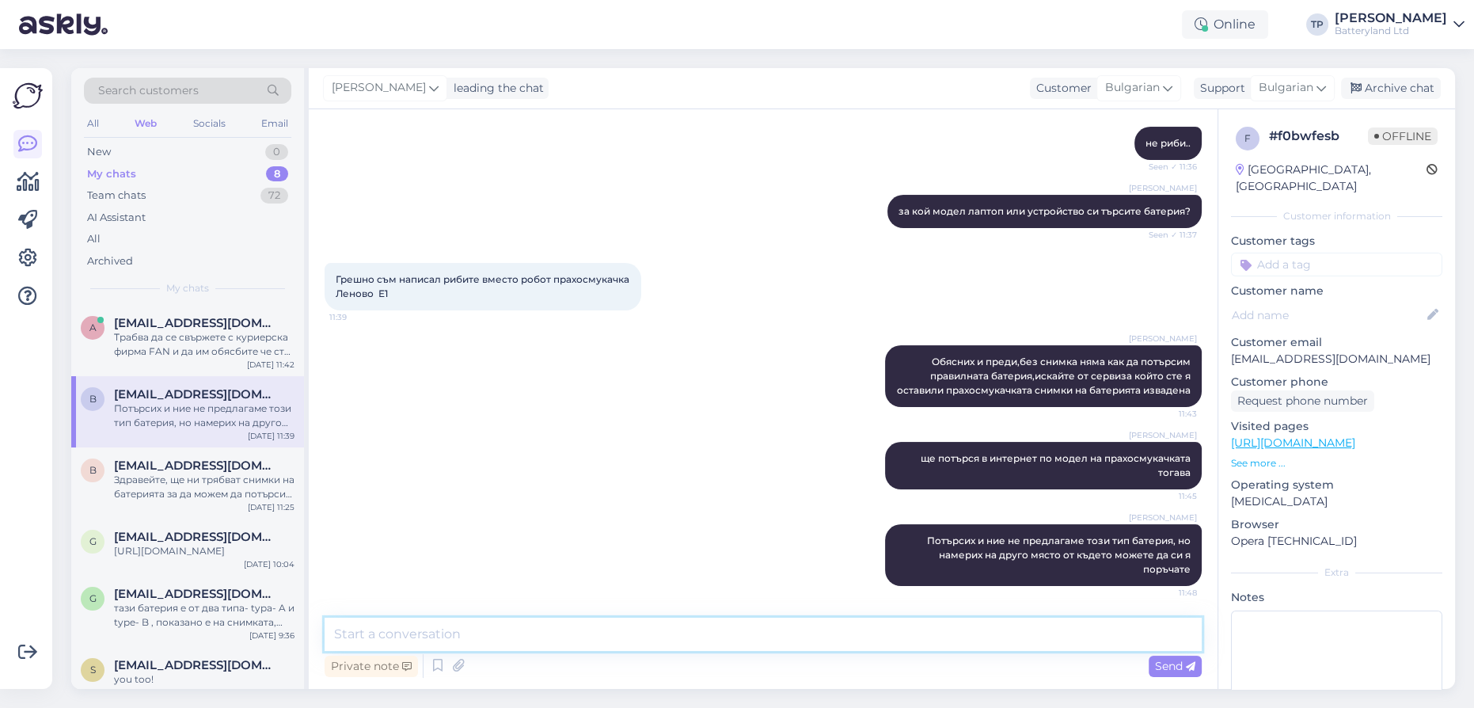
paste textarea "[URL][DOMAIN_NAME]"
type textarea "[URL][DOMAIN_NAME]"
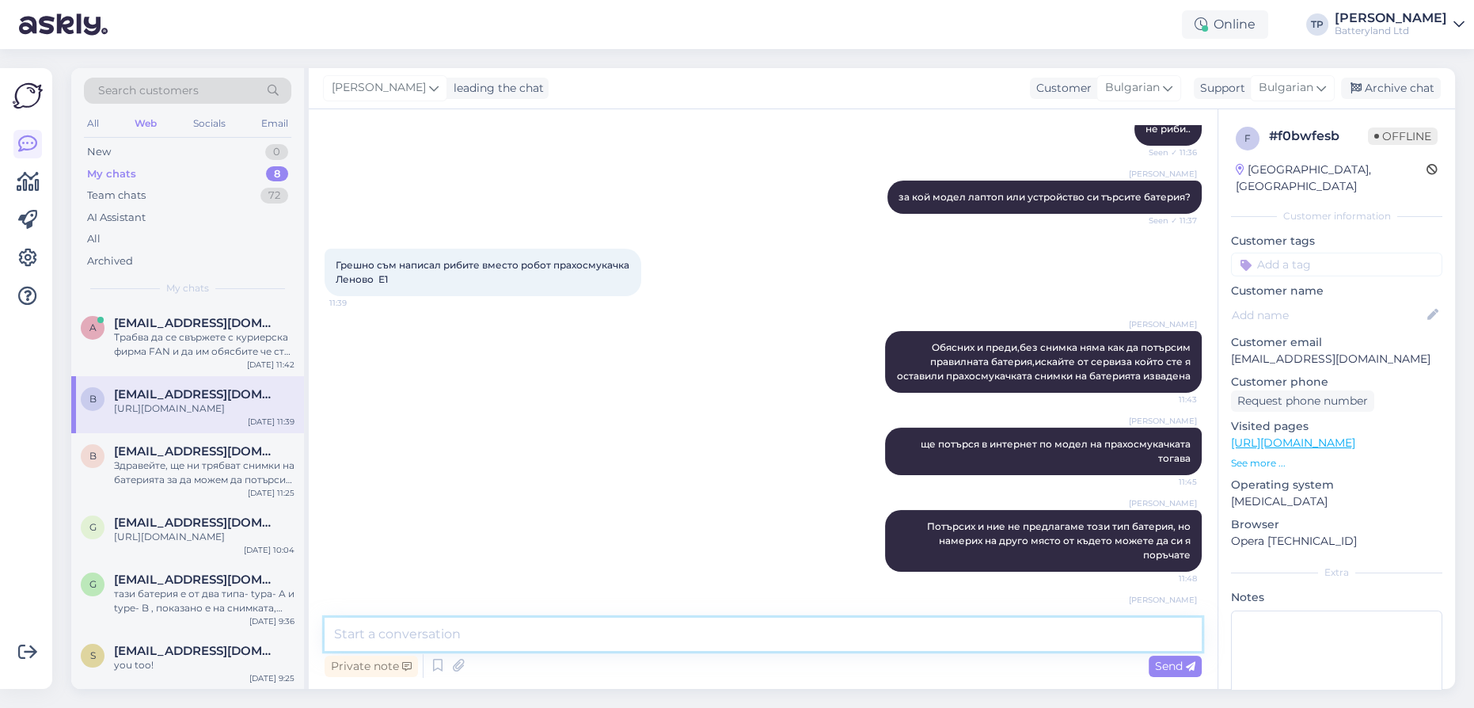
scroll to position [451, 0]
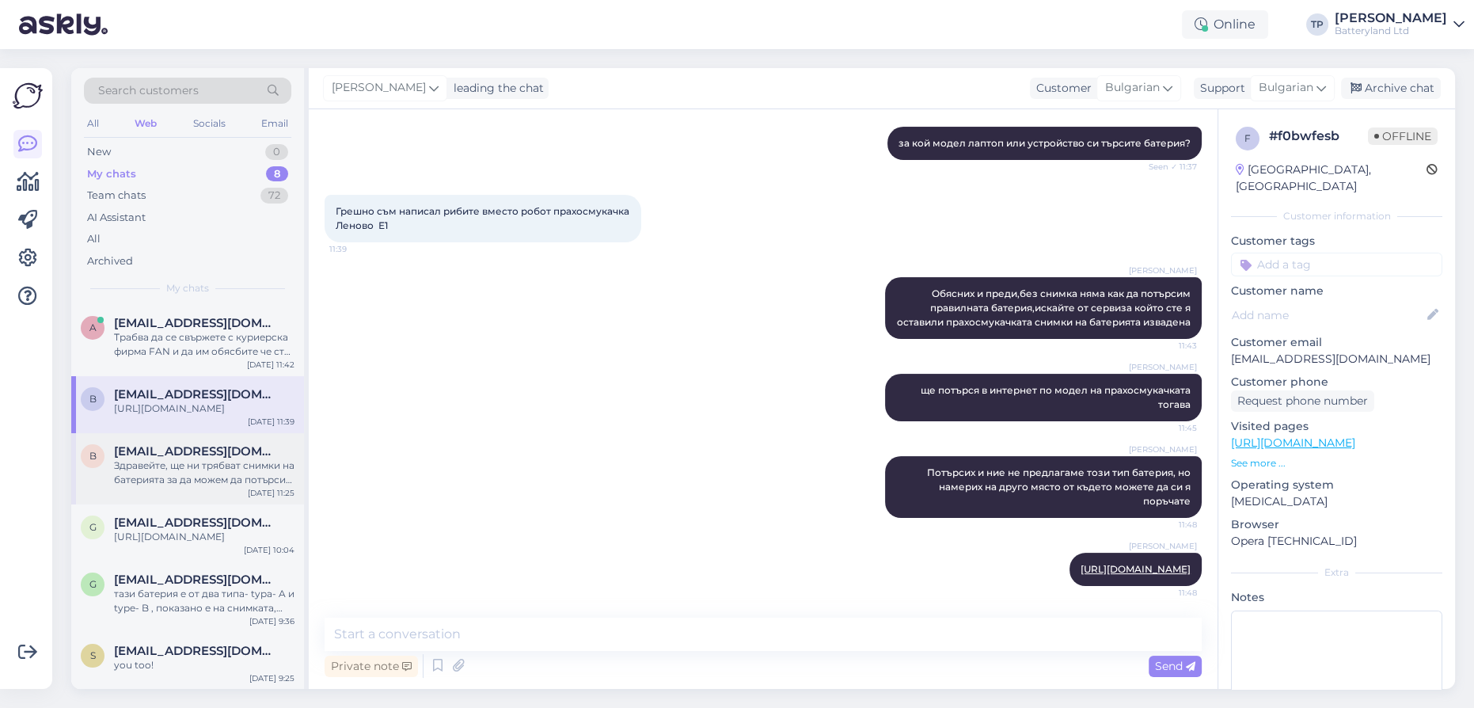
click at [140, 444] on div "[EMAIL_ADDRESS][DOMAIN_NAME] Здравейте, ще ни трябват снимки на батерията за да…" at bounding box center [204, 465] width 181 height 43
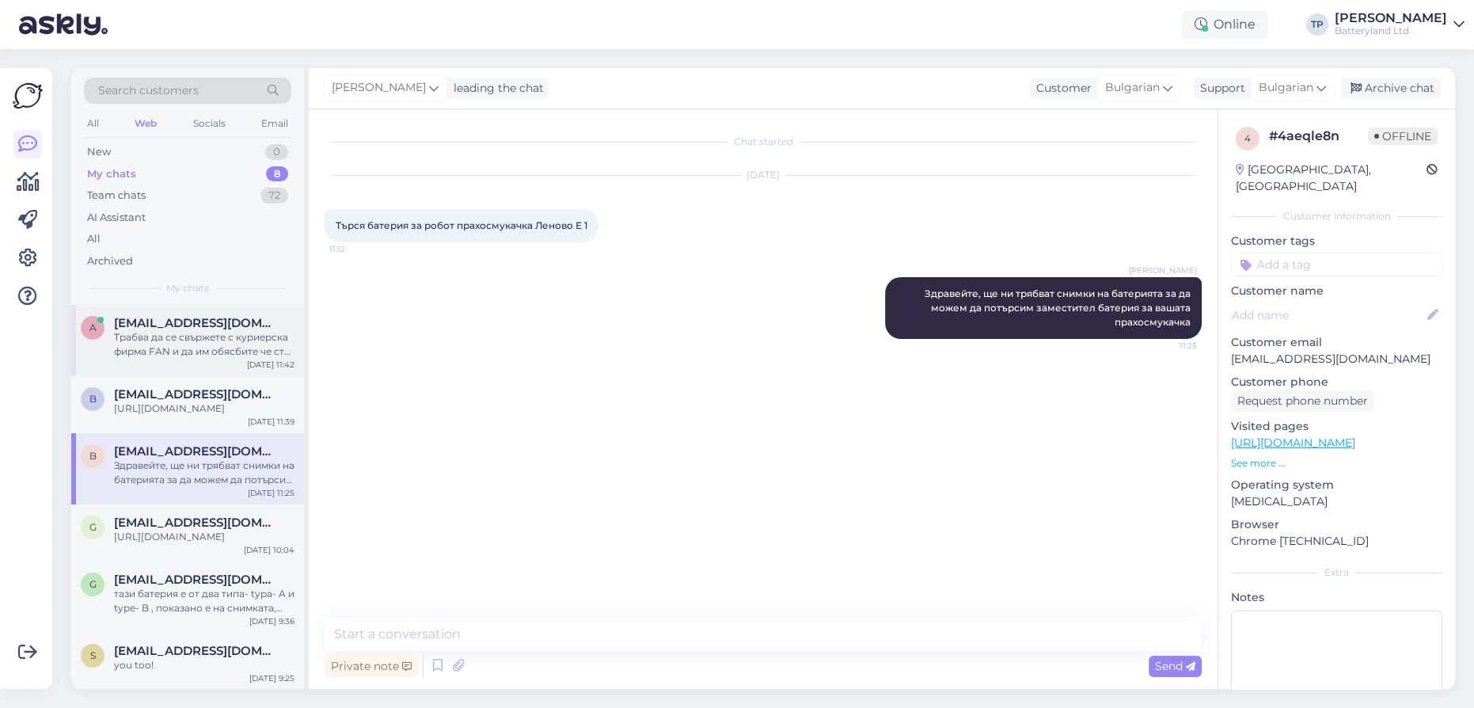
click at [156, 328] on span "[EMAIL_ADDRESS][DOMAIN_NAME]" at bounding box center [196, 323] width 165 height 14
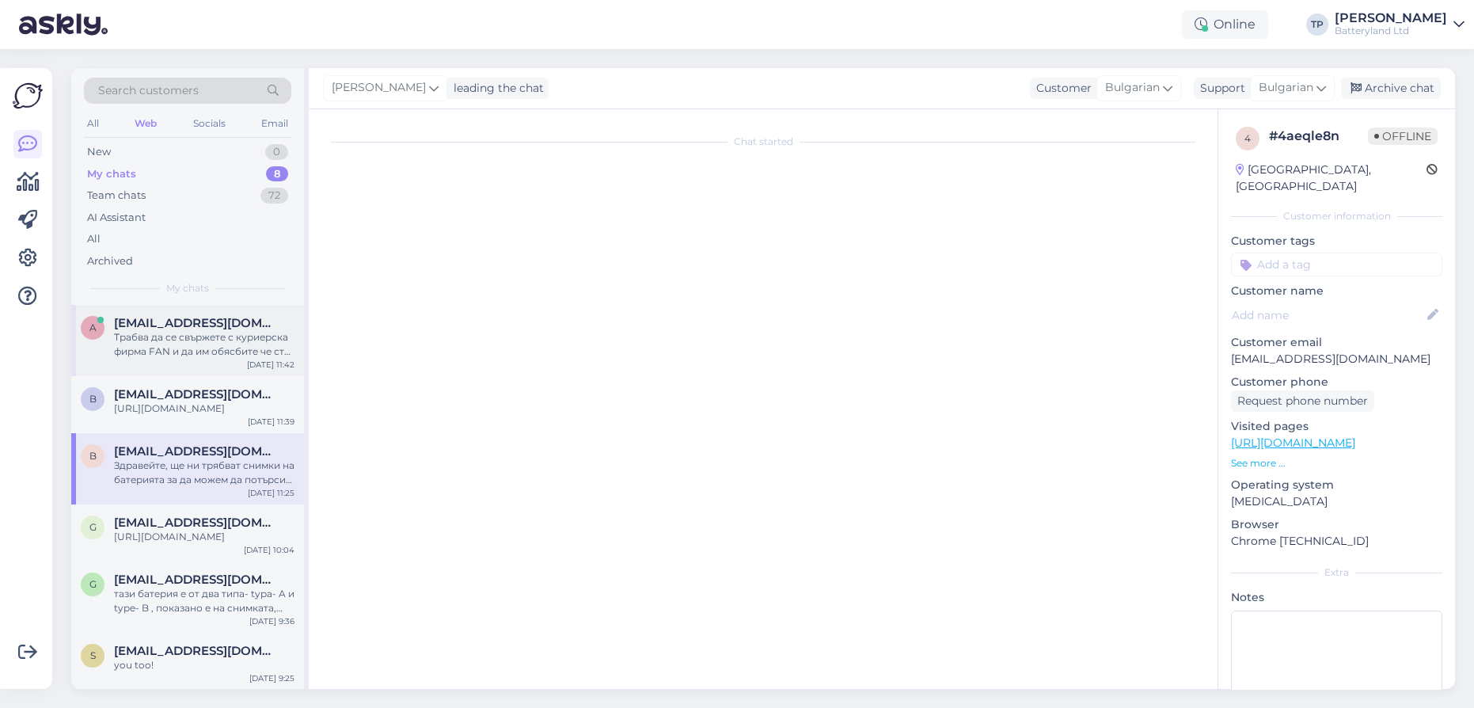
scroll to position [934, 0]
